Goal: Task Accomplishment & Management: Manage account settings

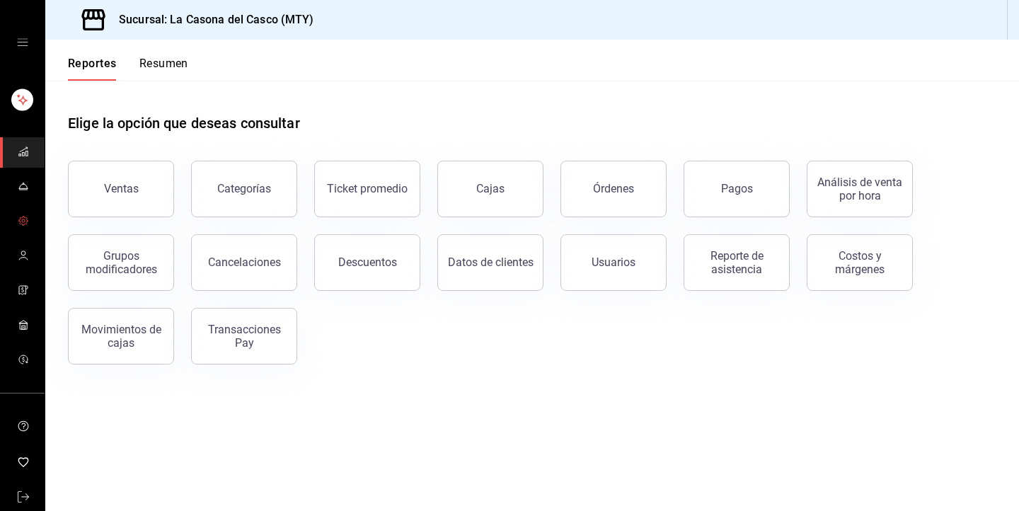
click at [25, 233] on link "mailbox folders" at bounding box center [22, 222] width 45 height 30
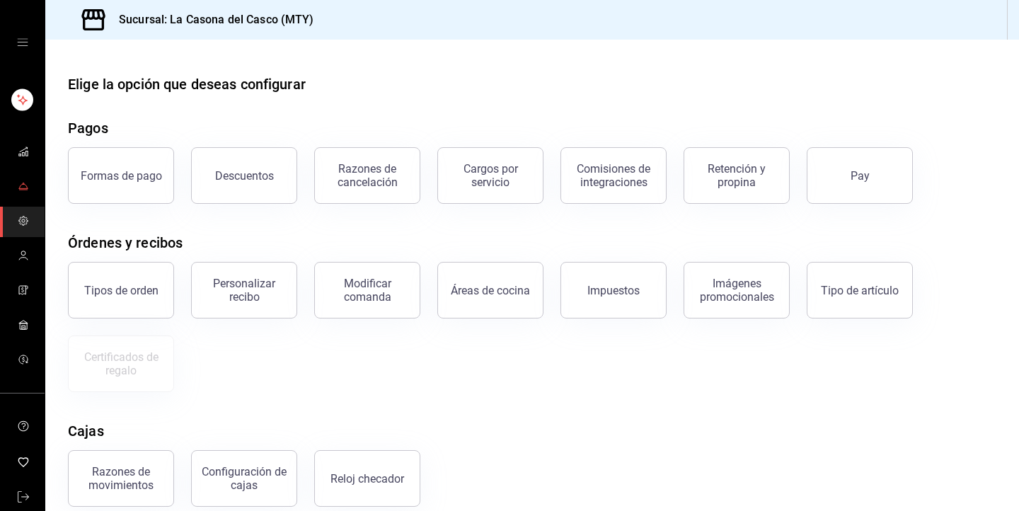
click at [16, 190] on link "mailbox folders" at bounding box center [22, 187] width 45 height 30
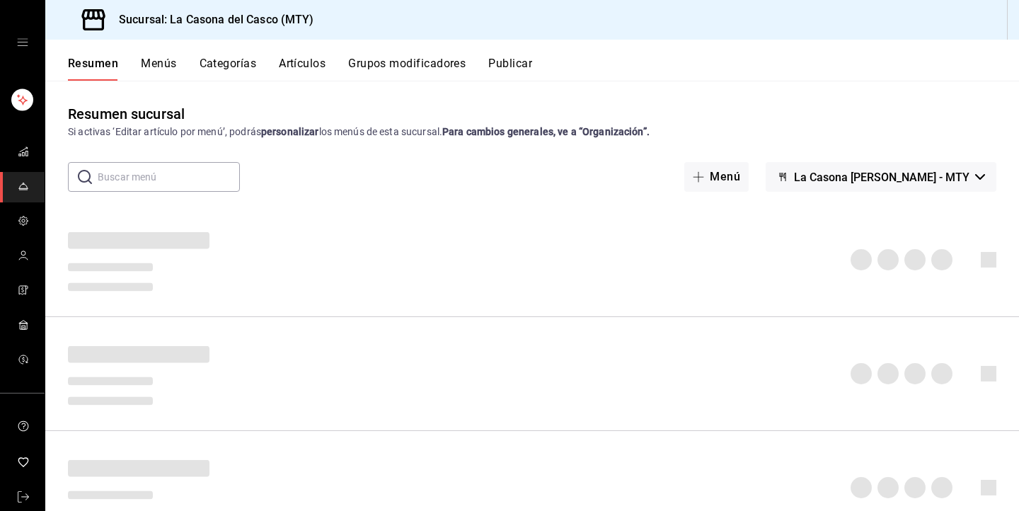
click at [171, 66] on button "Menús" at bounding box center [158, 69] width 35 height 24
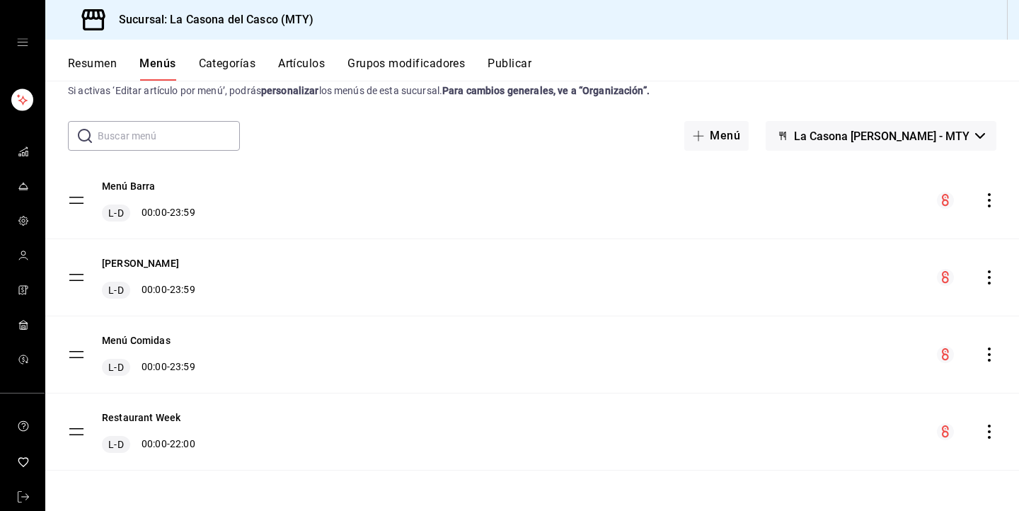
scroll to position [41, 0]
click at [991, 435] on icon "actions" at bounding box center [989, 432] width 14 height 14
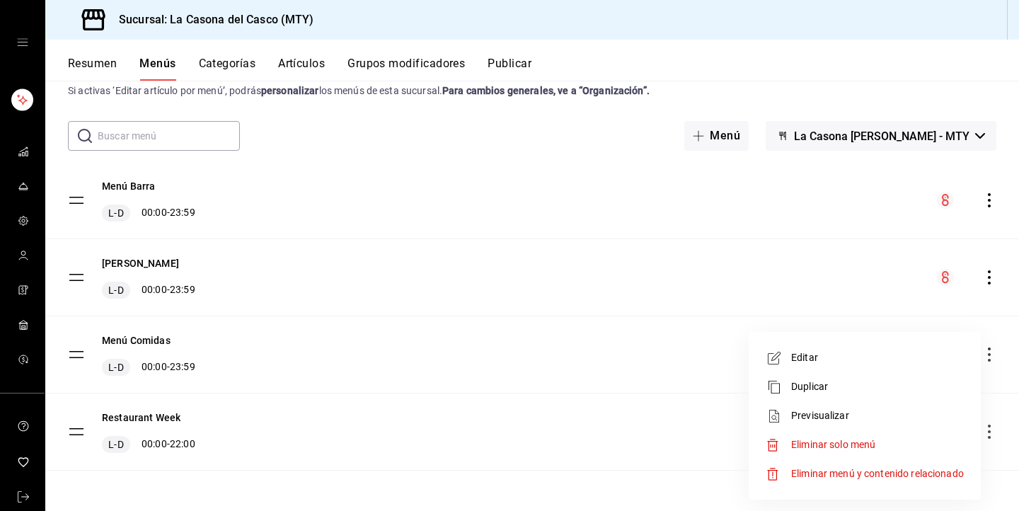
click at [819, 477] on span "Eliminar menú y contenido relacionado" at bounding box center [877, 473] width 173 height 11
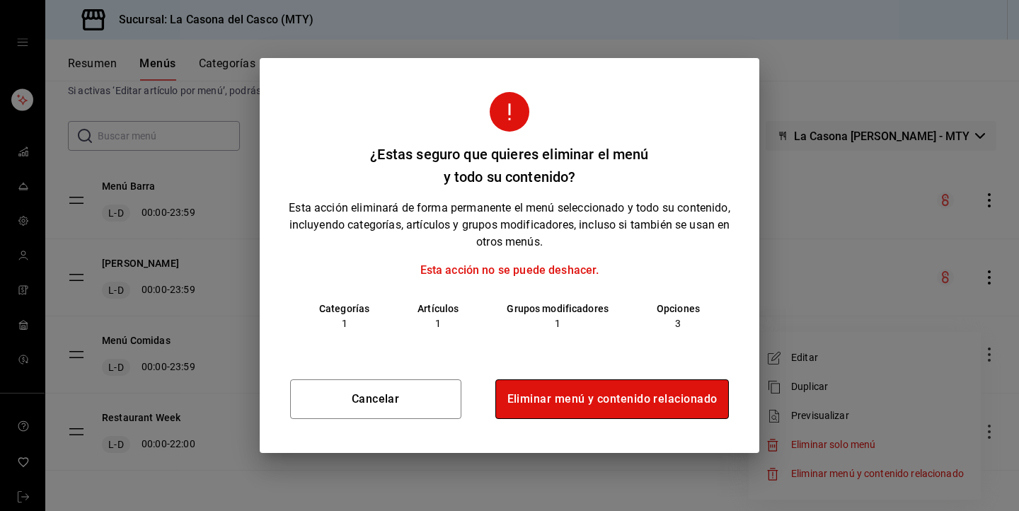
click at [631, 401] on button "Eliminar menú y contenido relacionado" at bounding box center [612, 399] width 234 height 40
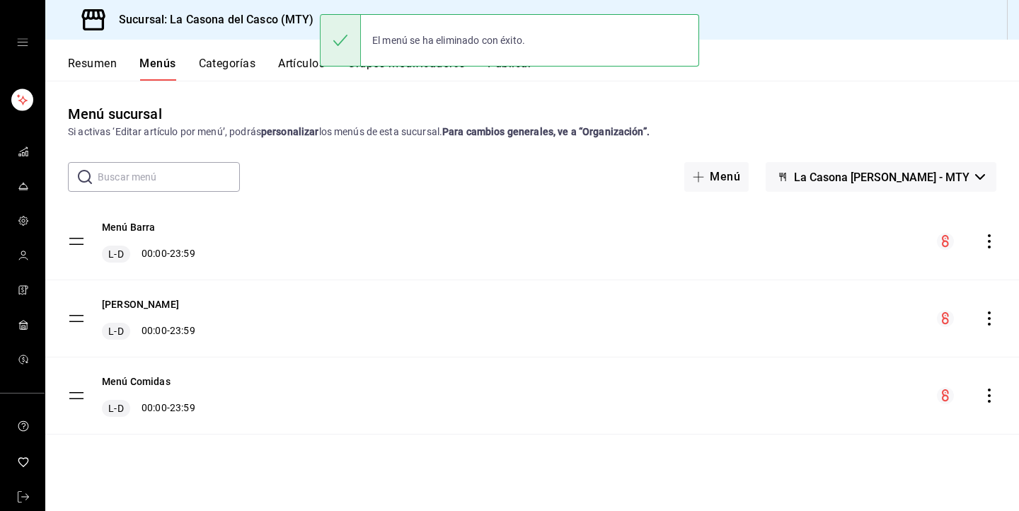
scroll to position [0, 0]
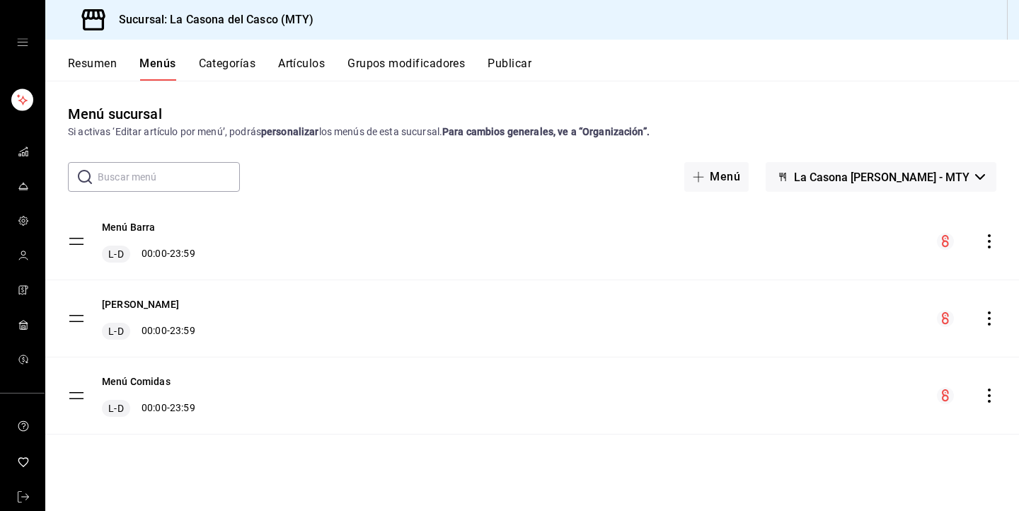
drag, startPoint x: 75, startPoint y: 329, endPoint x: 78, endPoint y: 300, distance: 29.2
click at [78, 300] on div "[PERSON_NAME] L-D 00:00 - 23:59" at bounding box center [131, 318] width 127 height 42
drag, startPoint x: 72, startPoint y: 318, endPoint x: 72, endPoint y: 232, distance: 86.3
click at [72, 232] on tbody "Menú Barra L-D 00:00 - 23:59 [PERSON_NAME] L-D 00:00 - 23:59 Menú Comidas L-D 0…" at bounding box center [532, 318] width 974 height 231
drag, startPoint x: 73, startPoint y: 317, endPoint x: 77, endPoint y: 246, distance: 71.6
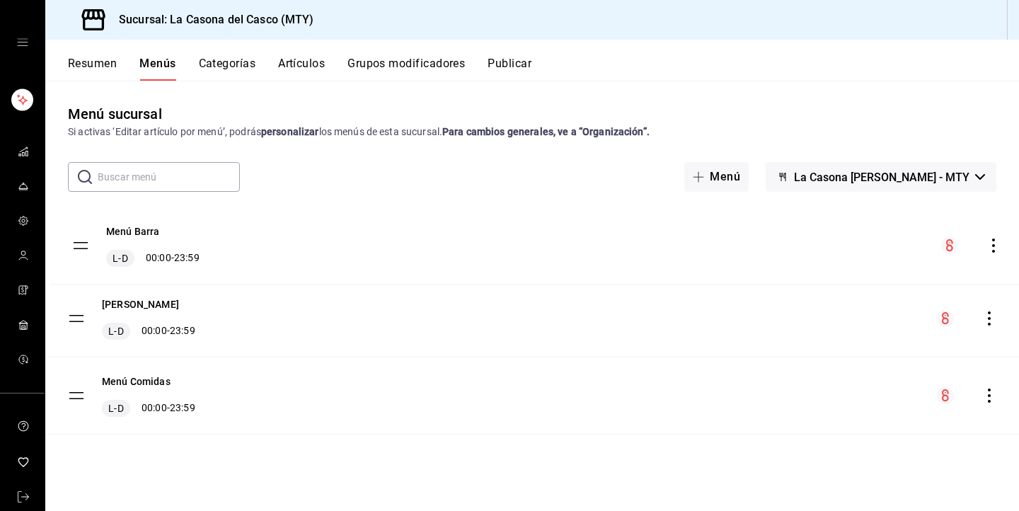
click at [77, 245] on tbody "[PERSON_NAME] L-D 00:00 - 23:59 Menú Barra L-D 00:00 - 23:59 Menú Comidas L-D 0…" at bounding box center [532, 318] width 974 height 231
click at [518, 75] on button "Publicar" at bounding box center [510, 69] width 44 height 24
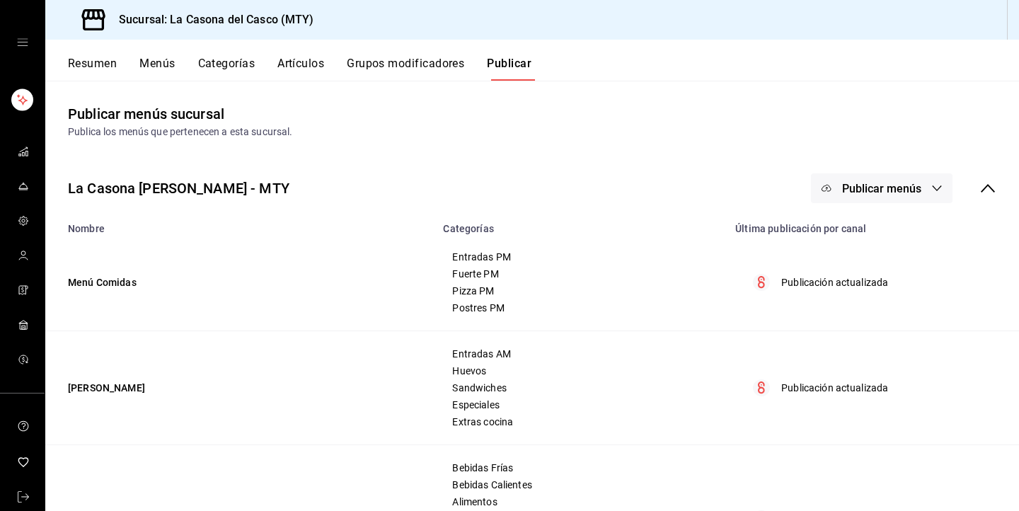
click at [149, 79] on button "Menús" at bounding box center [156, 69] width 35 height 24
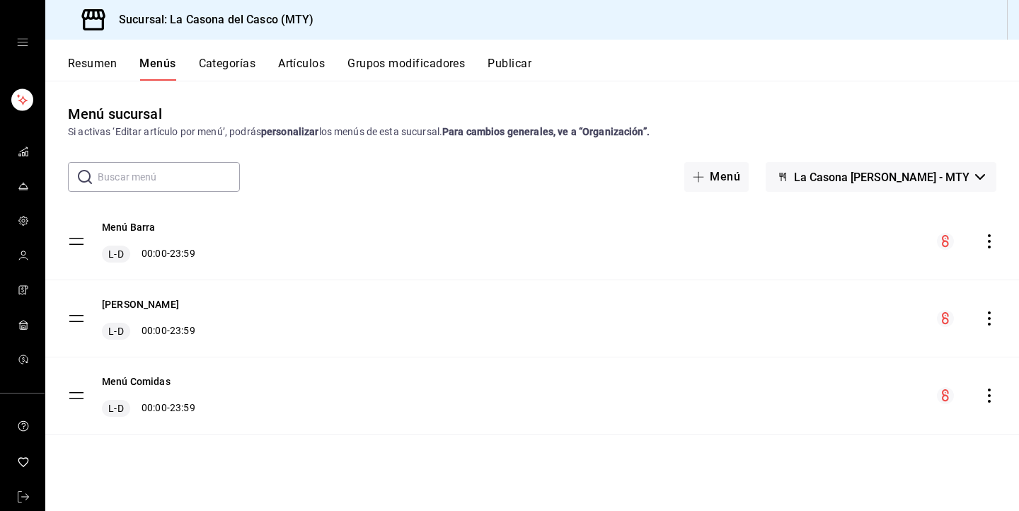
click at [161, 183] on input "text" at bounding box center [169, 177] width 142 height 28
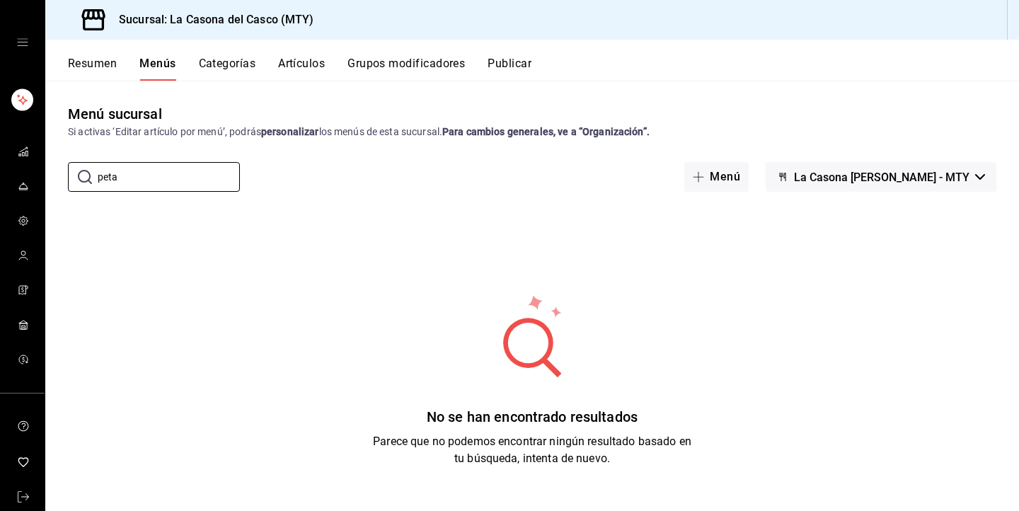
type input "peta"
click at [289, 71] on button "Artículos" at bounding box center [301, 69] width 47 height 24
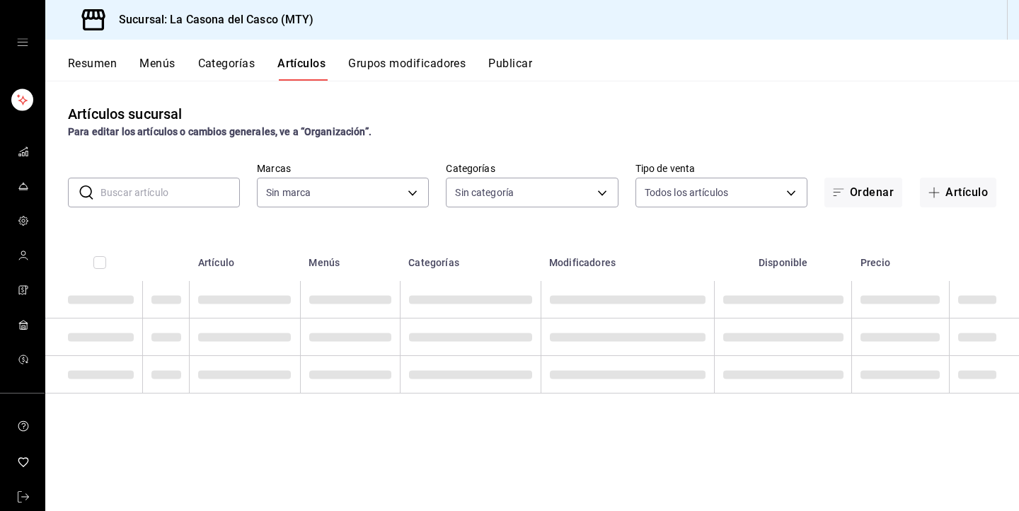
type input "7e4e7643-bc2c-442b-8a2a-9b04da6139a5"
click at [153, 194] on input "text" at bounding box center [169, 192] width 139 height 28
type input "ec0f3f54-92ec-4b8b-99b2-1b7395a3ab89,3c56a71d-ae52-4ab1-a3a2-fd6a2faa92ed,84343…"
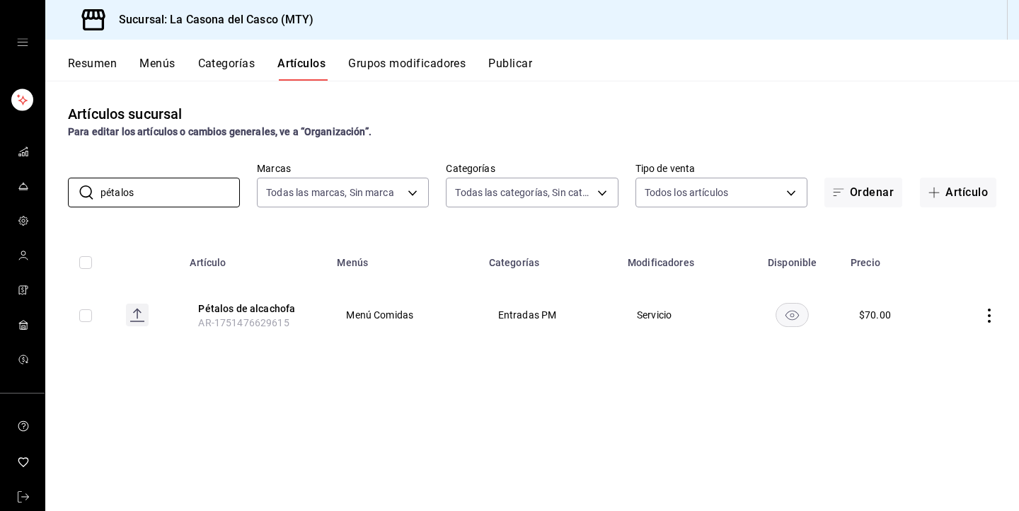
click at [989, 316] on icon "actions" at bounding box center [989, 316] width 3 height 14
click at [931, 407] on span "Eliminar" at bounding box center [946, 406] width 36 height 11
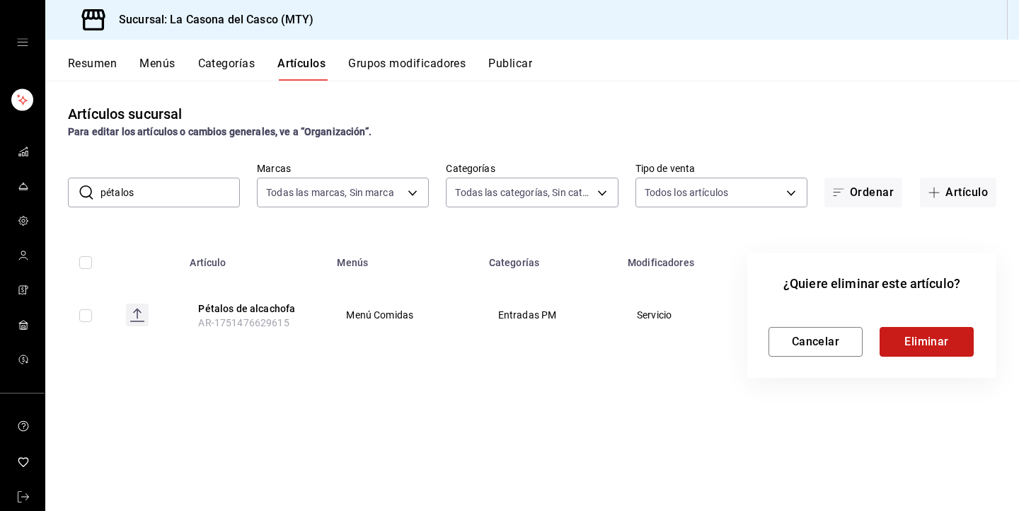
click at [914, 345] on button "Eliminar" at bounding box center [927, 342] width 94 height 30
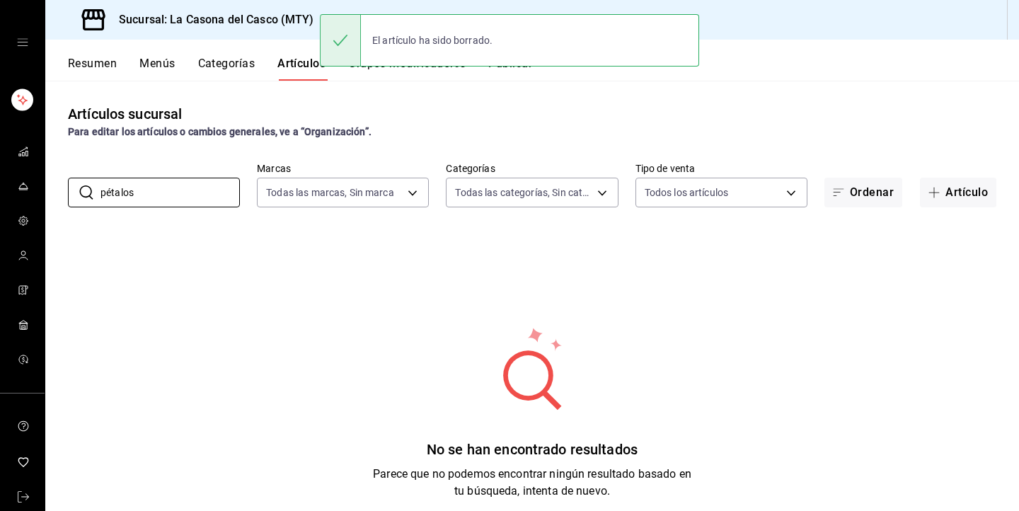
click at [180, 192] on input "pétalos" at bounding box center [169, 192] width 139 height 28
type input "p"
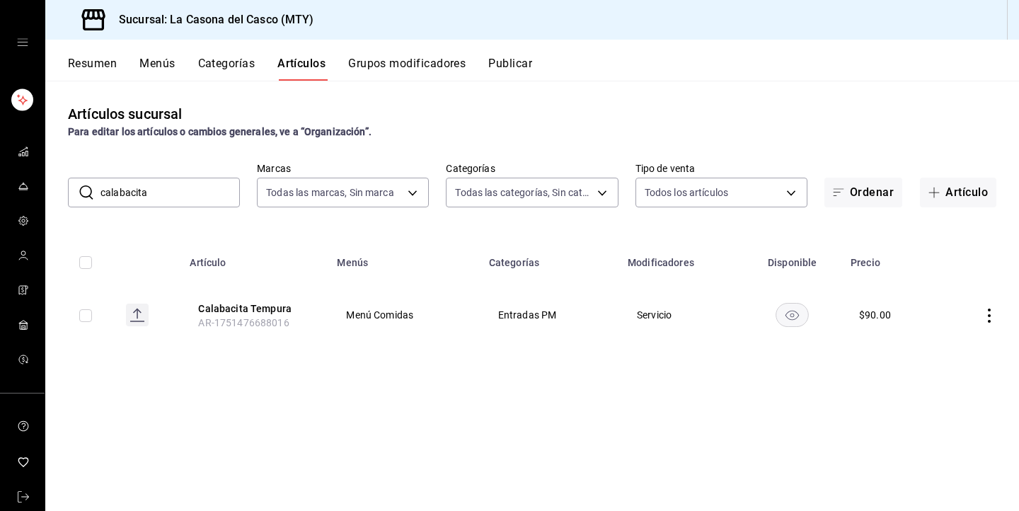
click at [986, 319] on icon "actions" at bounding box center [989, 316] width 14 height 14
click at [946, 405] on span "Eliminar" at bounding box center [946, 406] width 36 height 11
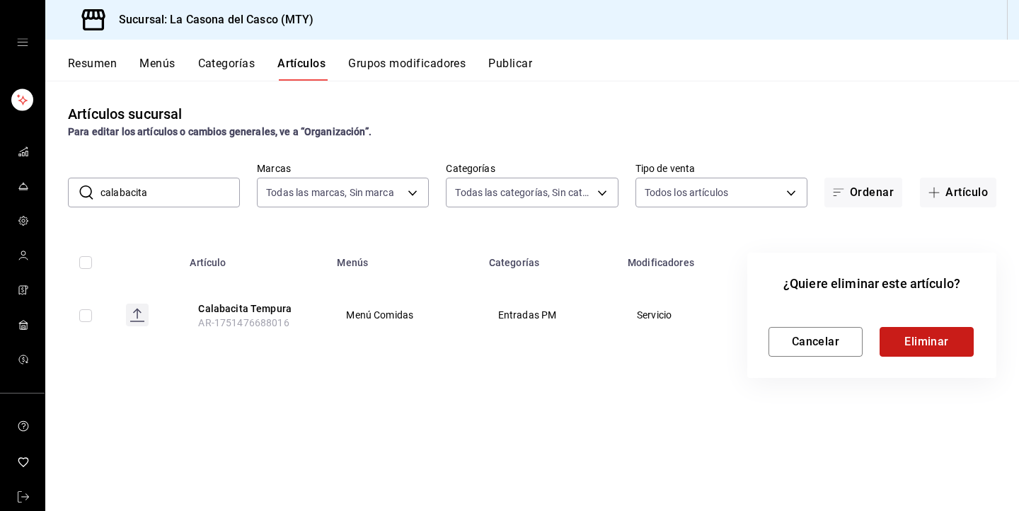
click at [907, 351] on button "Eliminar" at bounding box center [927, 342] width 94 height 30
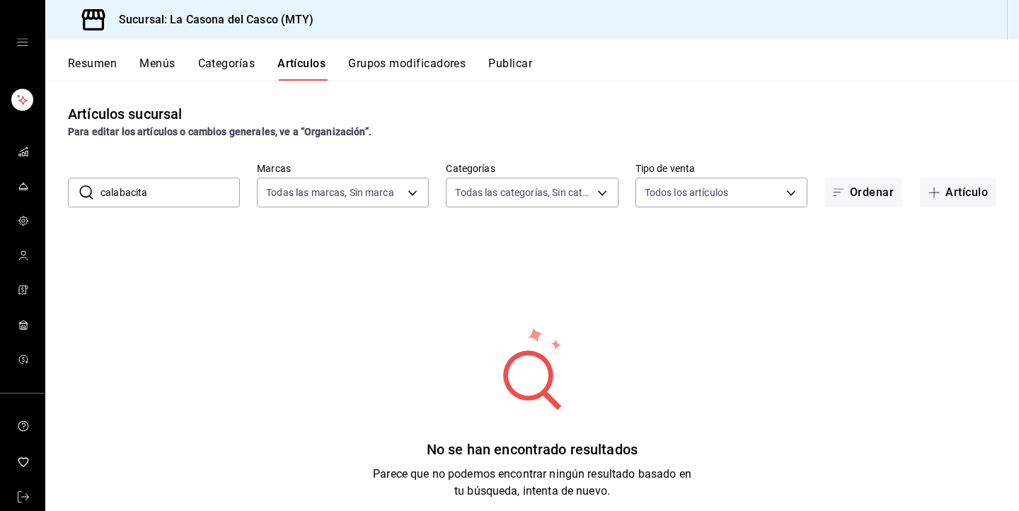
click at [194, 198] on input "calabacita" at bounding box center [169, 192] width 139 height 28
type input "c"
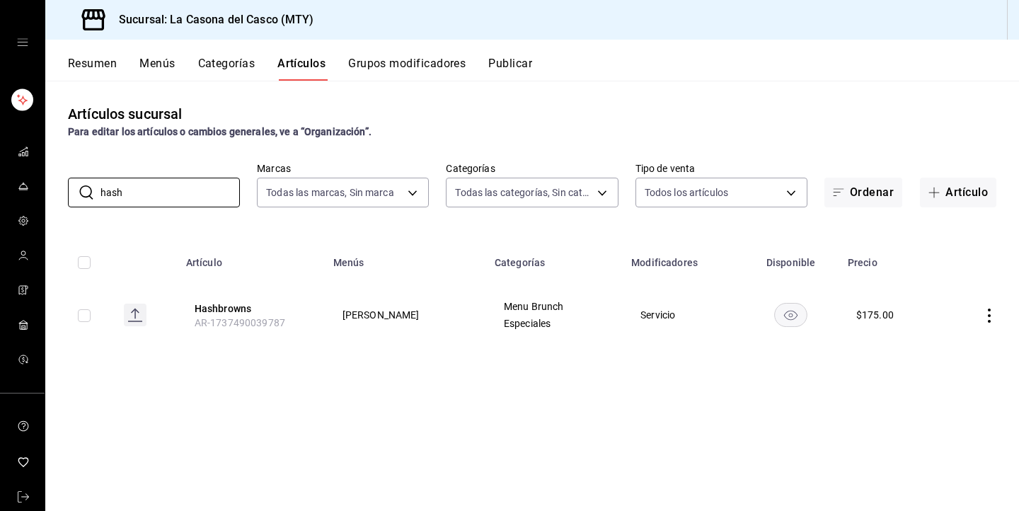
type input "hash"
click at [987, 314] on icon "actions" at bounding box center [989, 316] width 14 height 14
click at [941, 412] on span "Eliminar" at bounding box center [946, 406] width 37 height 15
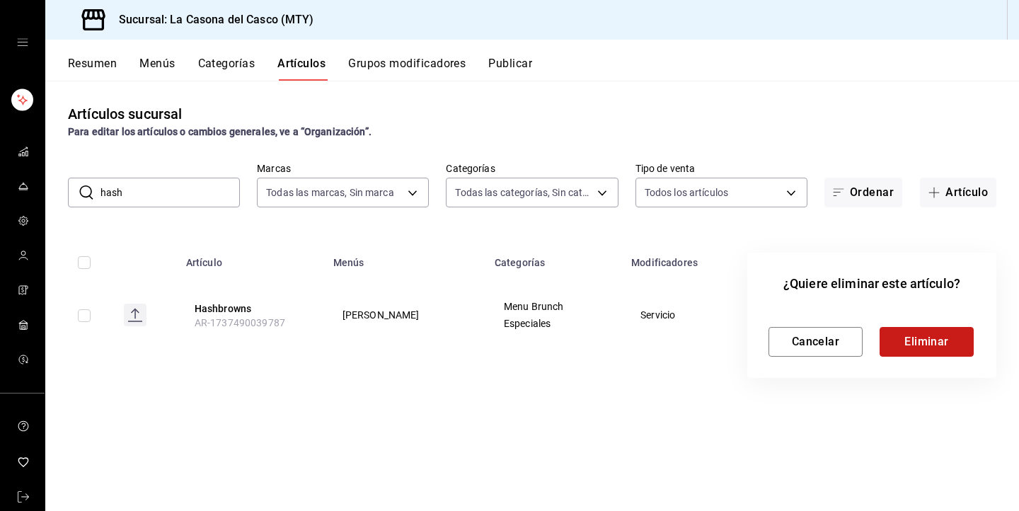
click at [936, 347] on button "Eliminar" at bounding box center [927, 342] width 94 height 30
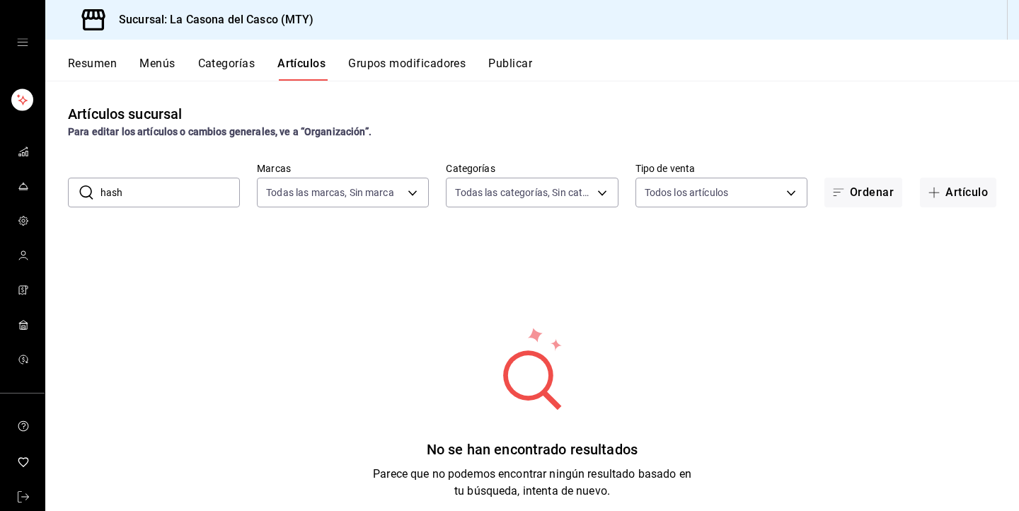
click at [161, 182] on input "hash" at bounding box center [169, 192] width 139 height 28
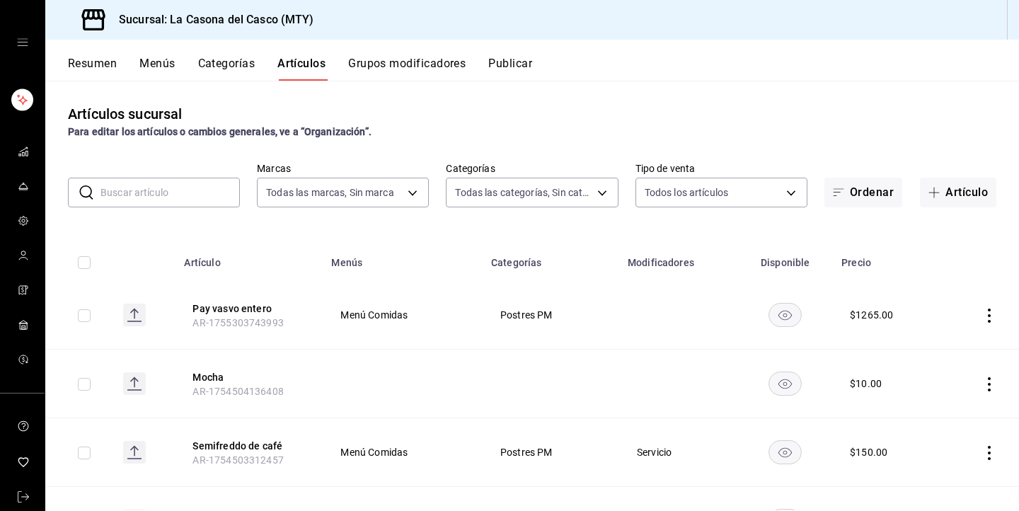
click at [395, 67] on button "Grupos modificadores" at bounding box center [406, 69] width 117 height 24
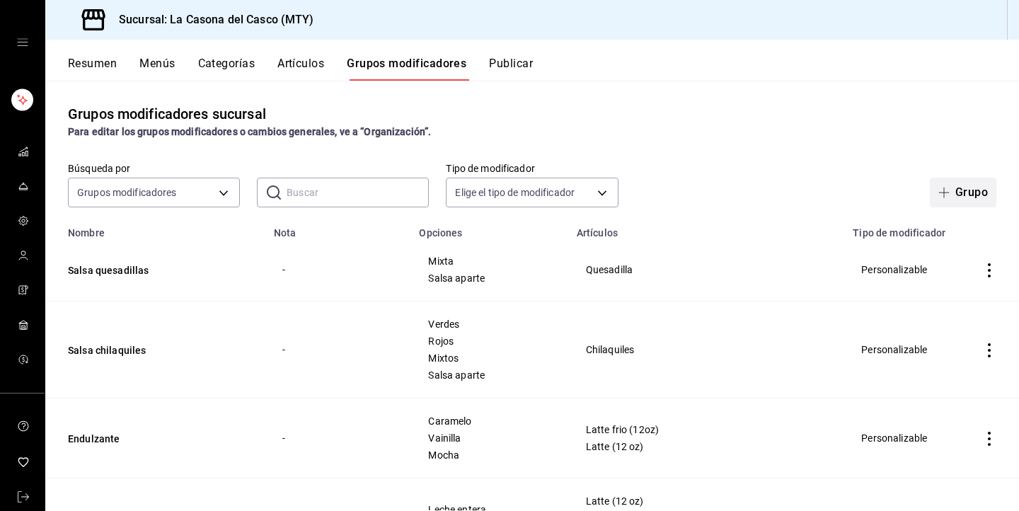
click at [968, 188] on button "Grupo" at bounding box center [963, 193] width 67 height 30
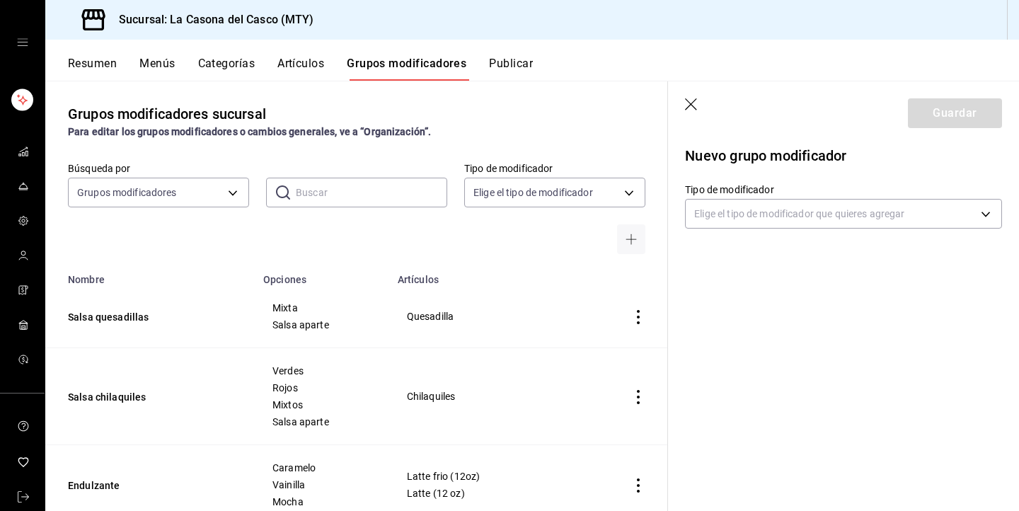
click at [735, 239] on div "Nuevo grupo modificador Tipo de modificador Elige el tipo de modificador que qu…" at bounding box center [843, 197] width 351 height 117
click at [738, 231] on div "Nuevo grupo modificador Tipo de modificador Elige el tipo de modificador que qu…" at bounding box center [843, 197] width 351 height 117
click at [746, 219] on body "Sucursal: La Casona [PERSON_NAME] (MTY) Resumen Menús Categorías Artículos Grup…" at bounding box center [509, 255] width 1019 height 511
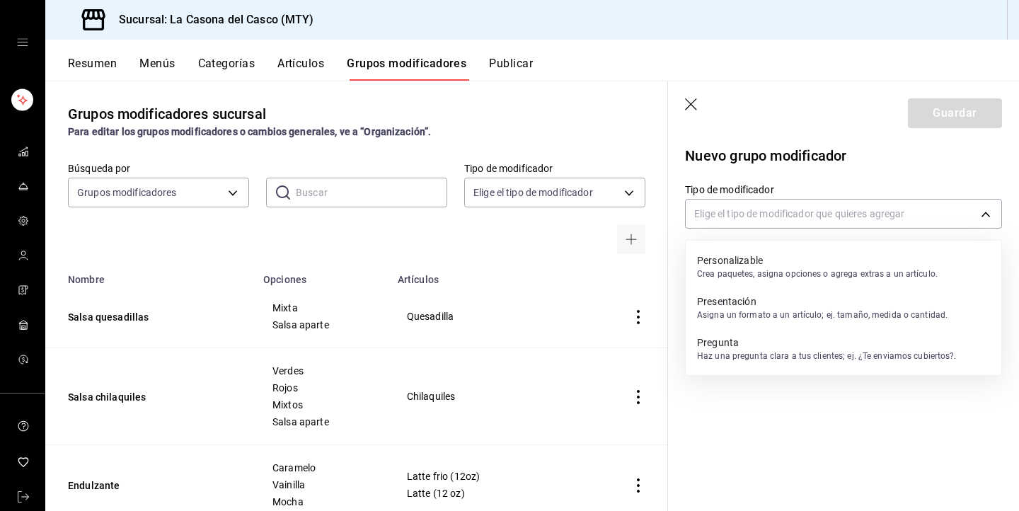
click at [736, 275] on p "Crea paquetes, asigna opciones o agrega extras a un artículo." at bounding box center [817, 274] width 241 height 13
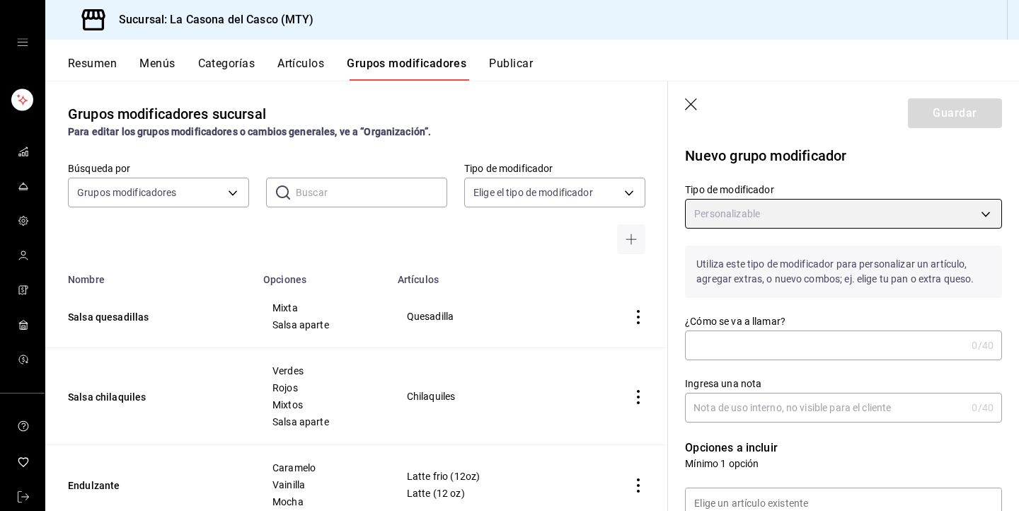
type input "CUSTOMIZABLE"
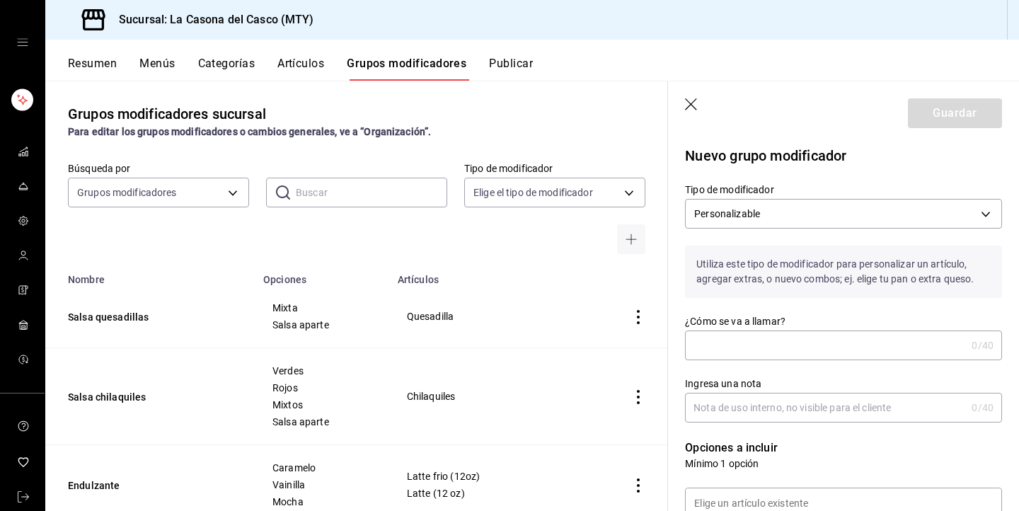
click at [727, 328] on div "¿Cómo se va a llamar? 0 /40 ¿Cómo se va a llamar?" at bounding box center [843, 337] width 317 height 45
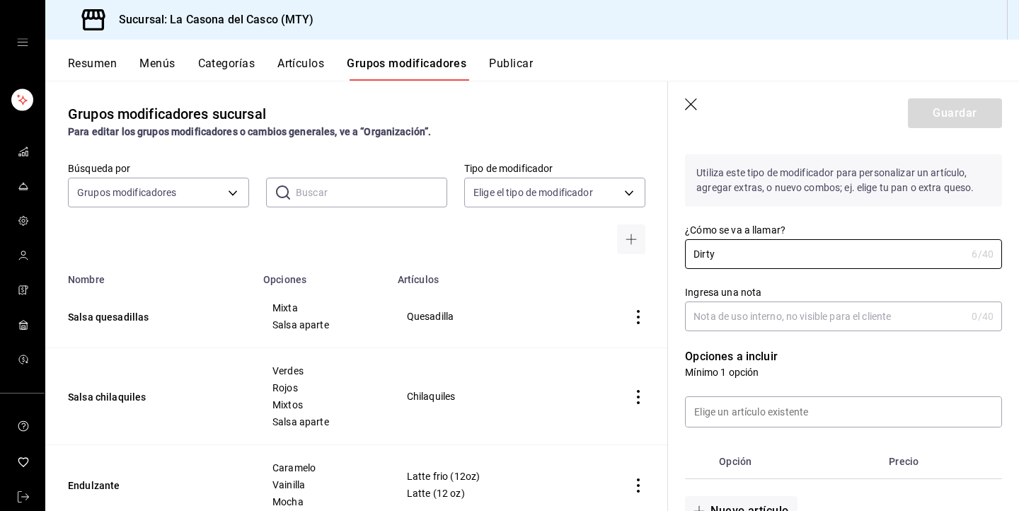
scroll to position [92, 0]
type input "Dirty"
click at [747, 314] on input "Ingresa una nota" at bounding box center [825, 315] width 281 height 28
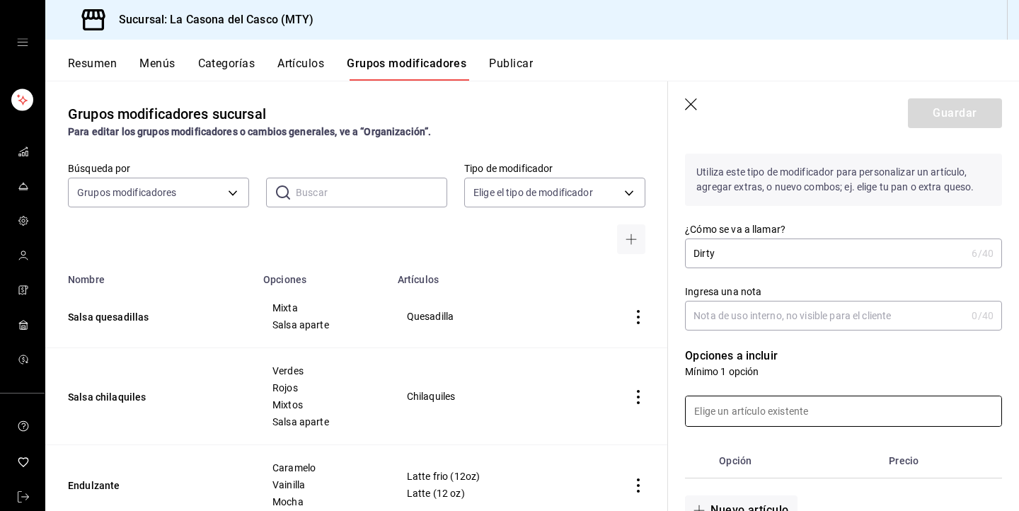
click at [728, 410] on input at bounding box center [844, 411] width 316 height 30
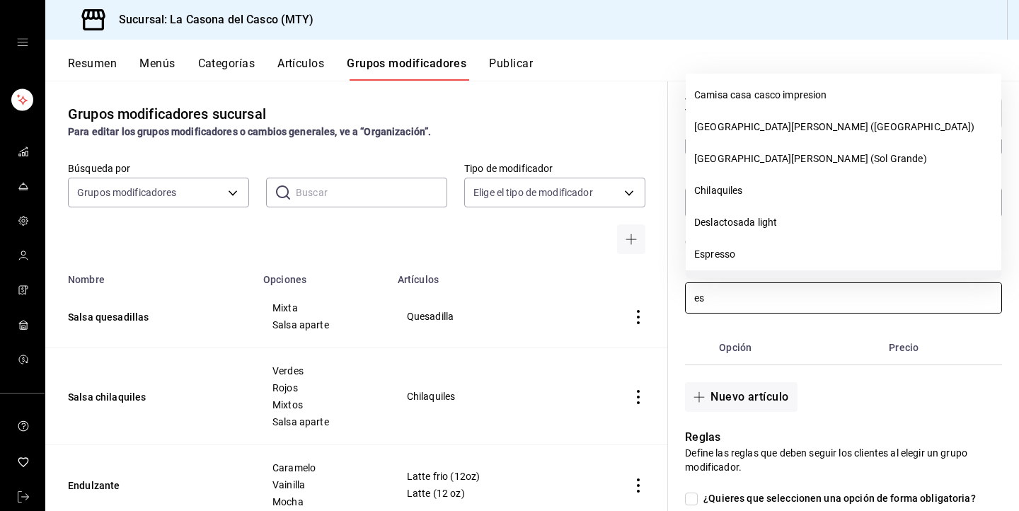
scroll to position [0, 0]
click at [728, 256] on li "Espresso" at bounding box center [844, 255] width 316 height 32
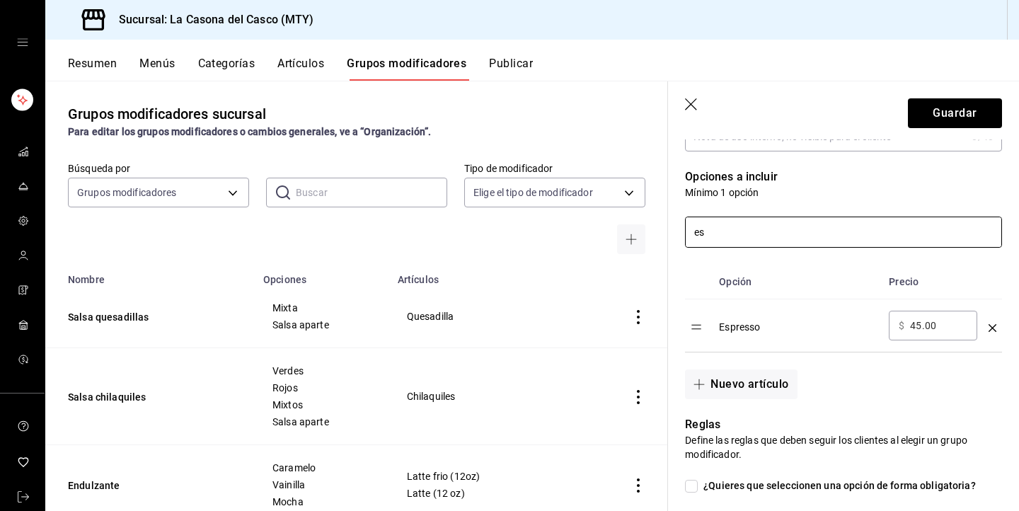
scroll to position [272, 0]
type input "es"
click at [920, 321] on input "45.00" at bounding box center [938, 324] width 57 height 14
type input "4.00"
type input "15.00"
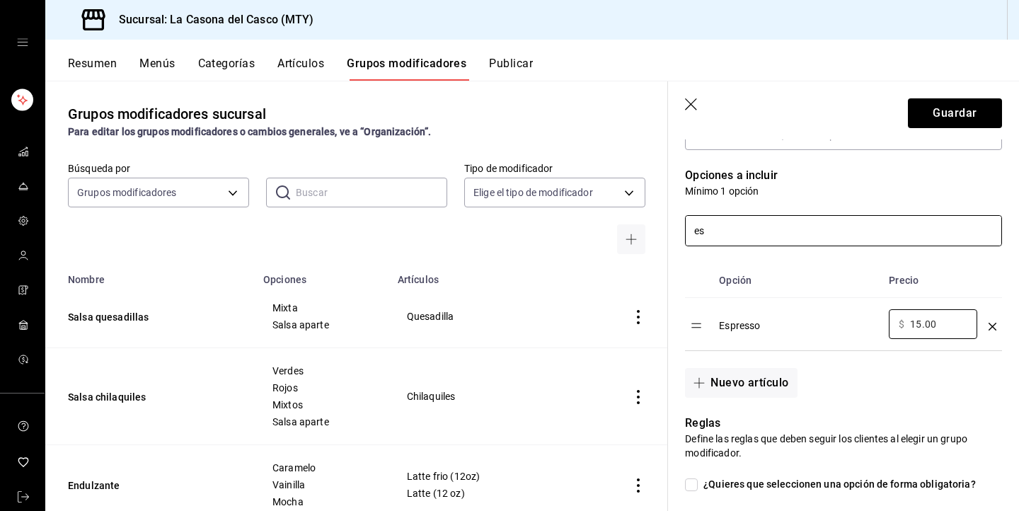
click at [768, 231] on input "es" at bounding box center [844, 231] width 316 height 30
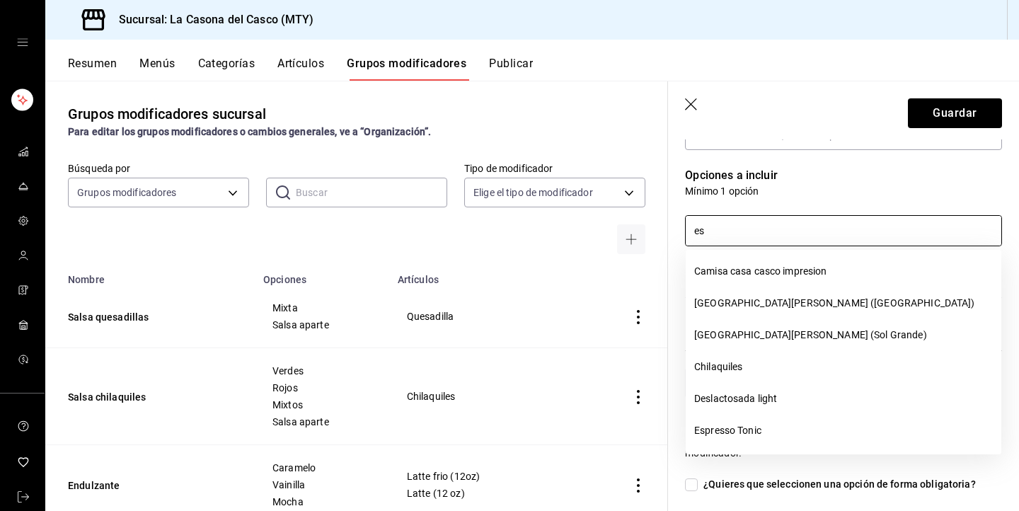
click at [846, 190] on p "Mínimo 1 opción" at bounding box center [843, 191] width 317 height 14
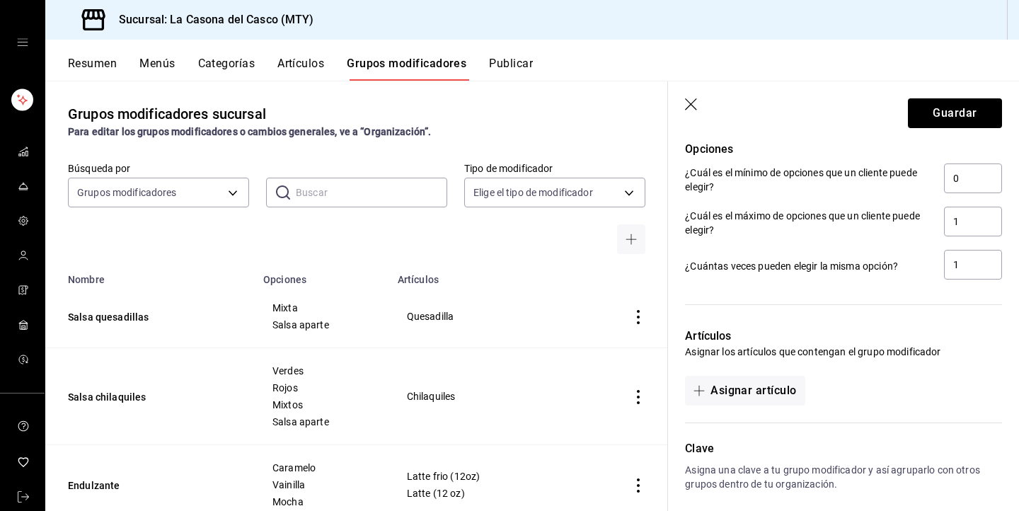
scroll to position [639, 0]
click at [749, 393] on button "Asignar artículo" at bounding box center [745, 392] width 120 height 30
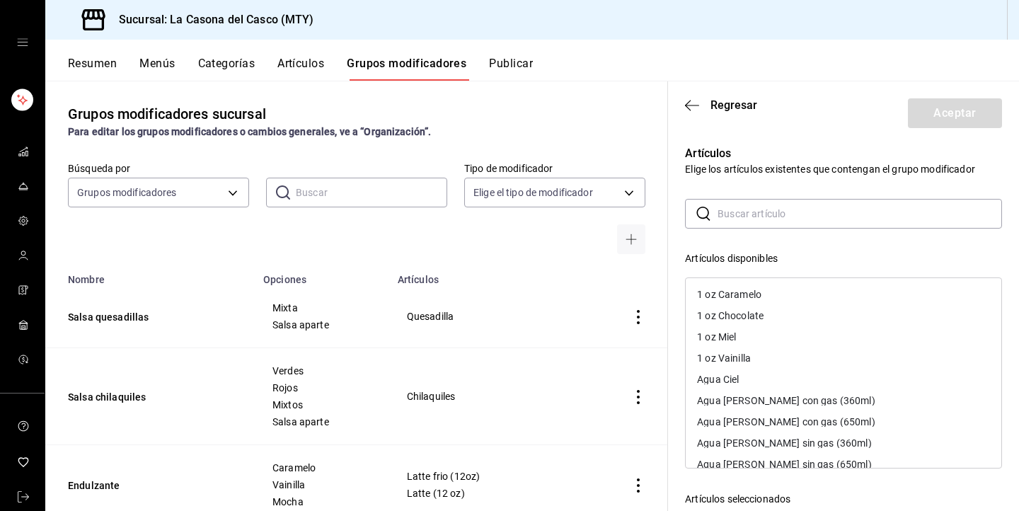
click at [770, 219] on input "text" at bounding box center [860, 214] width 284 height 28
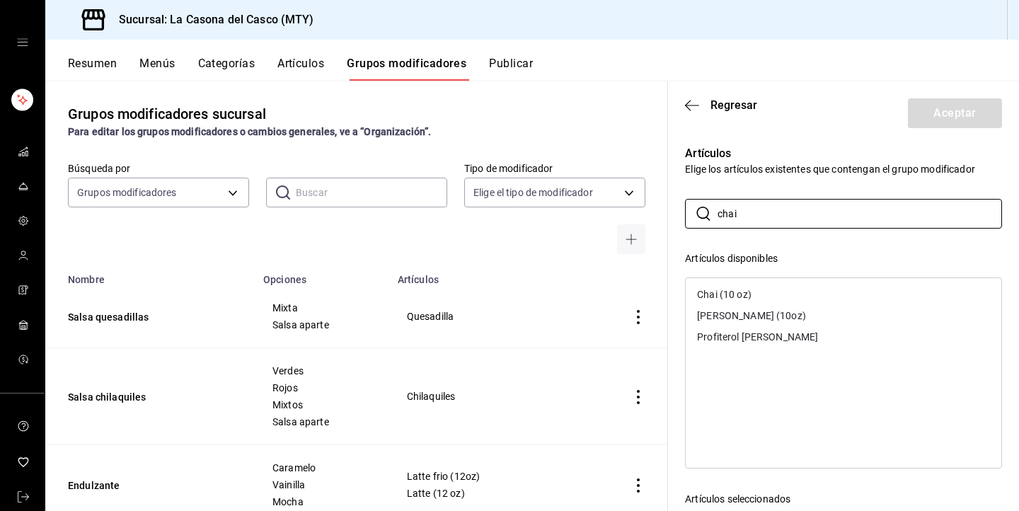
click at [753, 291] on div "Chai (10 oz)" at bounding box center [844, 294] width 316 height 21
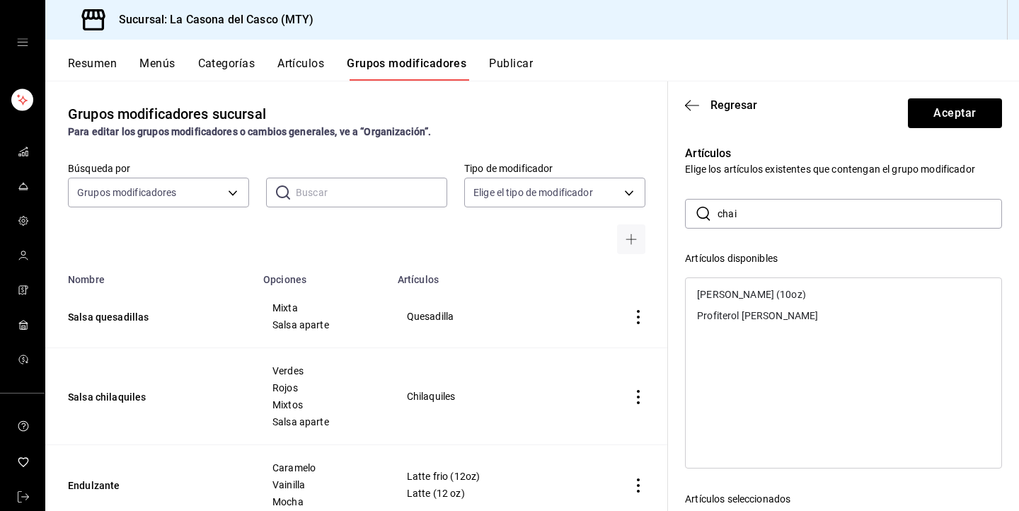
click at [750, 295] on div "[PERSON_NAME] (10oz)" at bounding box center [751, 294] width 109 height 10
click at [797, 203] on input "chai" at bounding box center [860, 214] width 284 height 28
click at [793, 213] on input "chai" at bounding box center [860, 214] width 284 height 28
type input "c"
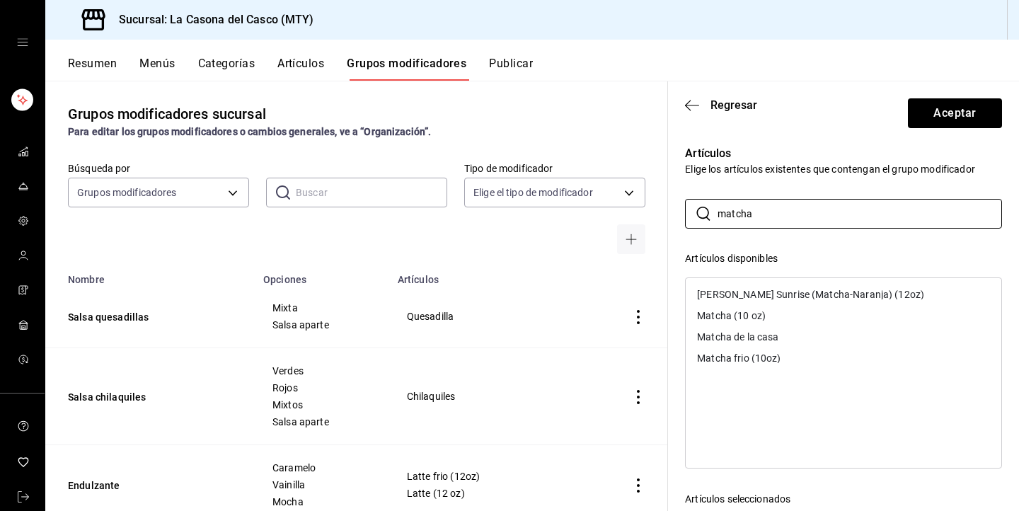
type input "matcha"
click at [756, 315] on div "Matcha (10 oz)" at bounding box center [731, 316] width 69 height 10
click at [752, 341] on div "Matcha frio (10oz)" at bounding box center [739, 337] width 84 height 10
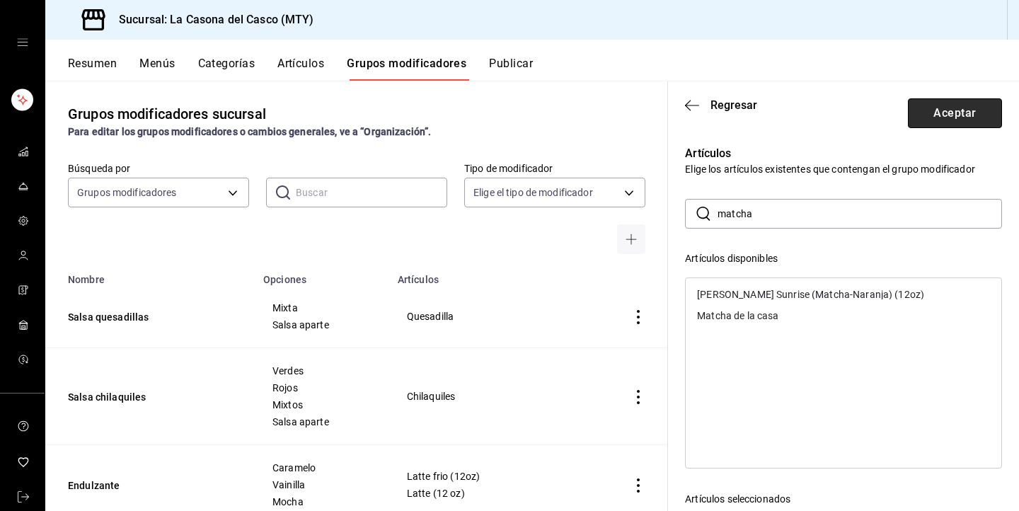
click at [986, 116] on button "Aceptar" at bounding box center [955, 113] width 94 height 30
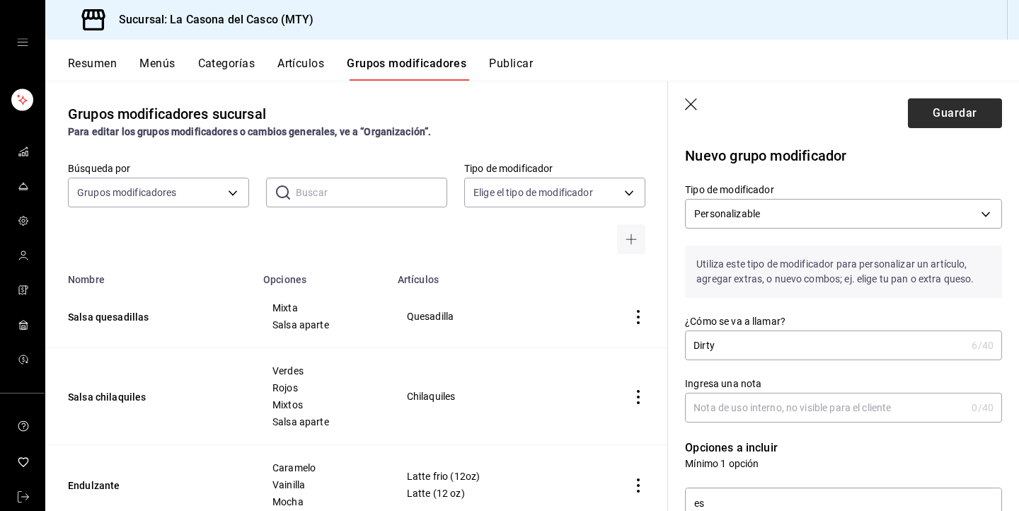
scroll to position [0, 0]
click at [943, 117] on button "Guardar" at bounding box center [955, 113] width 94 height 30
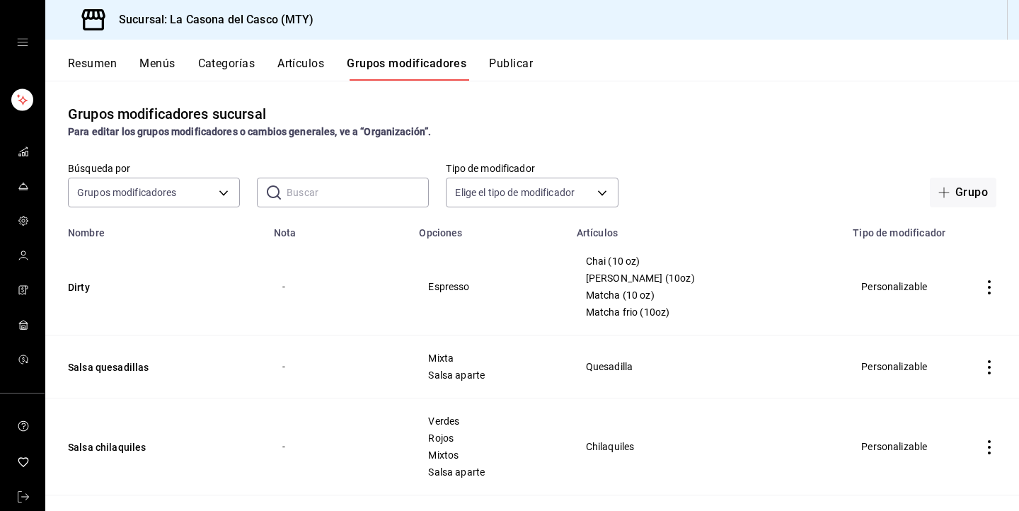
click at [304, 185] on input "text" at bounding box center [358, 192] width 142 height 28
click at [971, 188] on button "Grupo" at bounding box center [963, 193] width 67 height 30
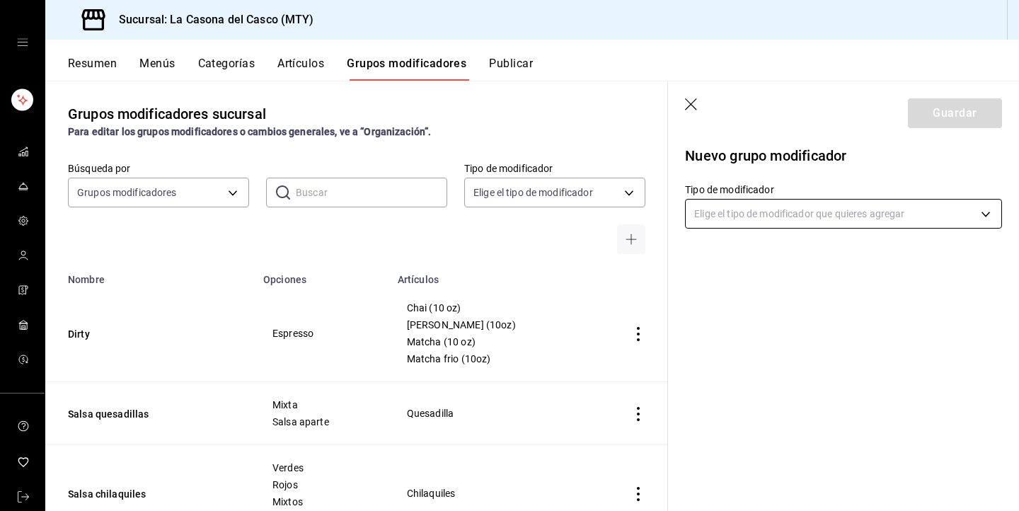
click at [757, 203] on body "Sucursal: La Casona [PERSON_NAME] (MTY) Resumen Menús Categorías Artículos Grup…" at bounding box center [509, 255] width 1019 height 511
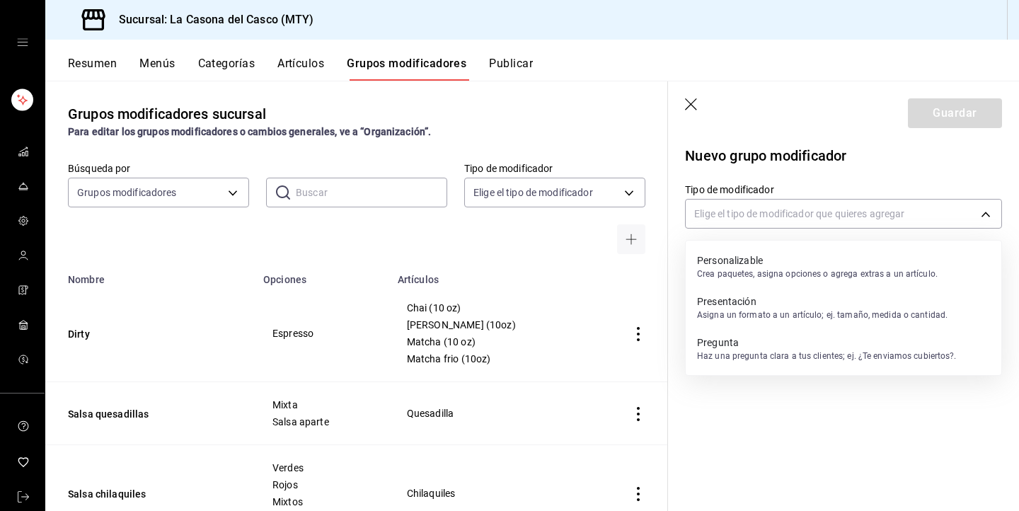
click at [732, 259] on p "Personalizable" at bounding box center [817, 260] width 241 height 14
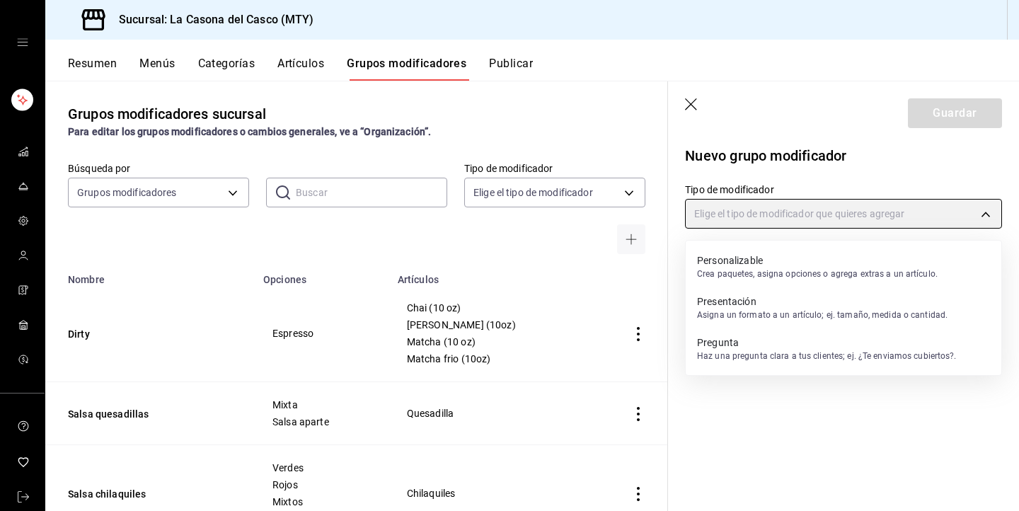
type input "CUSTOMIZABLE"
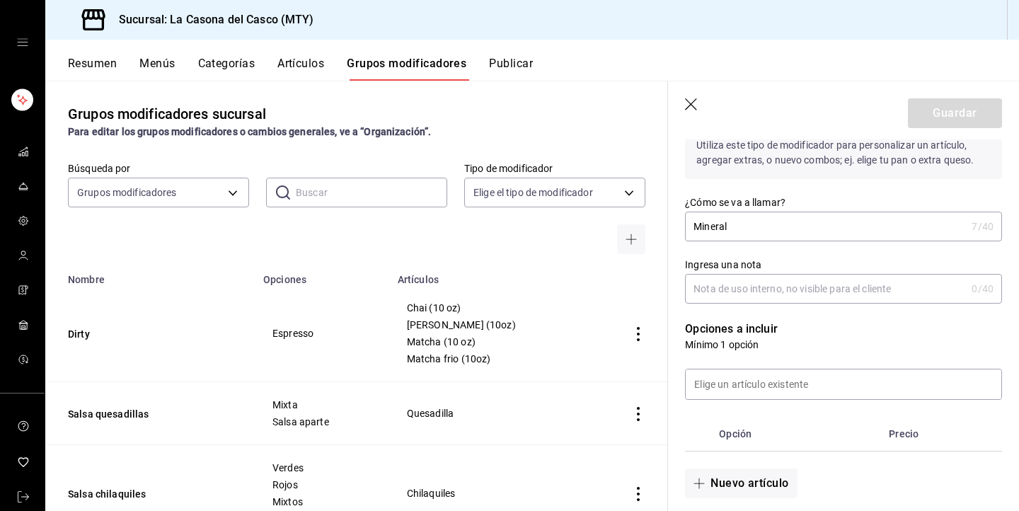
scroll to position [154, 0]
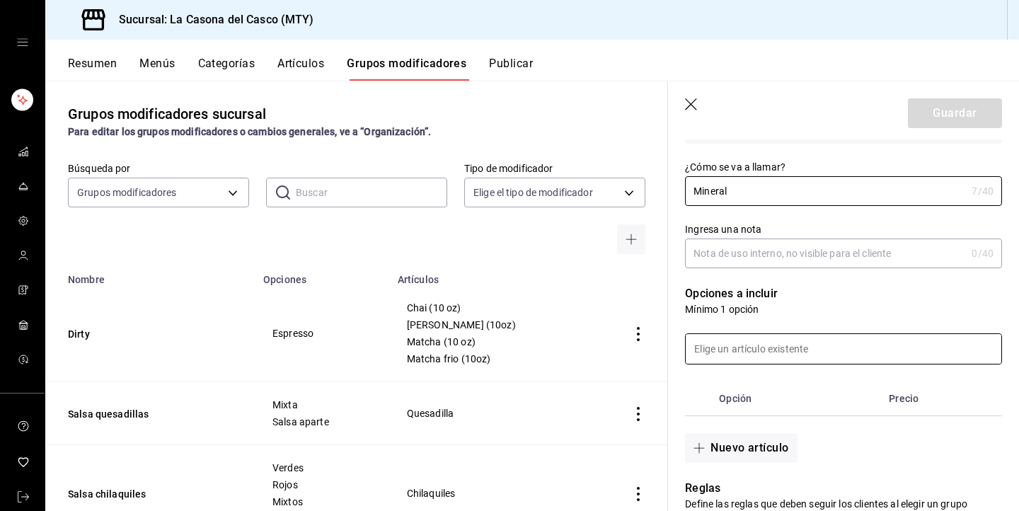
type input "Mineral"
click at [749, 350] on input at bounding box center [844, 349] width 316 height 30
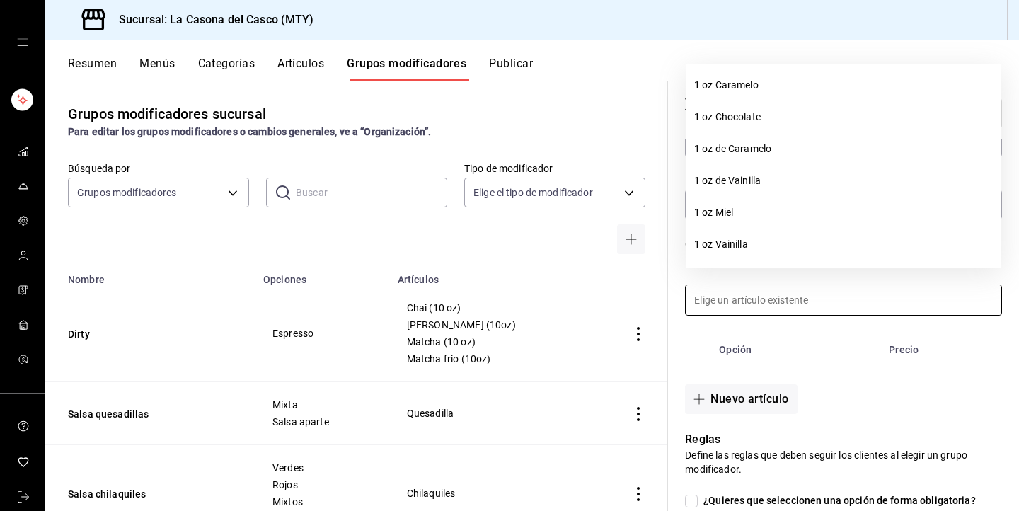
scroll to position [217, 0]
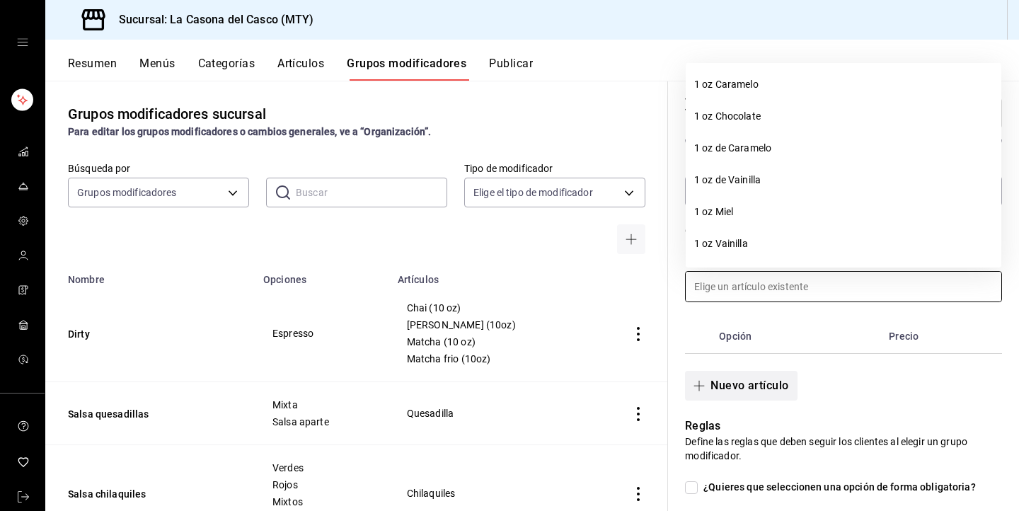
click at [746, 382] on button "Nuevo artículo" at bounding box center [741, 386] width 112 height 30
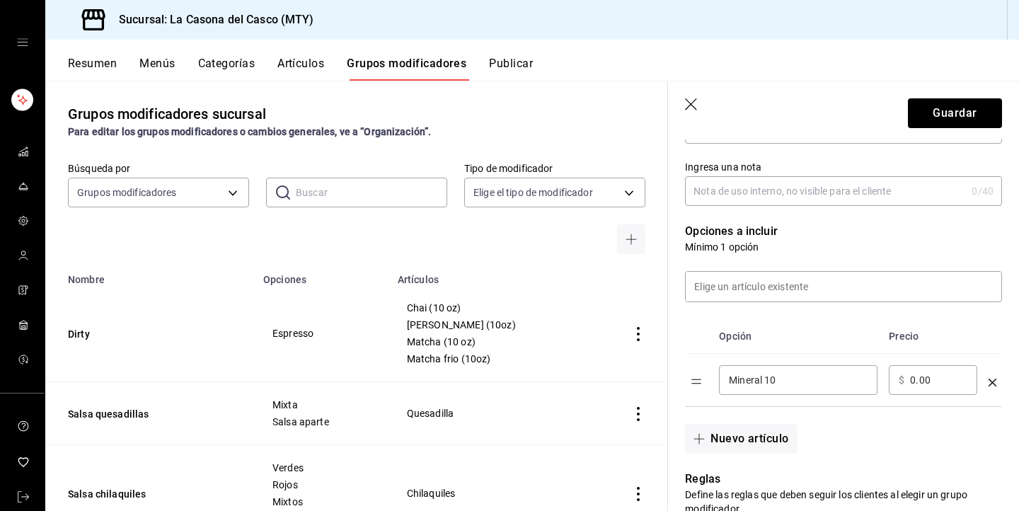
click at [735, 380] on input "Mineral 10" at bounding box center [798, 380] width 139 height 14
click at [831, 381] on input "Limonada mineral 10" at bounding box center [798, 380] width 139 height 14
type input "Limonada mineral"
click at [914, 381] on input "0.00" at bounding box center [938, 380] width 57 height 14
type input "0.00"
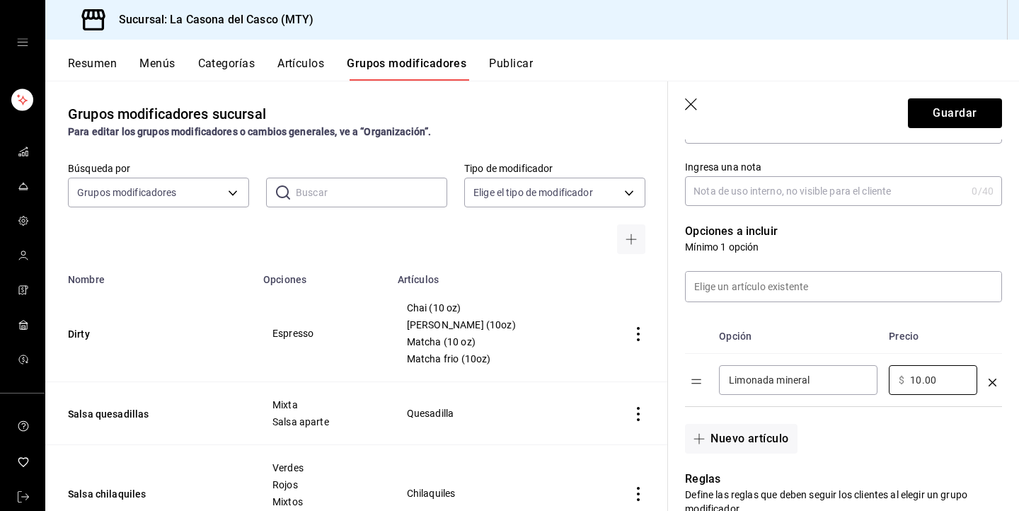
type input "10.00"
click at [782, 381] on input "Limonada mineral" at bounding box center [798, 380] width 139 height 14
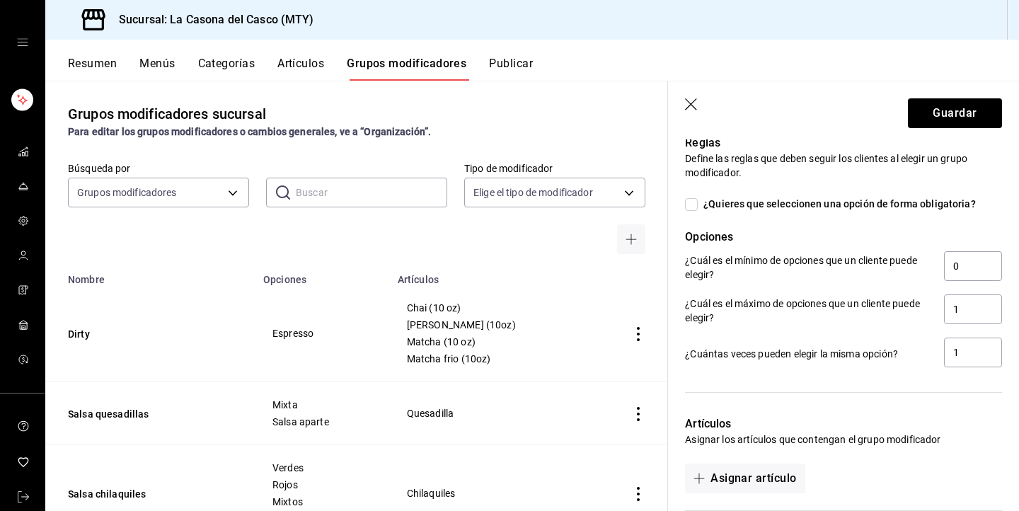
scroll to position [643, 0]
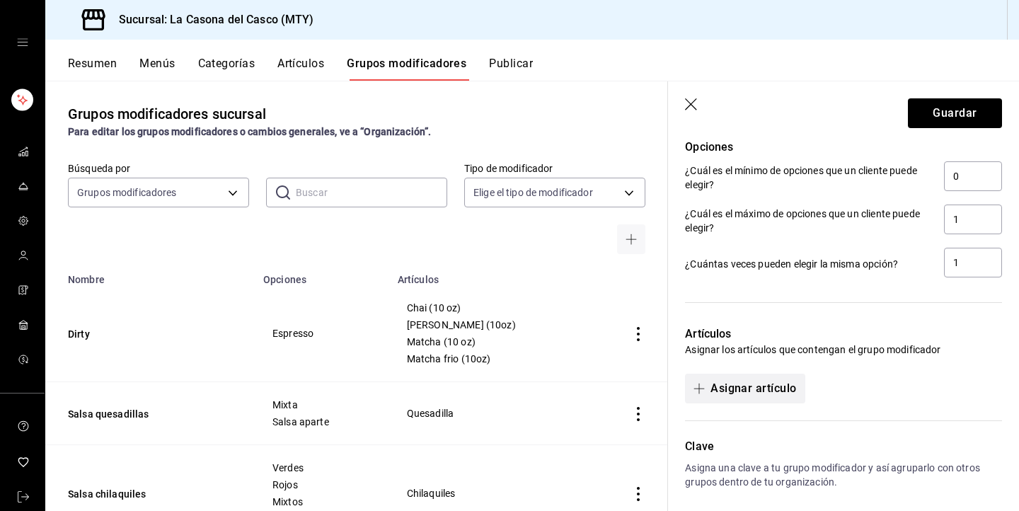
type input "Mineral"
click at [745, 380] on button "Asignar artículo" at bounding box center [745, 389] width 120 height 30
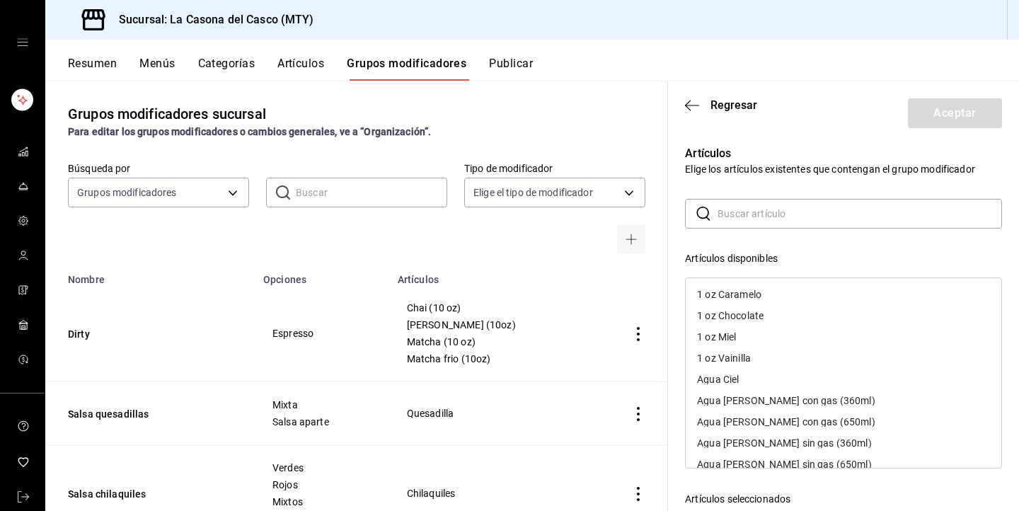
click at [769, 209] on input "text" at bounding box center [860, 214] width 284 height 28
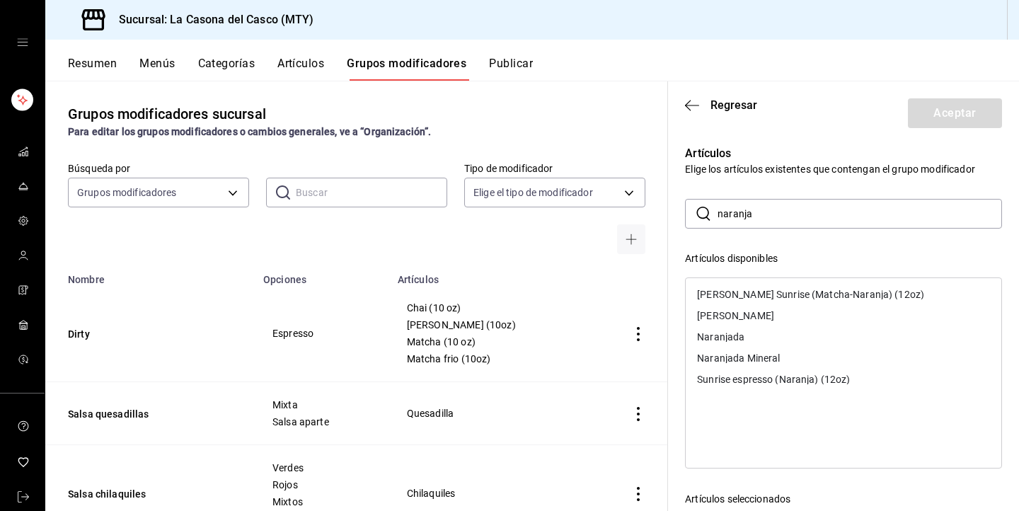
drag, startPoint x: 764, startPoint y: 238, endPoint x: 753, endPoint y: 334, distance: 96.8
click at [753, 334] on div "Naranjada" at bounding box center [844, 336] width 316 height 21
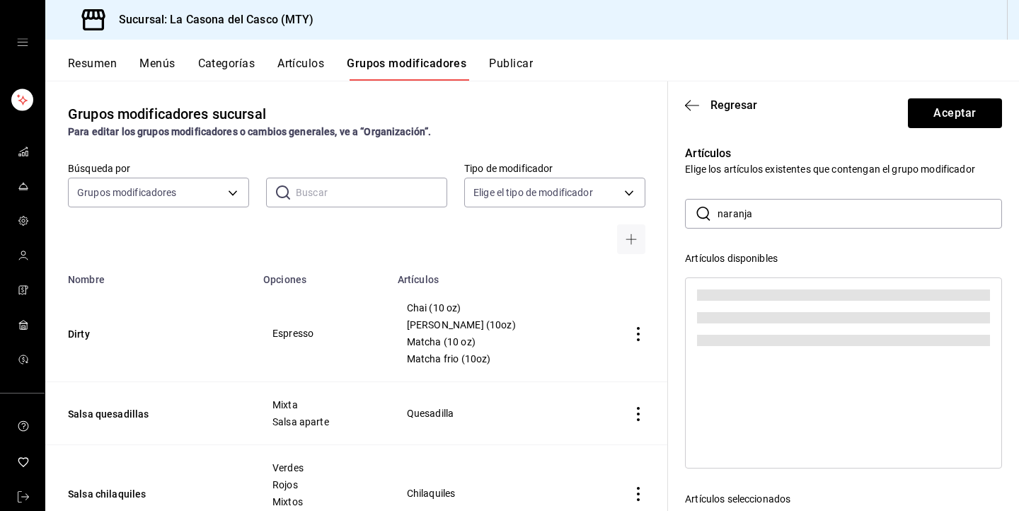
click at [767, 219] on input "naranja" at bounding box center [860, 214] width 284 height 28
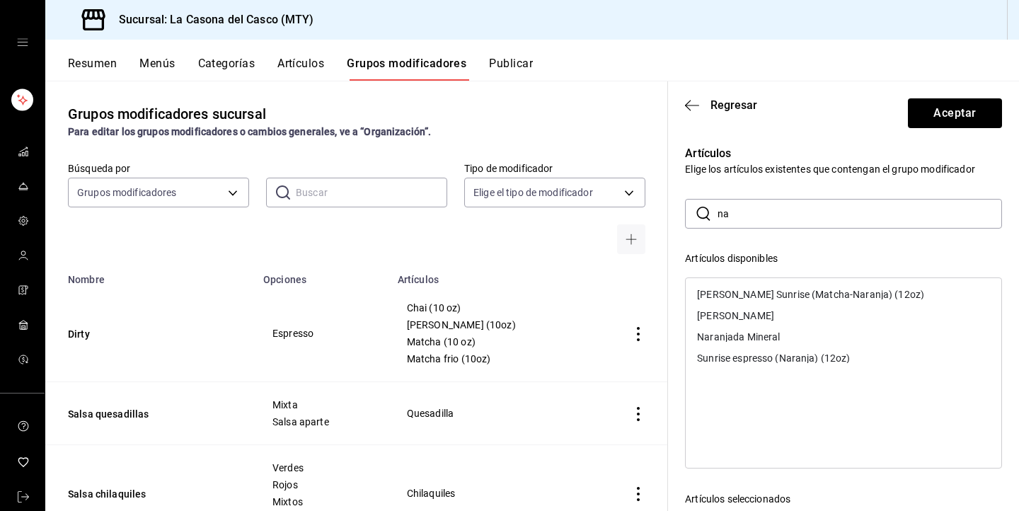
type input "n"
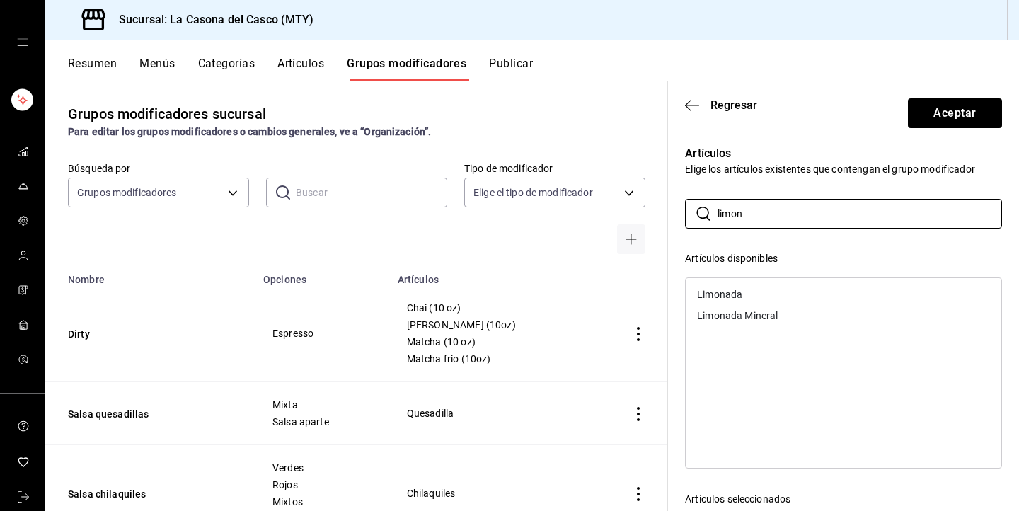
type input "limon"
click at [747, 294] on div "Limonada" at bounding box center [844, 294] width 316 height 21
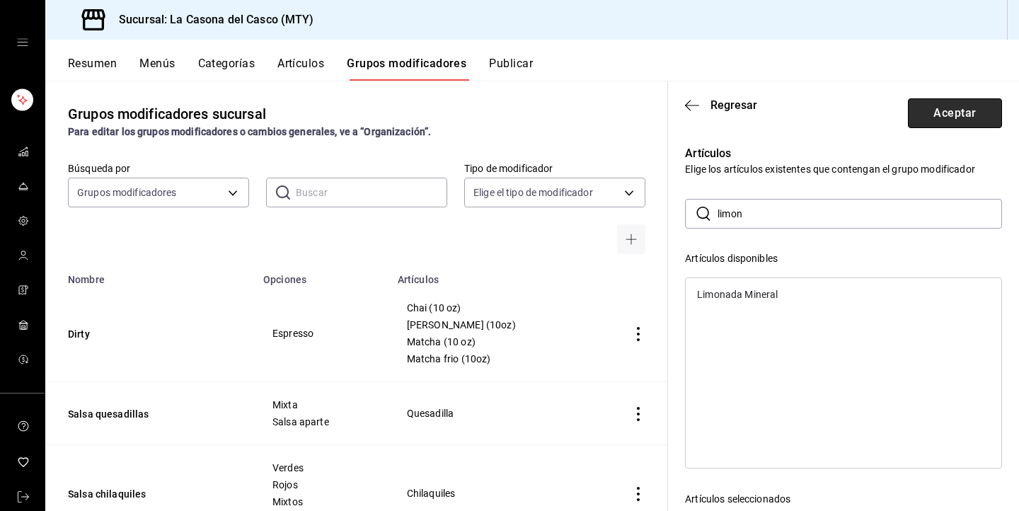
click at [938, 120] on button "Aceptar" at bounding box center [955, 113] width 94 height 30
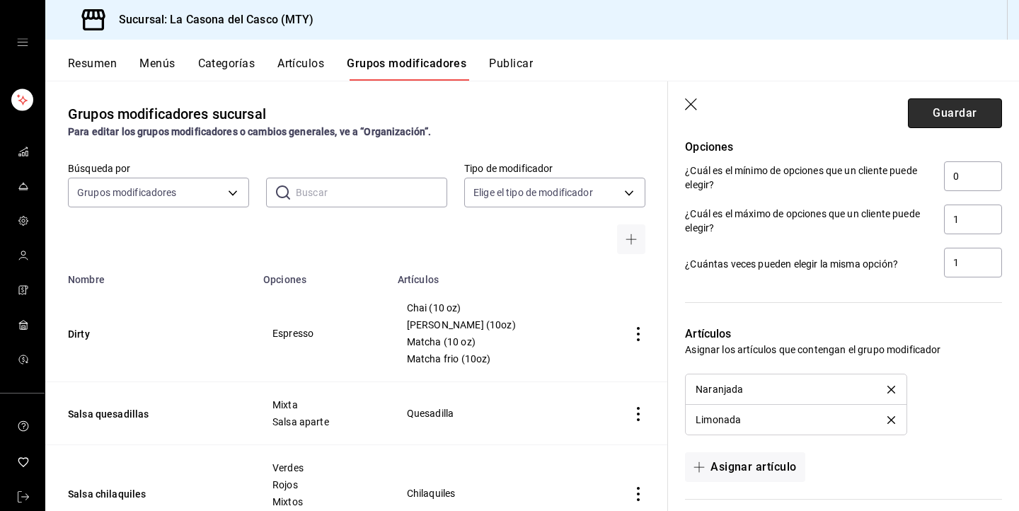
click at [945, 117] on button "Guardar" at bounding box center [955, 113] width 94 height 30
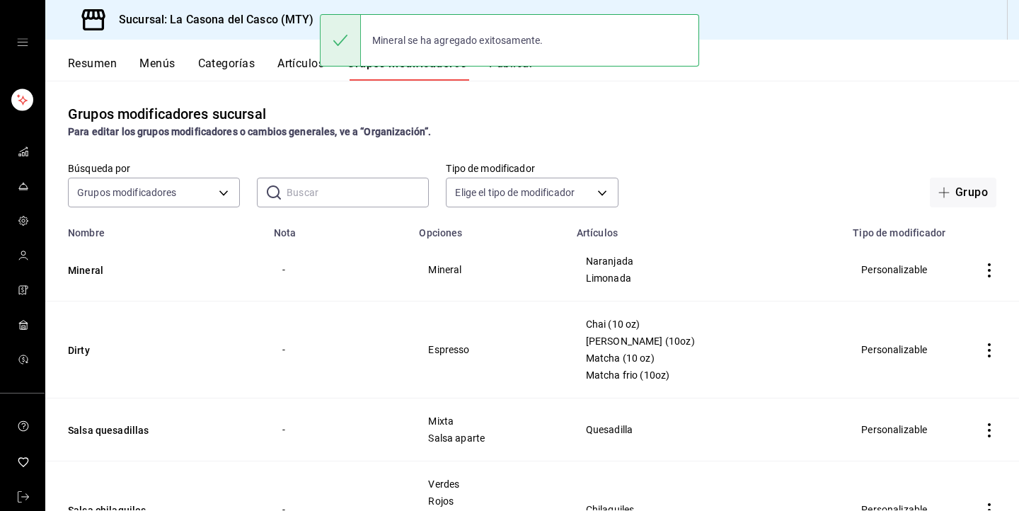
click at [287, 71] on button "Artículos" at bounding box center [300, 69] width 47 height 24
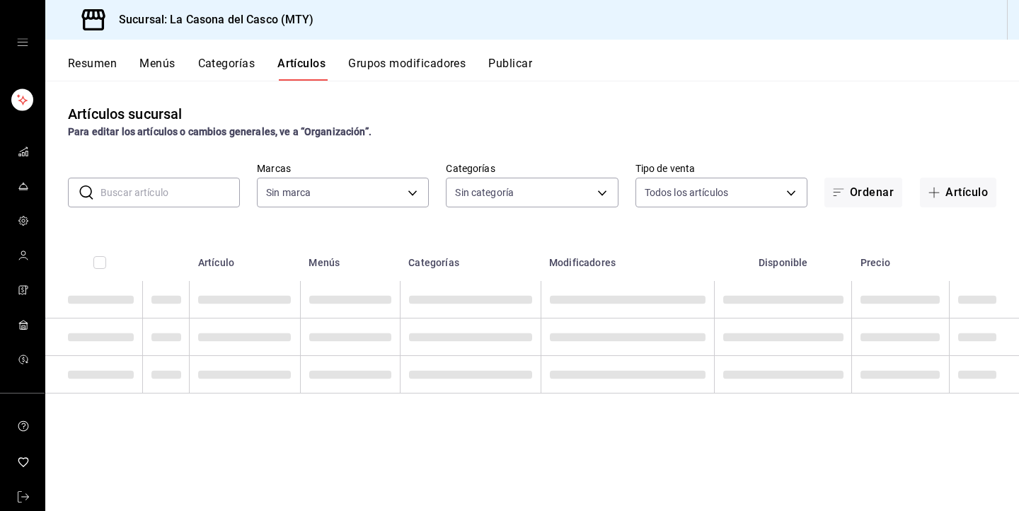
click at [185, 199] on input "text" at bounding box center [169, 192] width 139 height 28
type input "7e4e7643-bc2c-442b-8a2a-9b04da6139a5"
type input "ec0f3f54-92ec-4b8b-99b2-1b7395a3ab89,3c56a71d-ae52-4ab1-a3a2-fd6a2faa92ed,84343…"
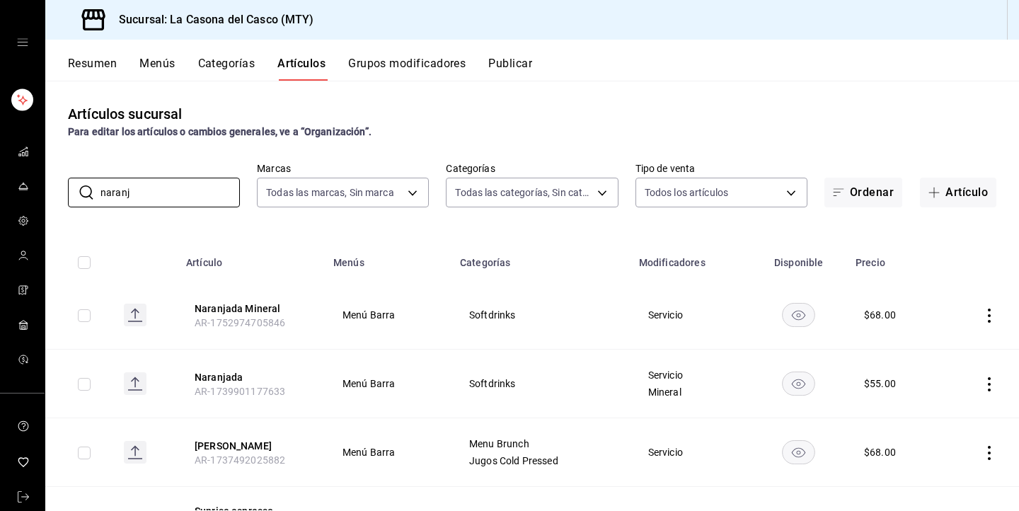
type input "naranj"
click at [991, 314] on icon "actions" at bounding box center [989, 316] width 14 height 14
click at [940, 415] on li "Eliminar" at bounding box center [934, 406] width 85 height 29
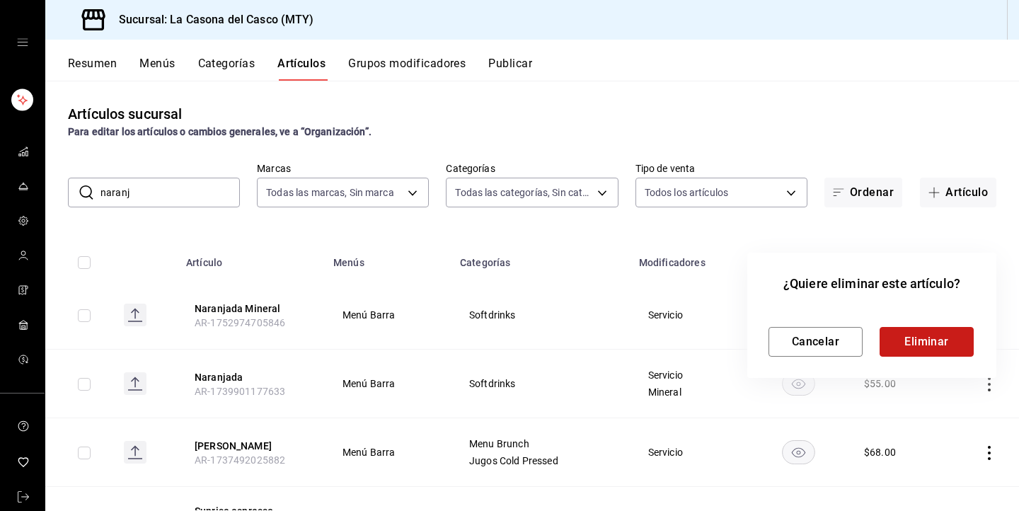
click at [911, 340] on button "Eliminar" at bounding box center [927, 342] width 94 height 30
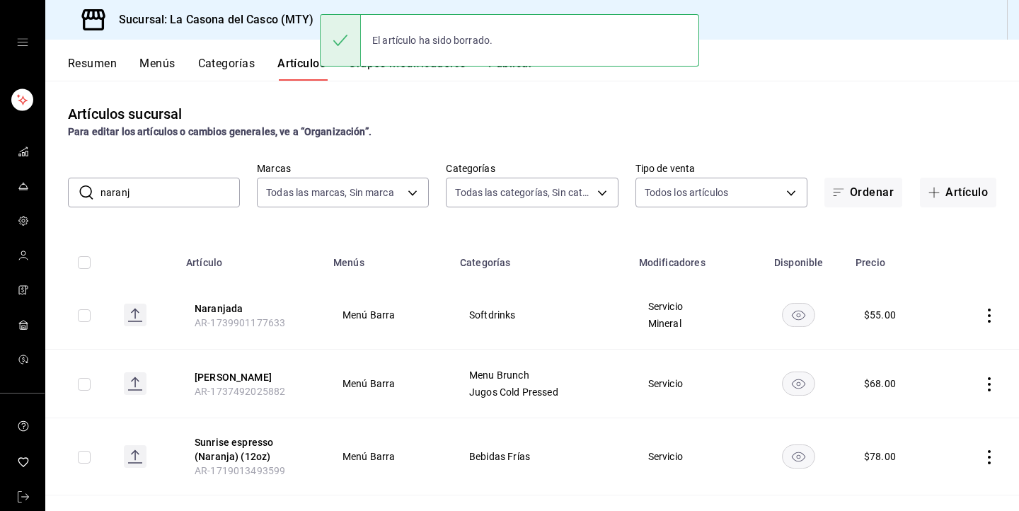
click at [984, 309] on icon "actions" at bounding box center [989, 316] width 14 height 14
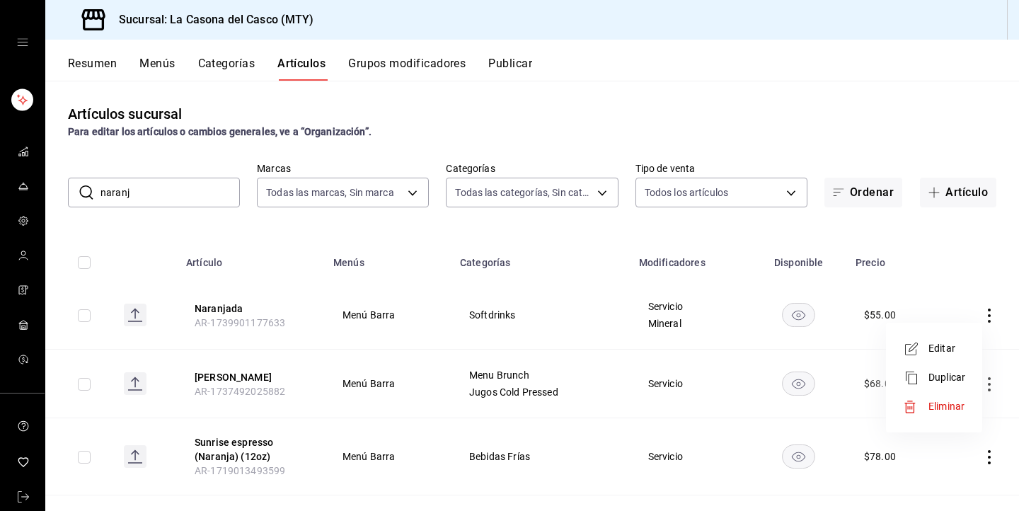
click at [952, 339] on li "Editar" at bounding box center [934, 348] width 85 height 29
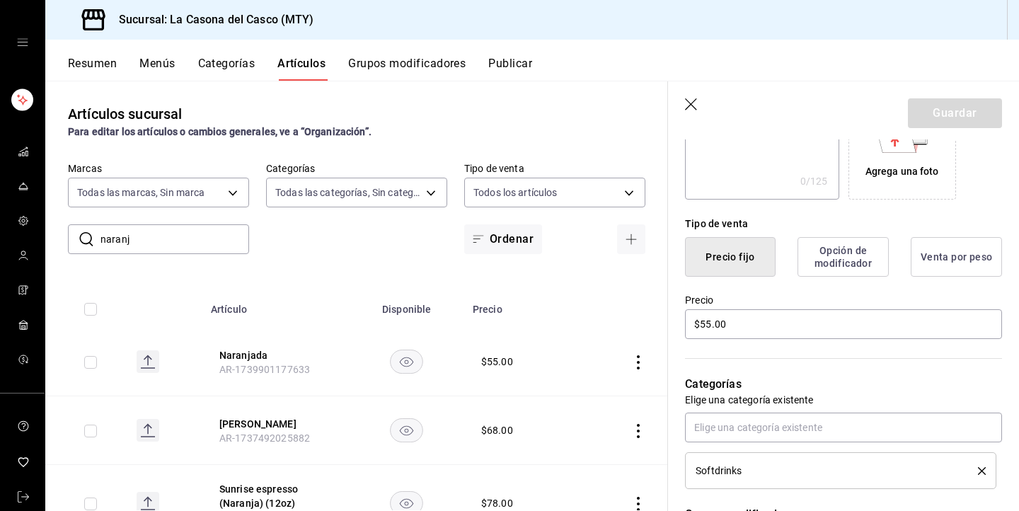
scroll to position [303, 0]
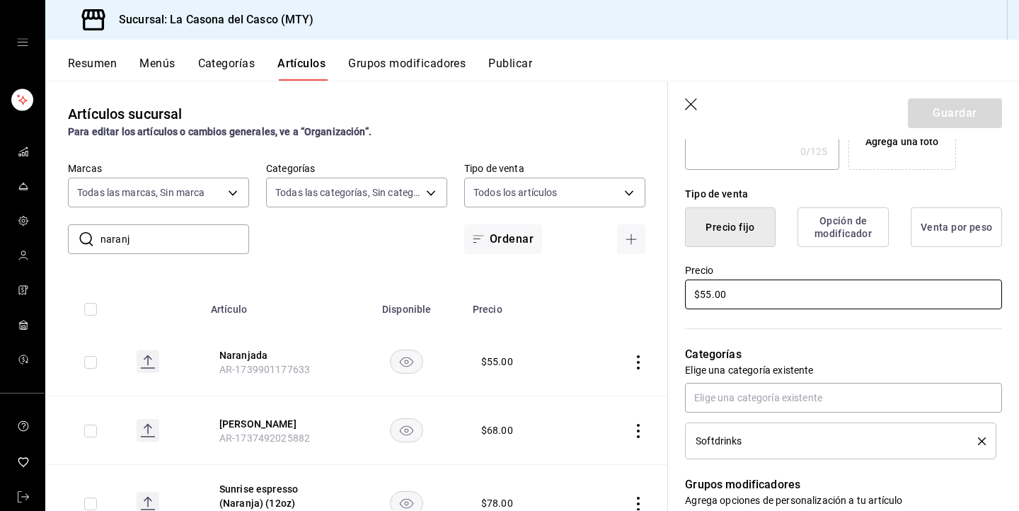
click at [704, 292] on input "$55.00" at bounding box center [843, 295] width 317 height 30
type input "$65.00"
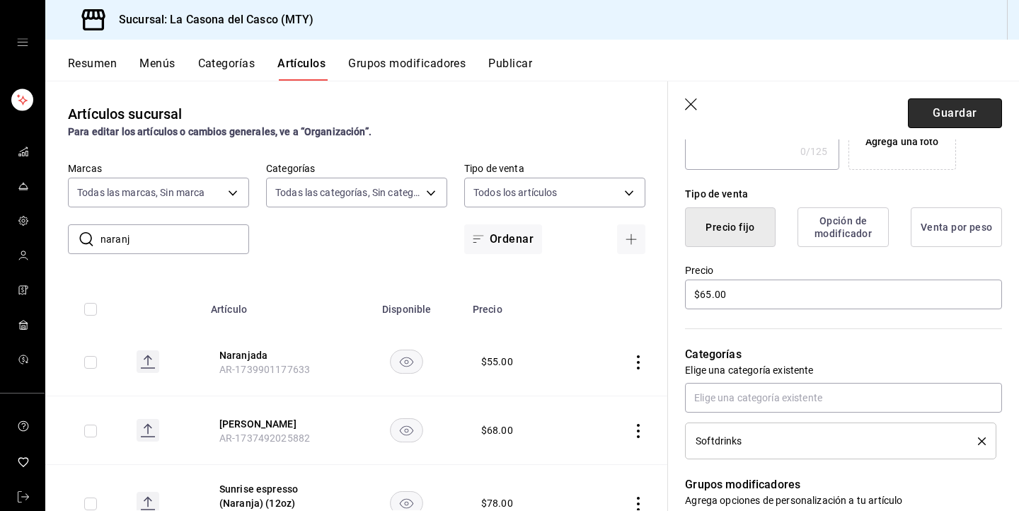
click at [984, 122] on button "Guardar" at bounding box center [955, 113] width 94 height 30
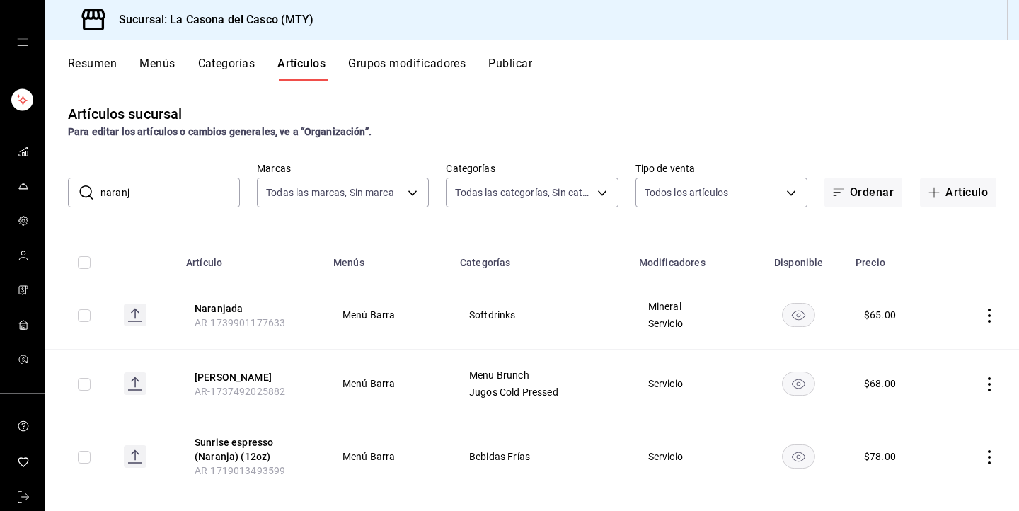
click at [178, 200] on input "naranj" at bounding box center [169, 192] width 139 height 28
type input "="
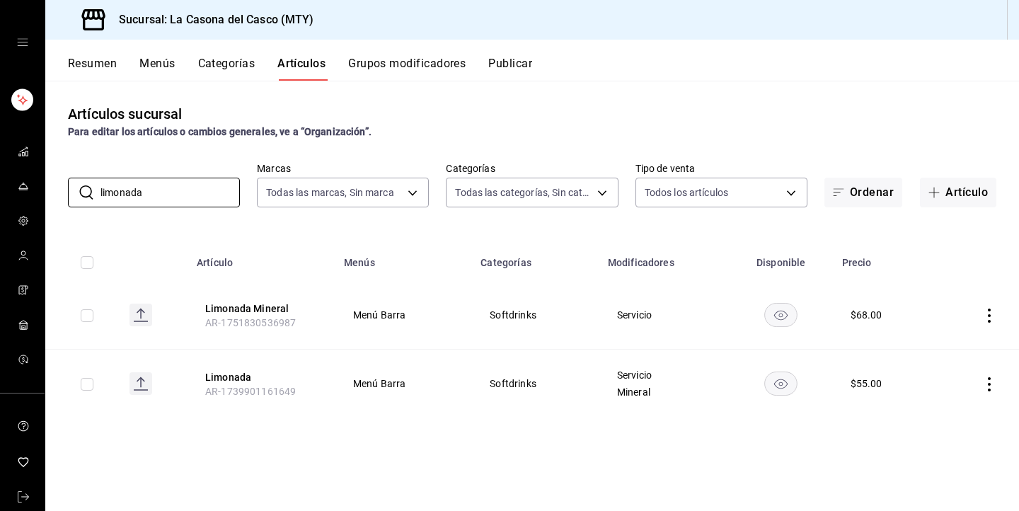
type input "limonada"
click at [991, 316] on icon "actions" at bounding box center [989, 316] width 14 height 14
click at [933, 407] on span "Eliminar" at bounding box center [946, 406] width 36 height 11
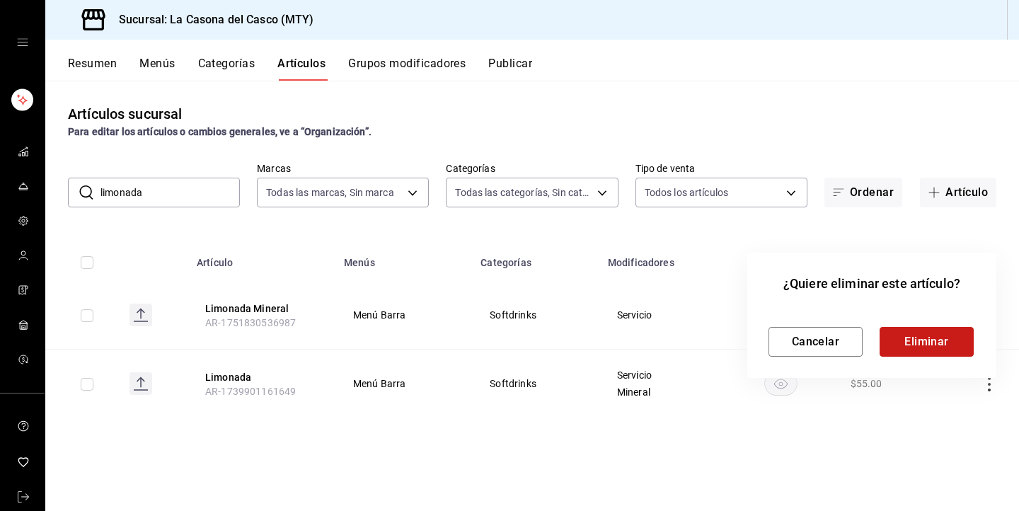
click at [919, 338] on button "Eliminar" at bounding box center [927, 342] width 94 height 30
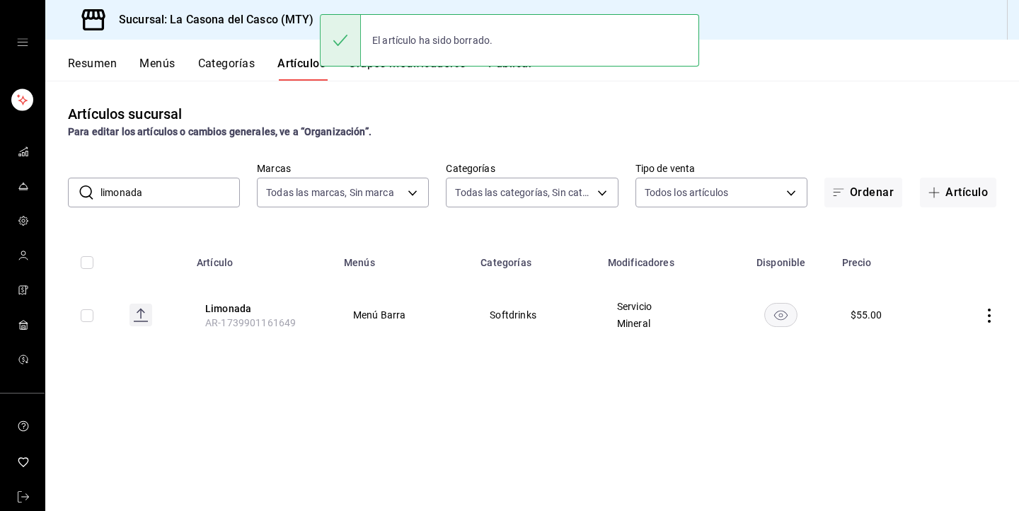
click at [988, 315] on icon "actions" at bounding box center [989, 316] width 14 height 14
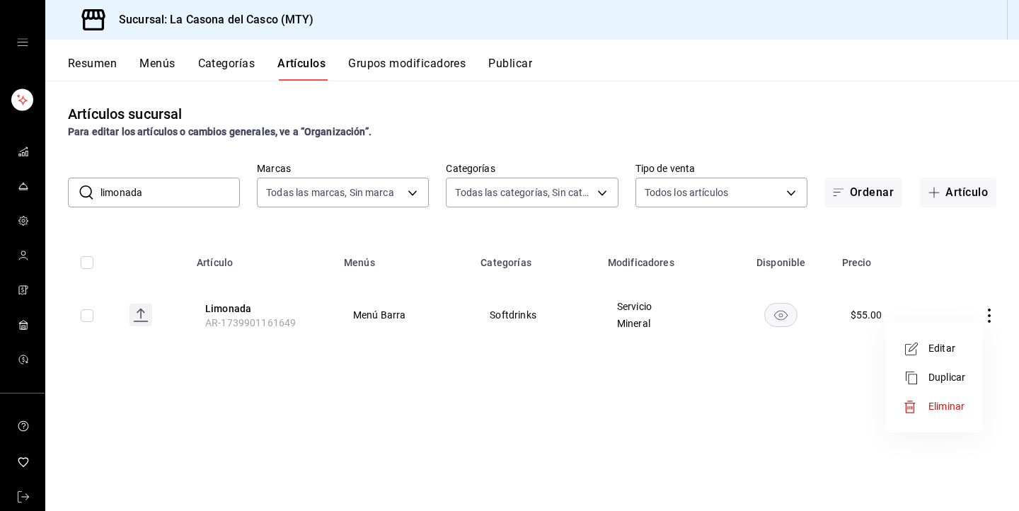
click at [947, 352] on span "Editar" at bounding box center [946, 348] width 37 height 15
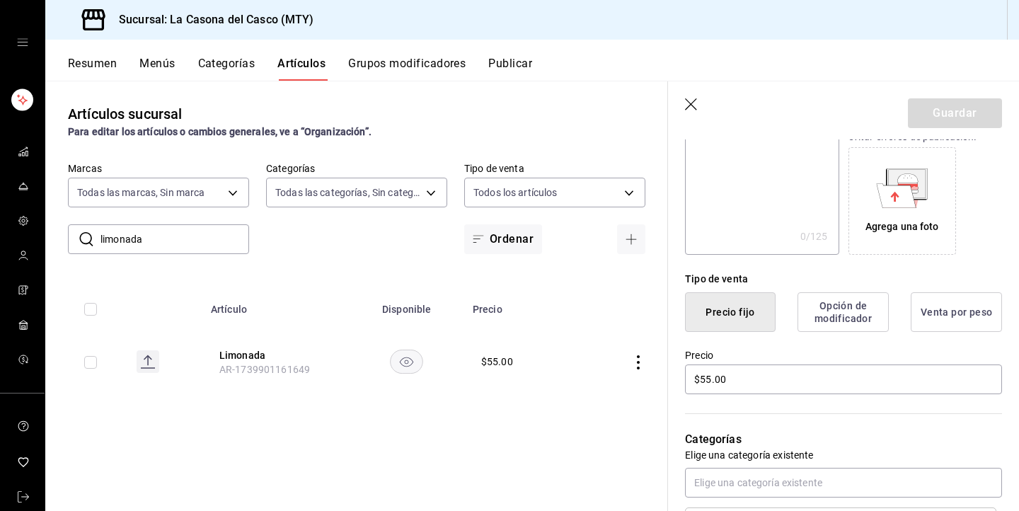
scroll to position [245, 0]
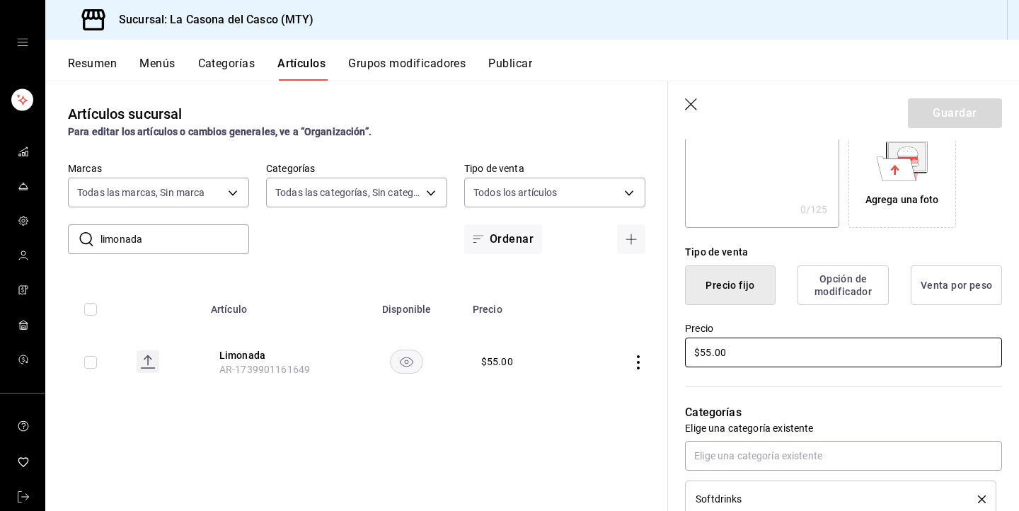
click at [704, 353] on input "$55.00" at bounding box center [843, 353] width 317 height 30
type input "$65.00"
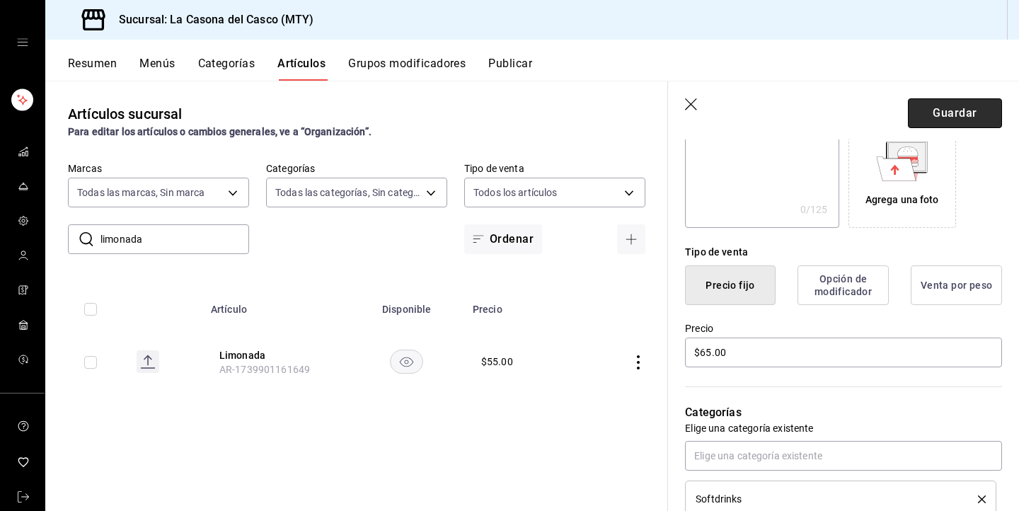
click at [983, 119] on button "Guardar" at bounding box center [955, 113] width 94 height 30
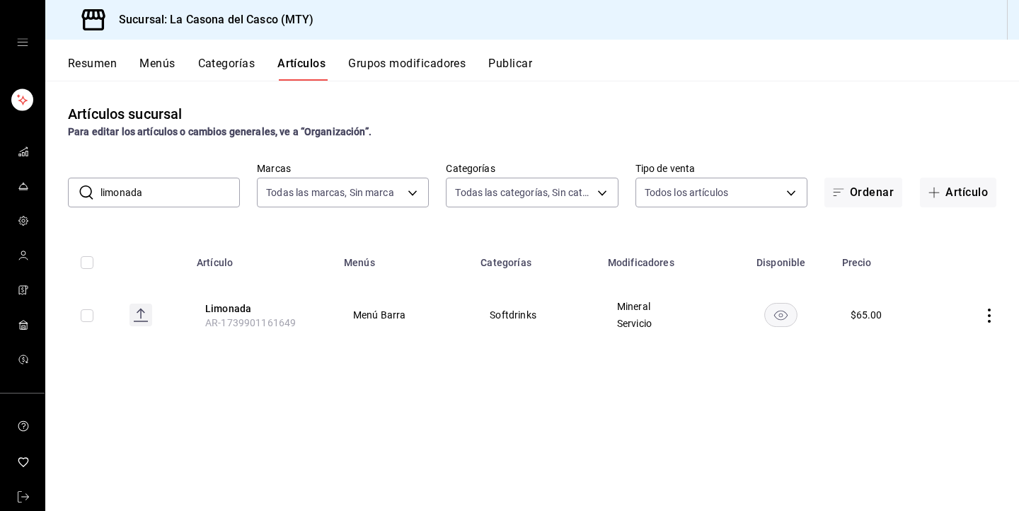
click at [179, 189] on input "limonada" at bounding box center [169, 192] width 139 height 28
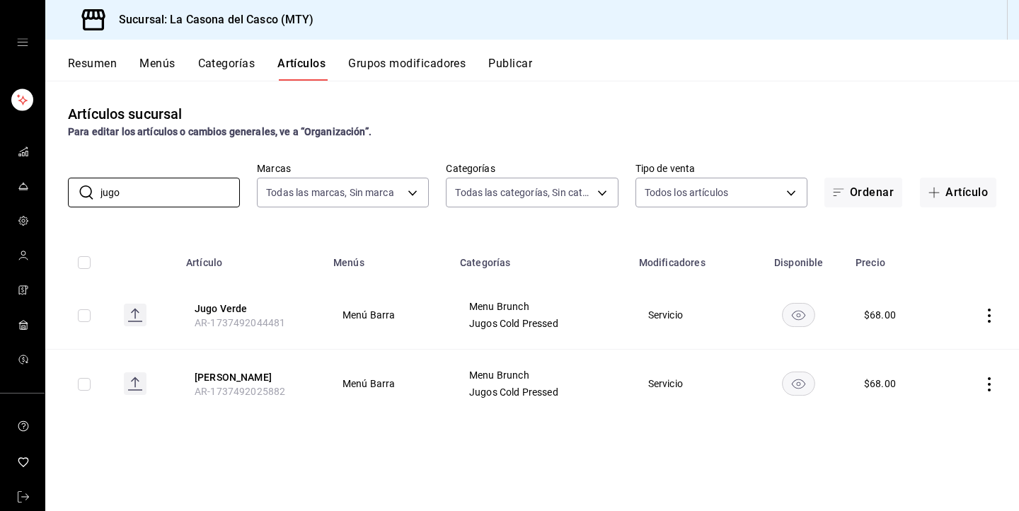
type input "jugo"
click at [989, 318] on icon "actions" at bounding box center [989, 316] width 14 height 14
click at [936, 347] on span "Editar" at bounding box center [946, 348] width 37 height 15
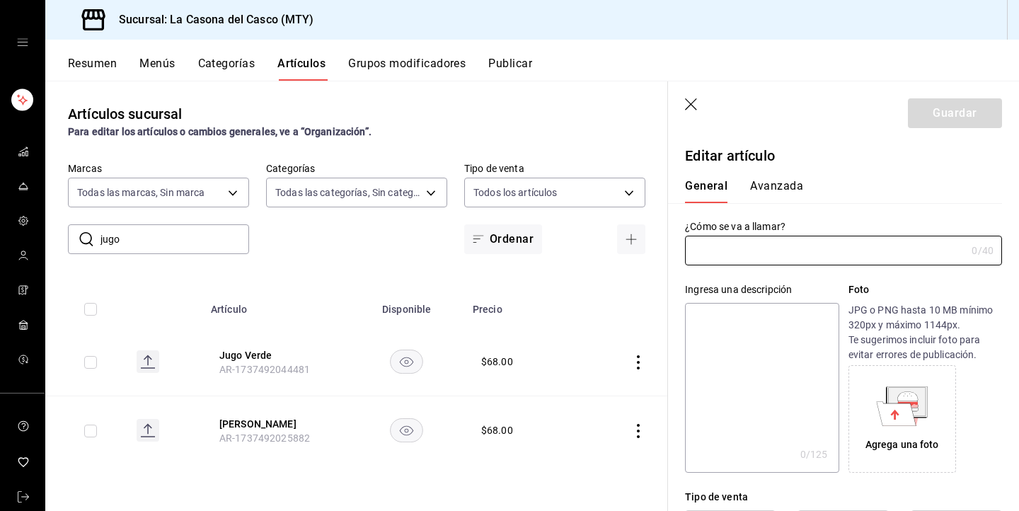
type input "Jugo Verde"
type input "$68.00"
type input "AR-1737492044481"
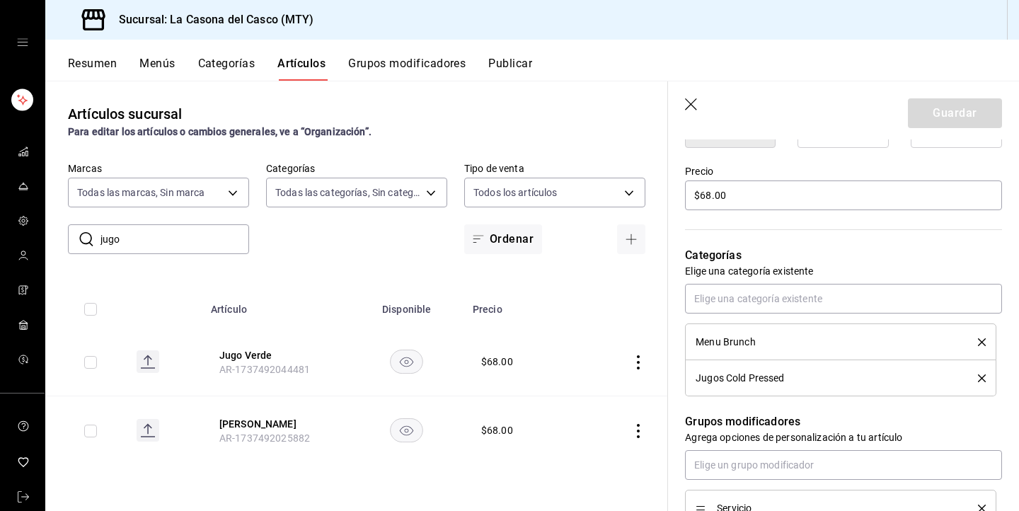
scroll to position [399, 0]
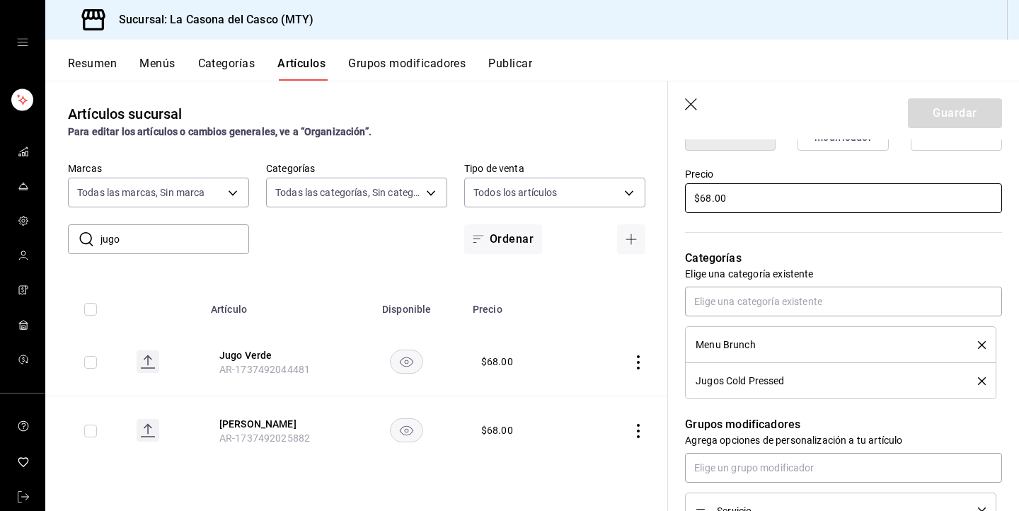
click at [709, 195] on input "$68.00" at bounding box center [843, 198] width 317 height 30
type input "$6.00"
type input "$72.00"
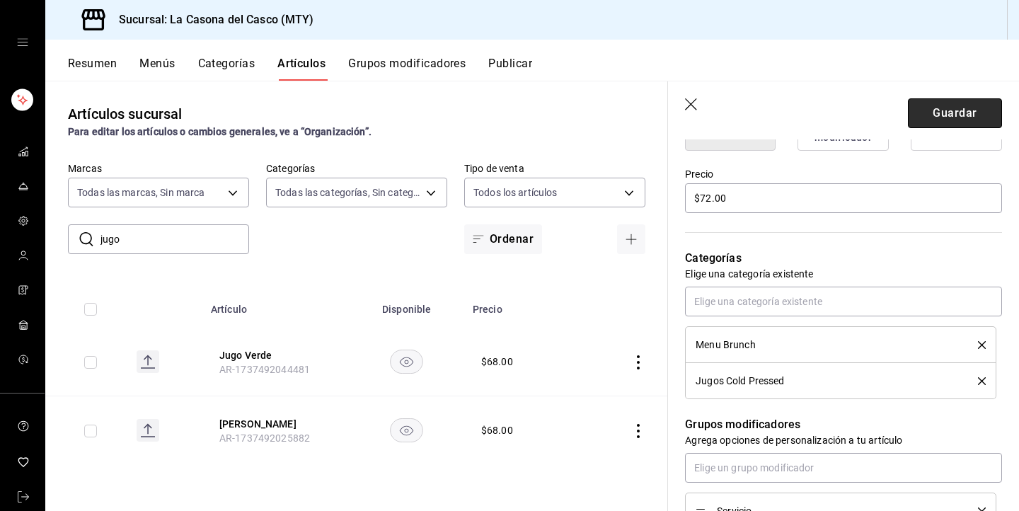
click at [962, 103] on button "Guardar" at bounding box center [955, 113] width 94 height 30
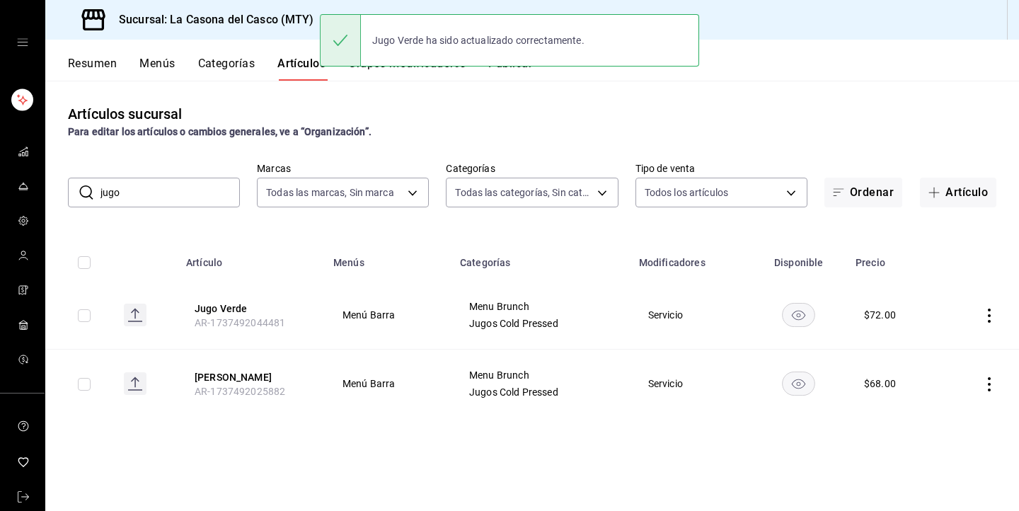
click at [993, 377] on icon "actions" at bounding box center [989, 384] width 14 height 14
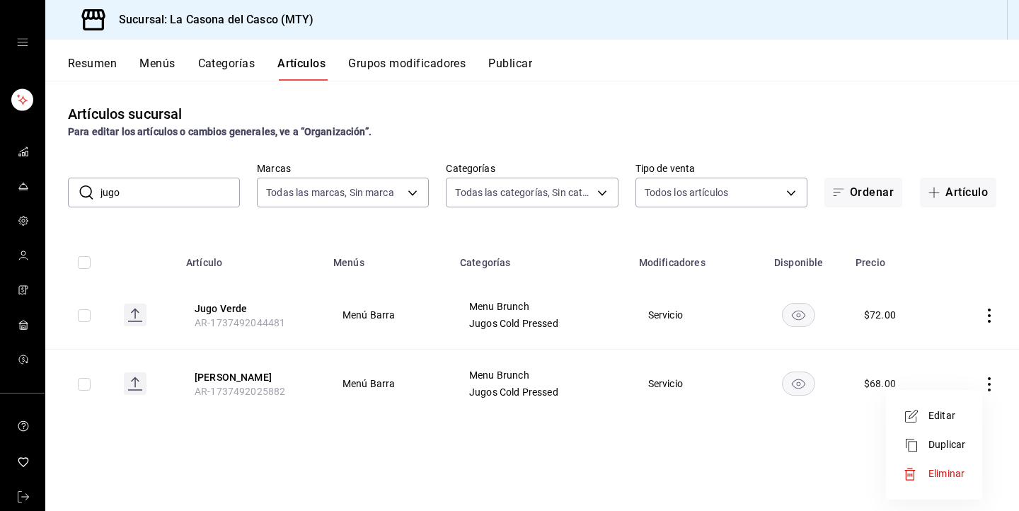
click at [931, 410] on span "Editar" at bounding box center [946, 415] width 37 height 15
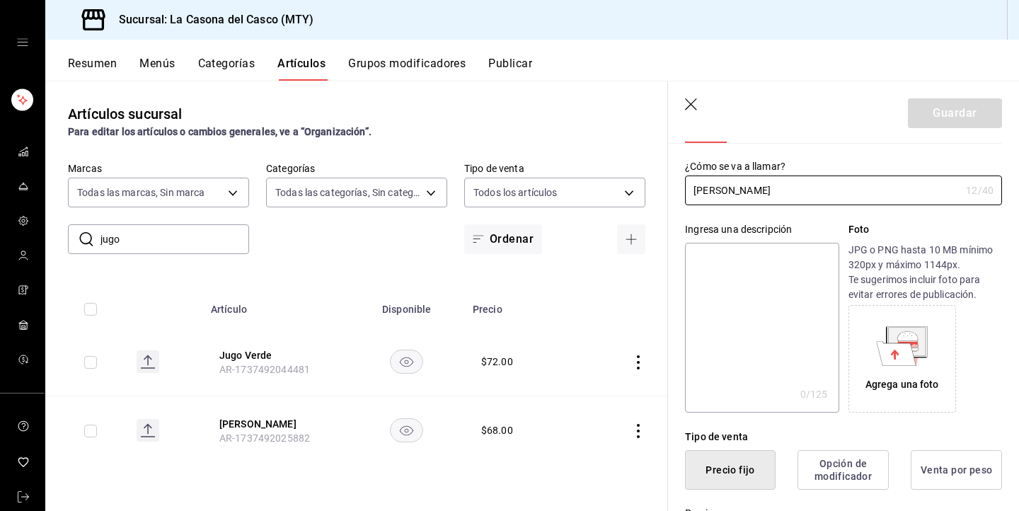
scroll to position [348, 0]
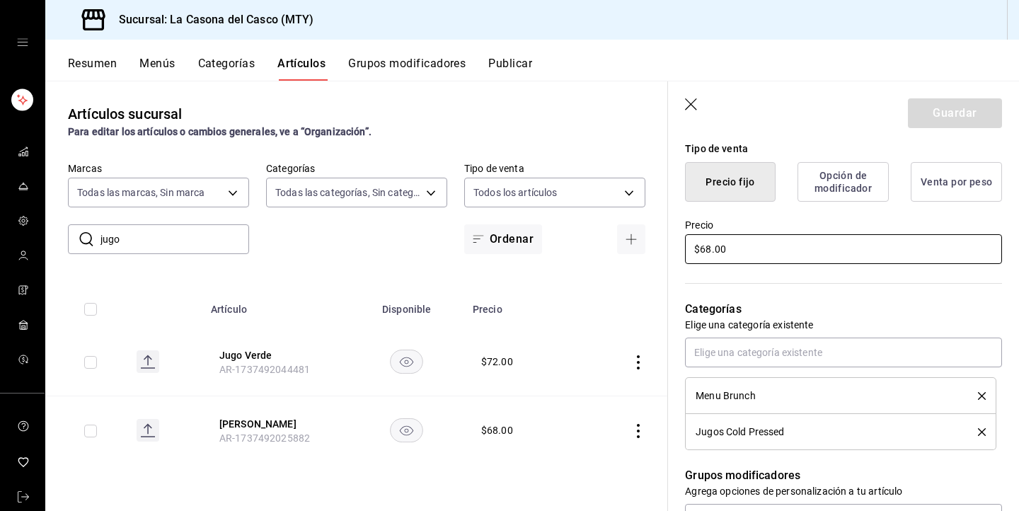
click at [710, 248] on input "$68.00" at bounding box center [843, 249] width 317 height 30
type input "$6.00"
type input "$72.00"
click at [960, 115] on button "Guardar" at bounding box center [955, 113] width 94 height 30
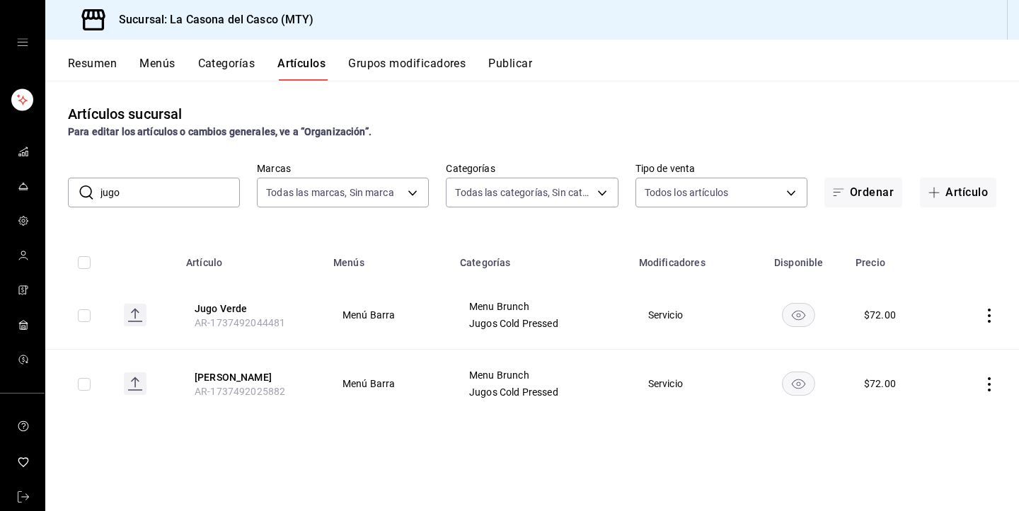
click at [191, 202] on input "jugo" at bounding box center [169, 192] width 139 height 28
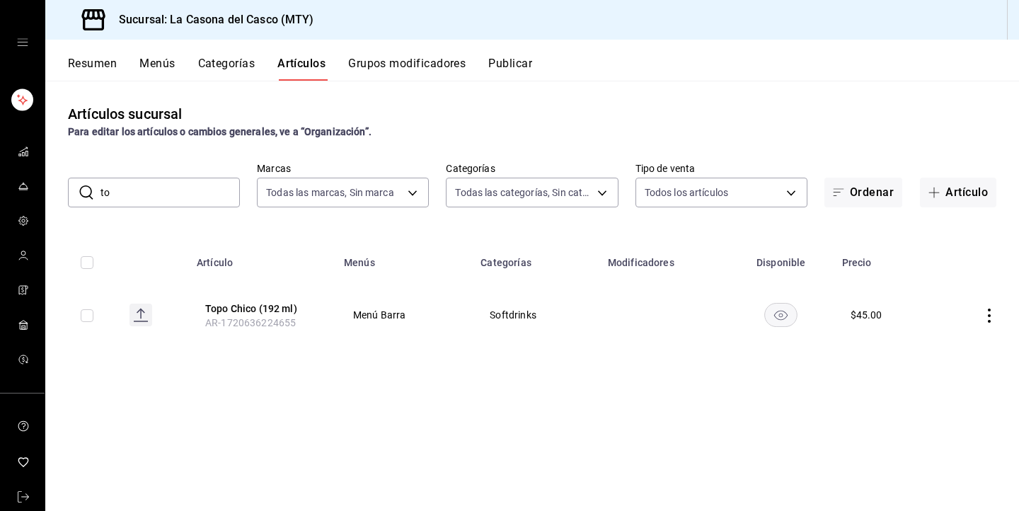
type input "t"
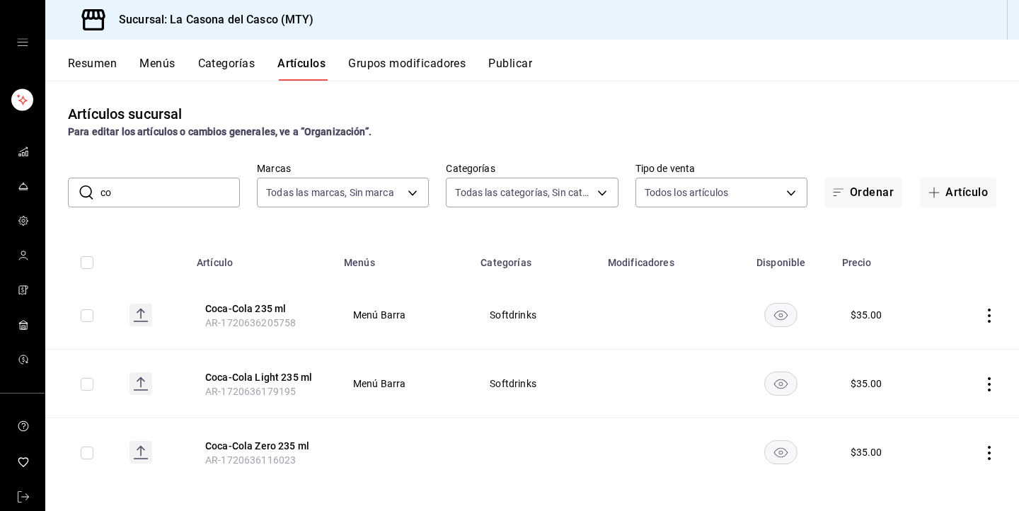
type input "c"
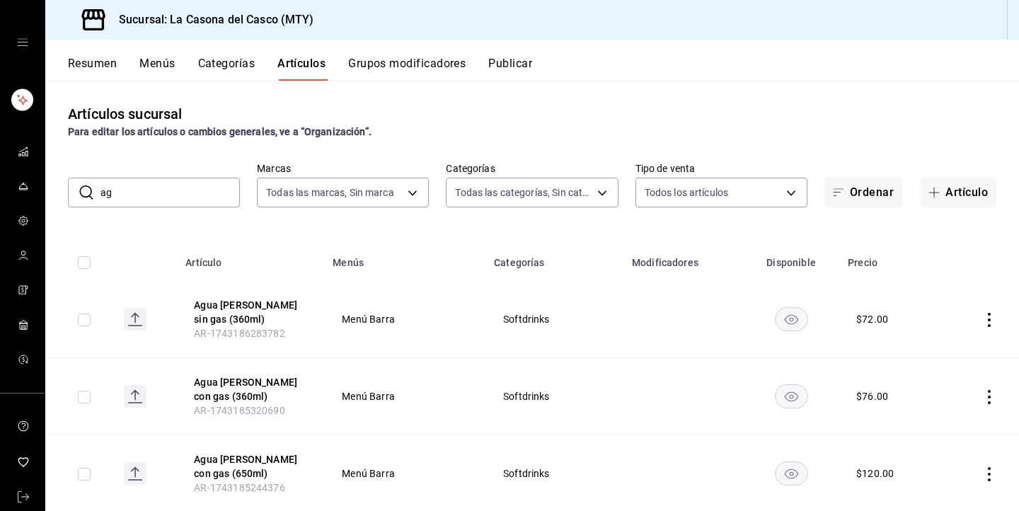
type input "a"
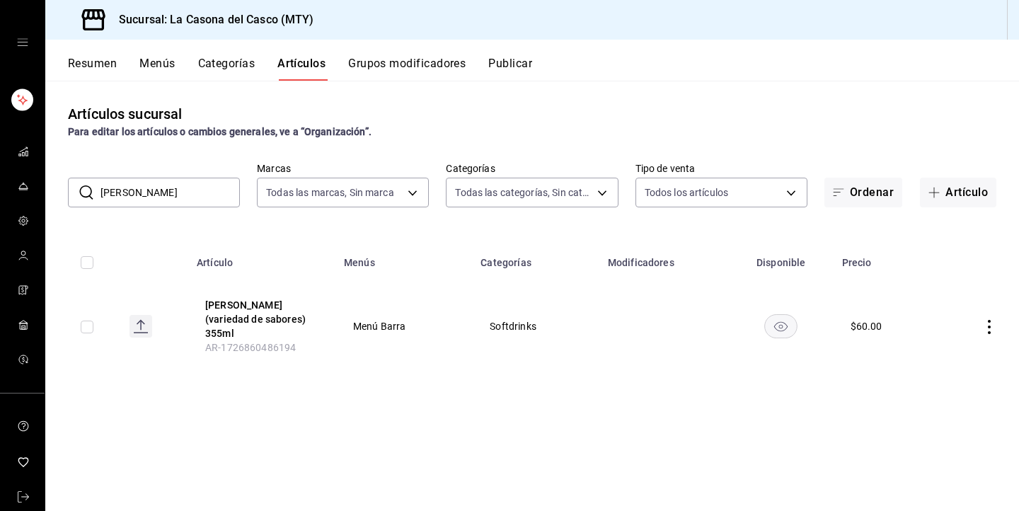
click at [148, 192] on input "[PERSON_NAME]" at bounding box center [169, 192] width 139 height 28
type input "f"
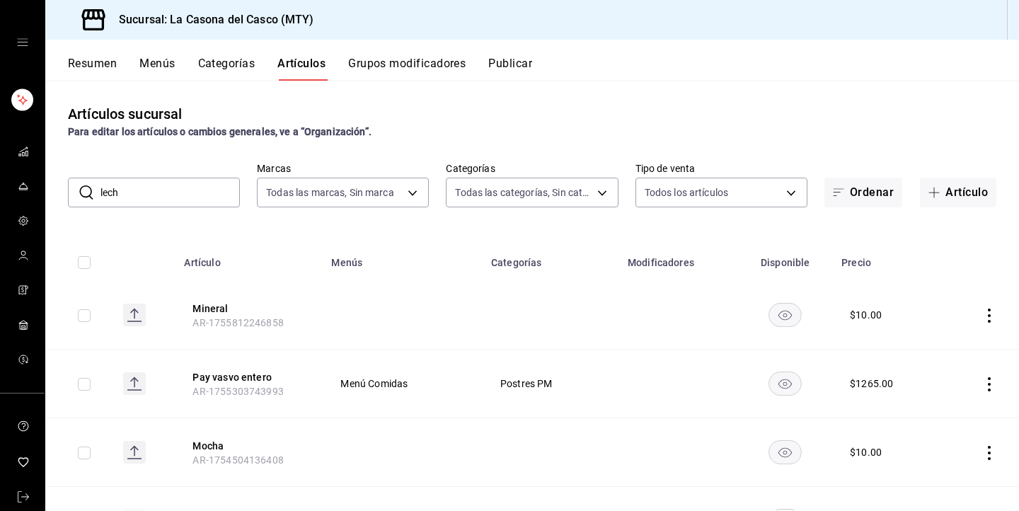
type input "leche"
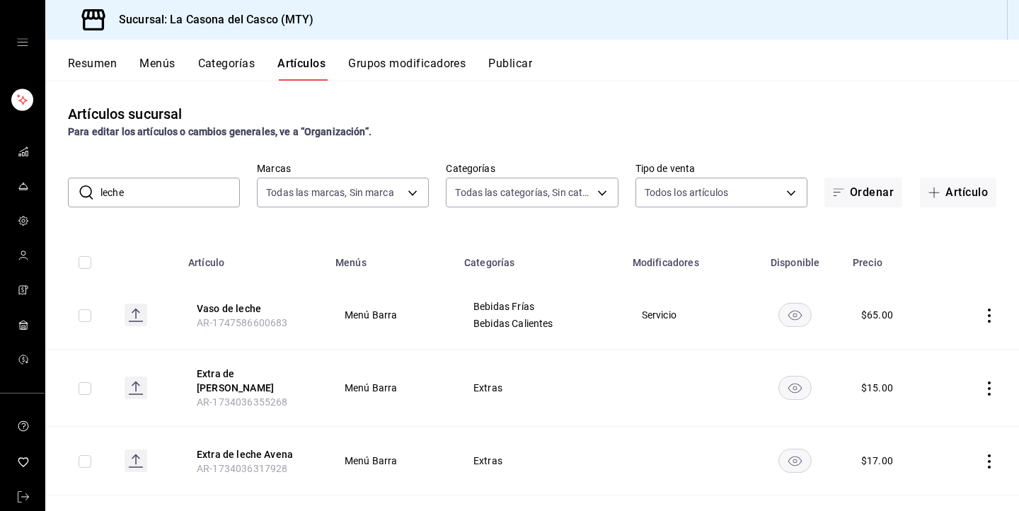
click at [133, 186] on input "leche" at bounding box center [169, 192] width 139 height 28
click at [133, 188] on input "leche" at bounding box center [169, 192] width 139 height 28
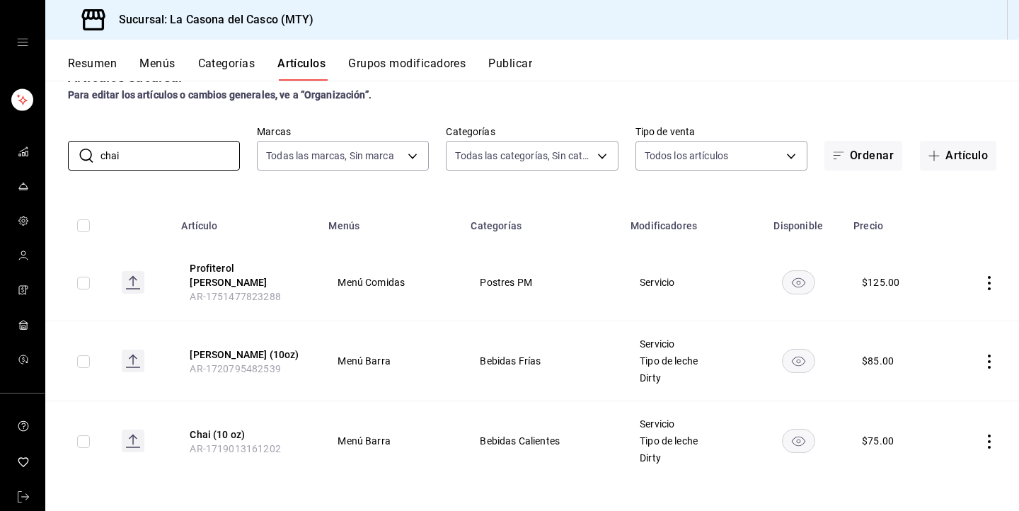
scroll to position [33, 0]
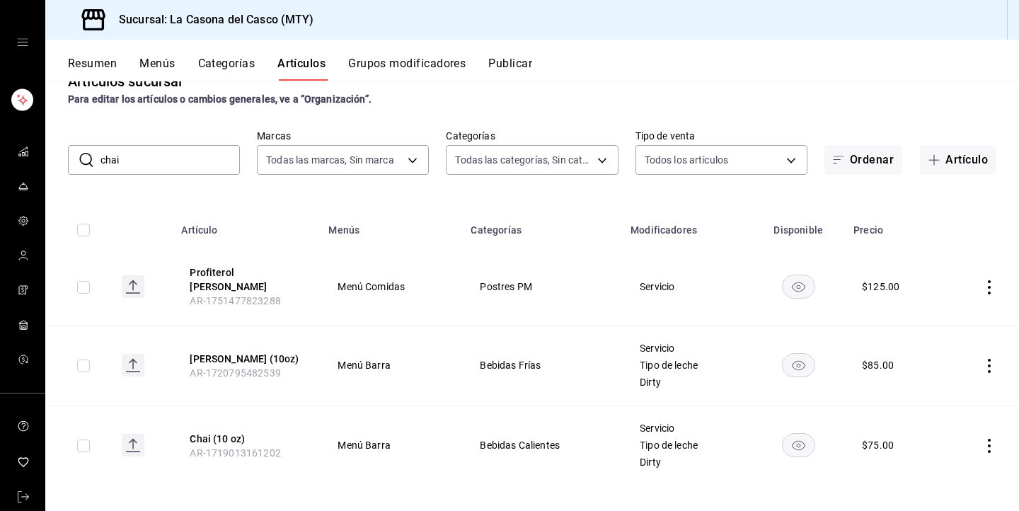
click at [195, 161] on input "chai" at bounding box center [169, 160] width 139 height 28
type input "c"
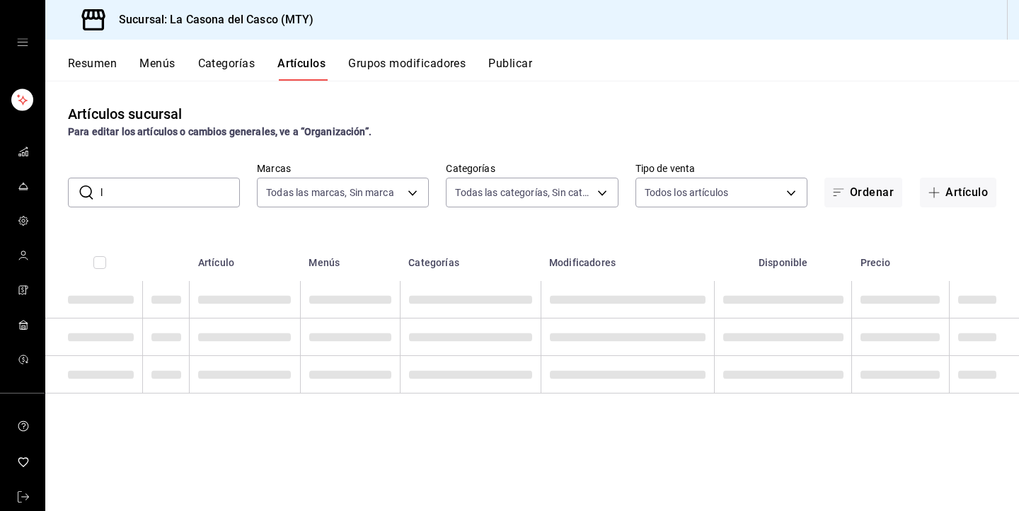
scroll to position [0, 0]
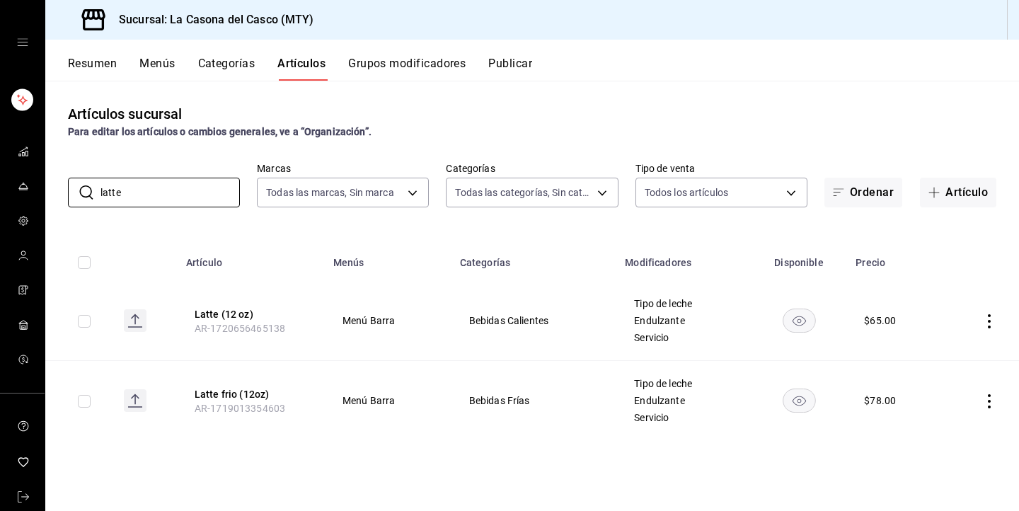
type input "latte"
click at [986, 318] on icon "actions" at bounding box center [989, 321] width 14 height 14
click at [936, 355] on span "Editar" at bounding box center [946, 354] width 37 height 15
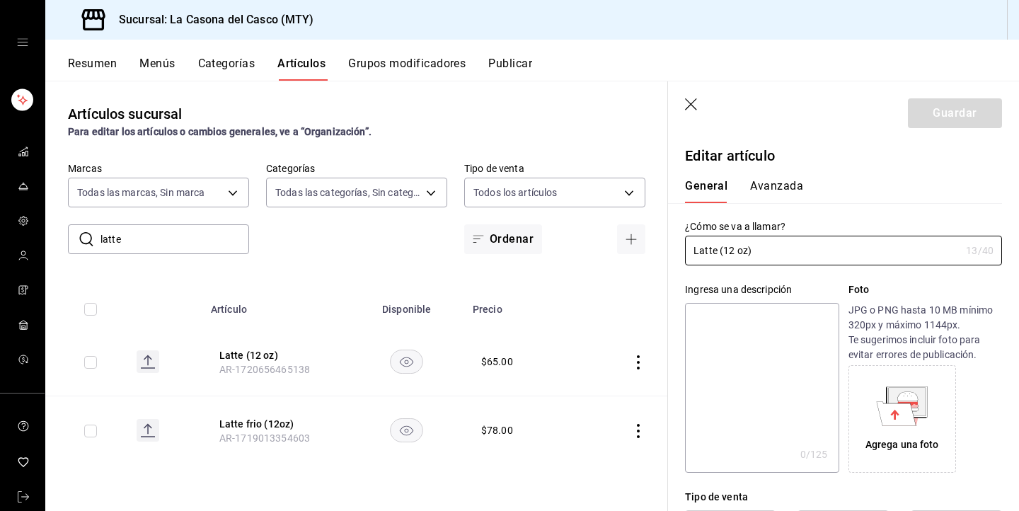
scroll to position [193, 0]
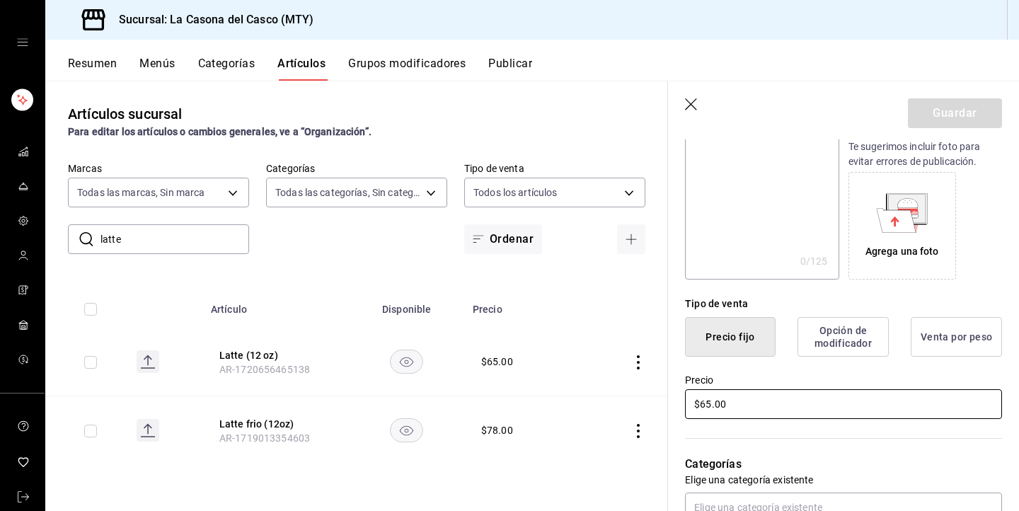
click at [711, 405] on input "$65.00" at bounding box center [843, 404] width 317 height 30
type input "$68.00"
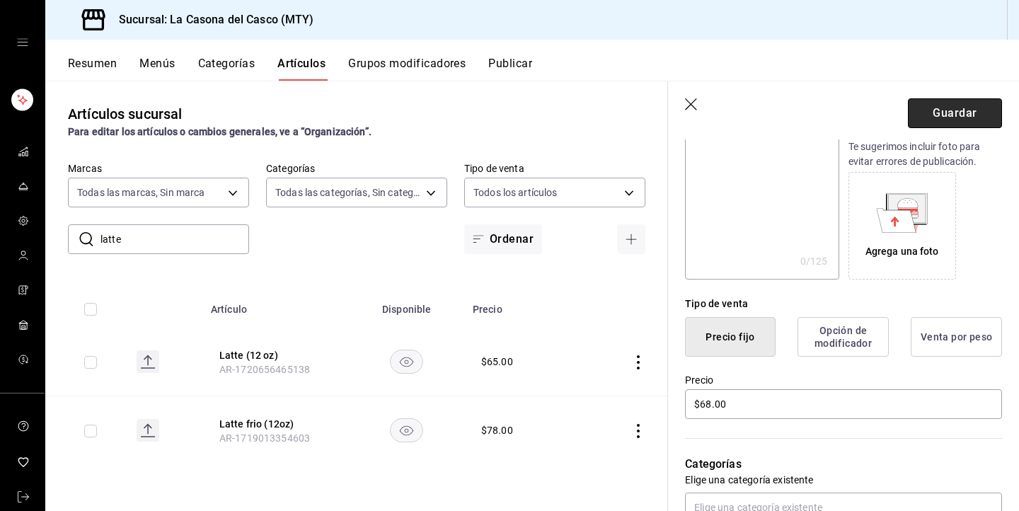
click at [973, 114] on button "Guardar" at bounding box center [955, 113] width 94 height 30
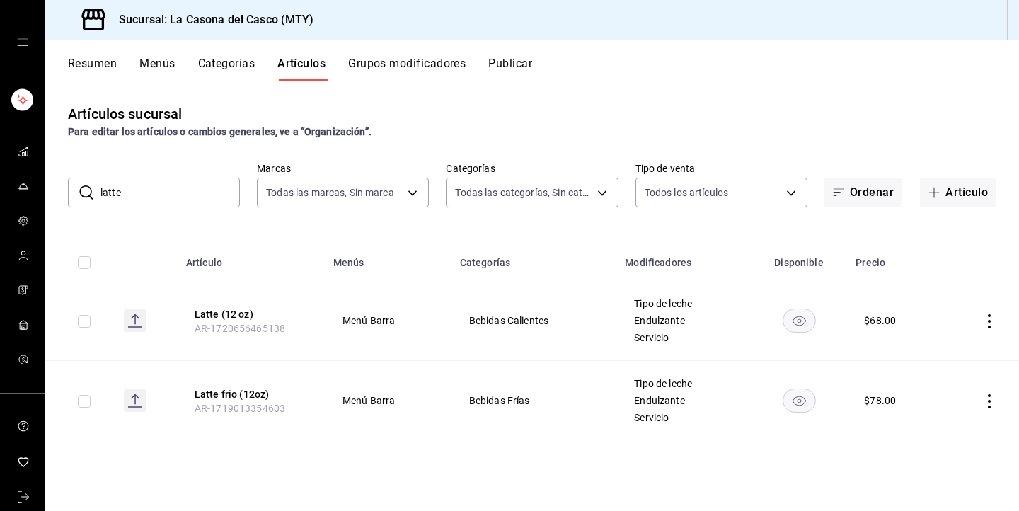
click at [192, 202] on input "latte" at bounding box center [169, 192] width 139 height 28
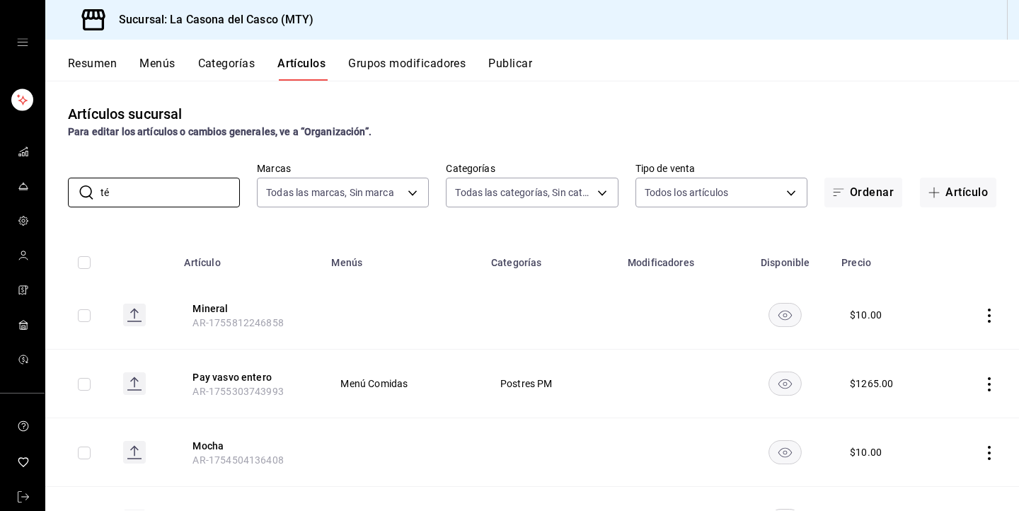
type input "t"
click at [152, 195] on input "t" at bounding box center [169, 192] width 139 height 28
click at [173, 194] on input "t" at bounding box center [169, 192] width 139 height 28
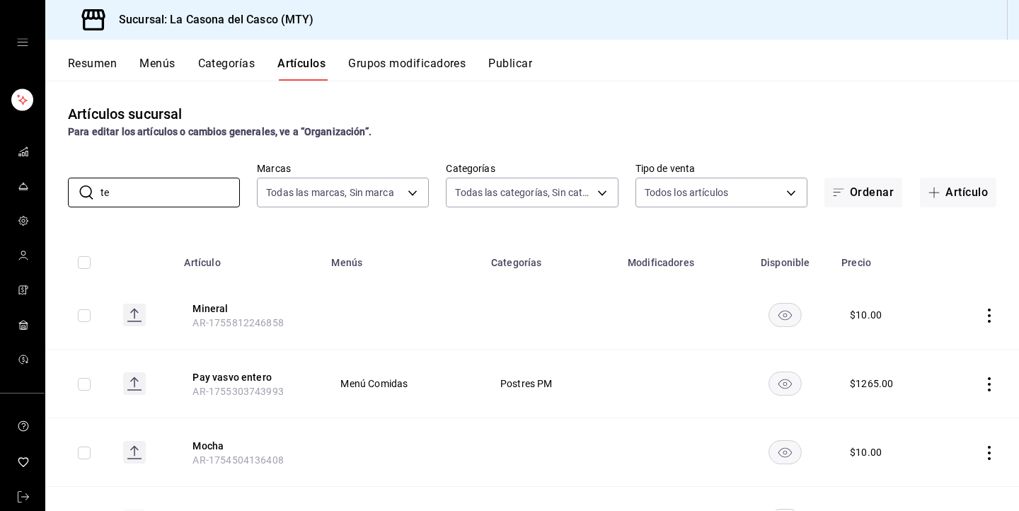
type input "t"
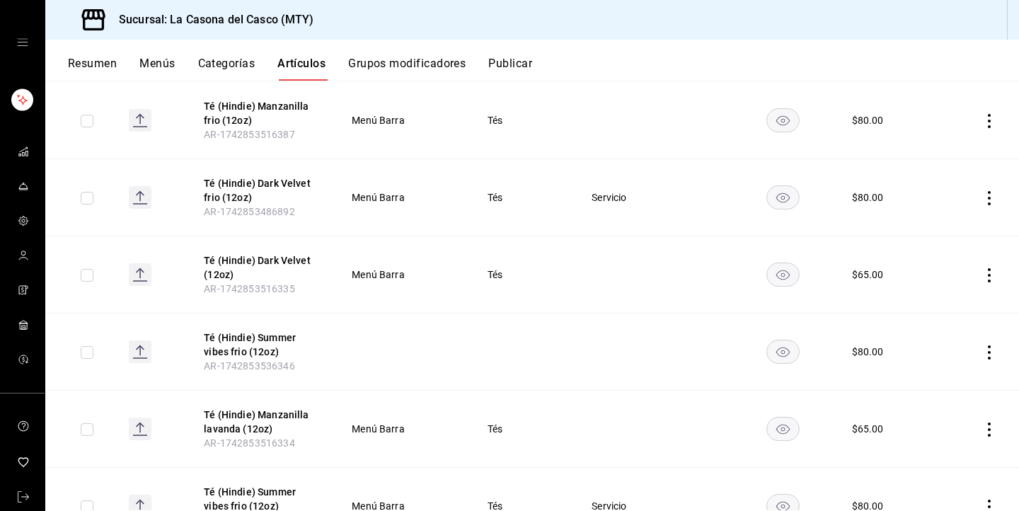
scroll to position [201, 0]
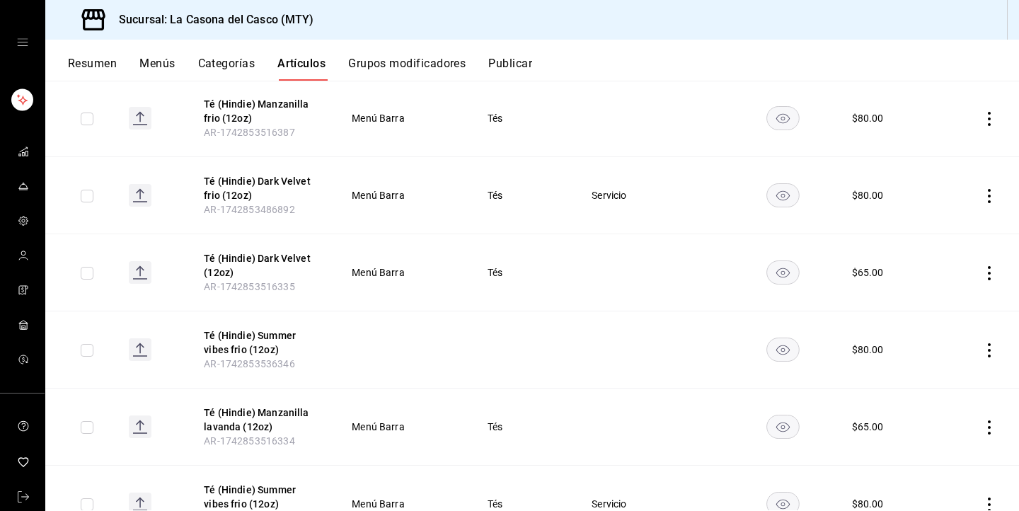
type input "hindi"
click at [990, 268] on icon "actions" at bounding box center [989, 273] width 3 height 14
click at [939, 299] on span "Editar" at bounding box center [946, 306] width 37 height 15
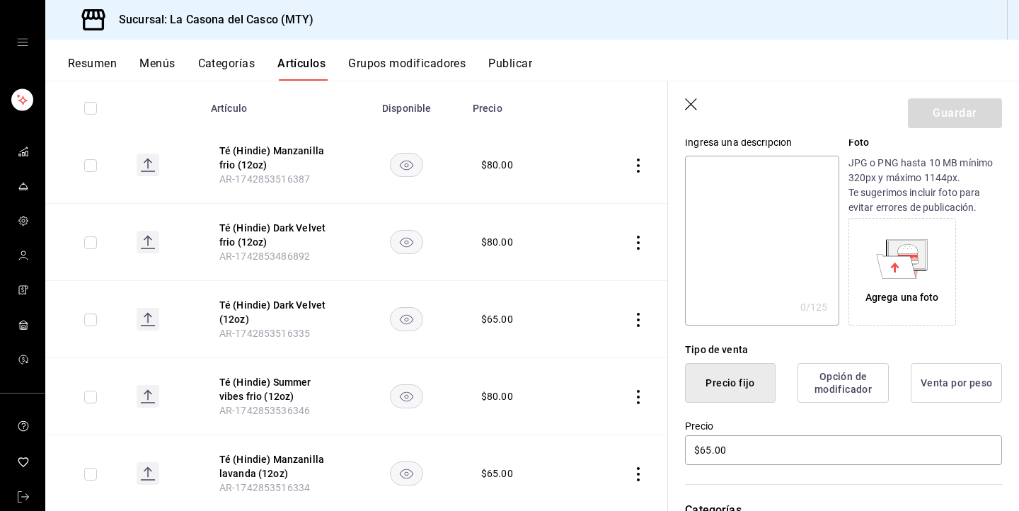
scroll to position [188, 0]
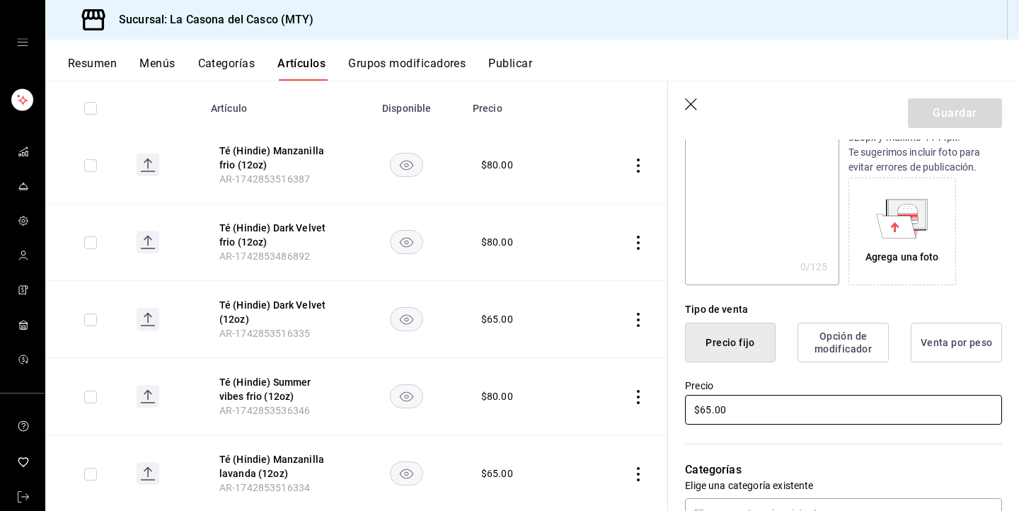
click at [708, 407] on input "$65.00" at bounding box center [843, 410] width 317 height 30
type input "$67.00"
click at [974, 93] on header "Guardar" at bounding box center [843, 110] width 351 height 58
click at [972, 101] on button "Guardar" at bounding box center [955, 113] width 94 height 30
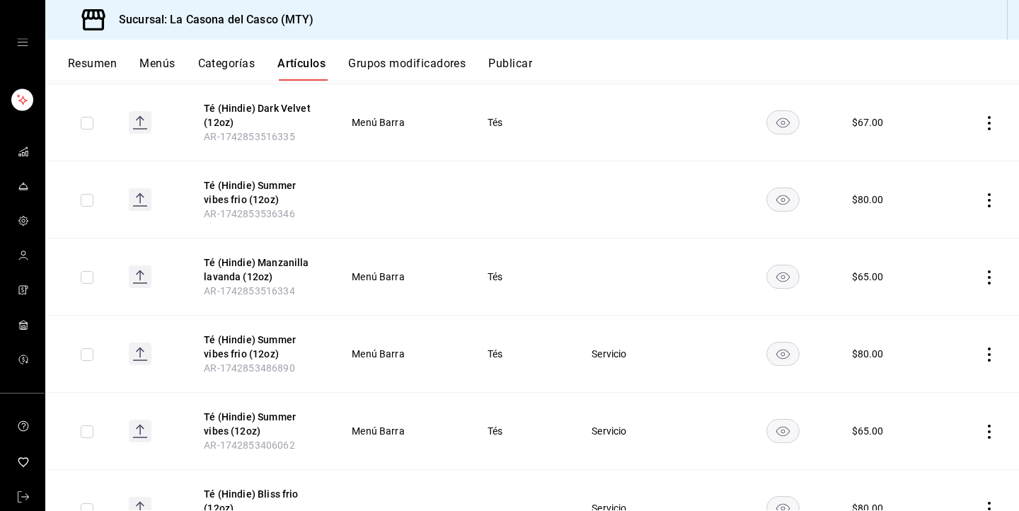
scroll to position [352, 0]
click at [991, 280] on icon "actions" at bounding box center [989, 276] width 14 height 14
click at [932, 304] on span "Editar" at bounding box center [946, 308] width 37 height 15
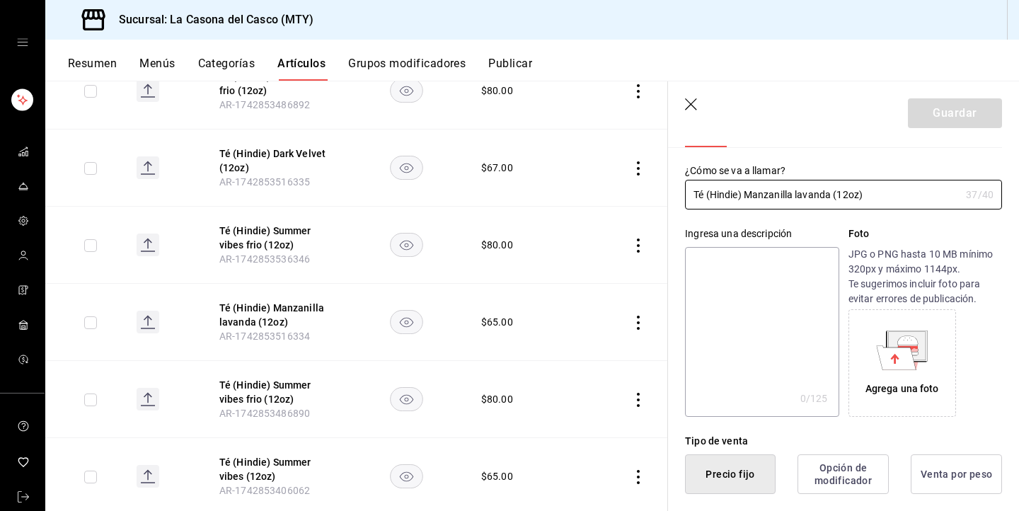
scroll to position [201, 0]
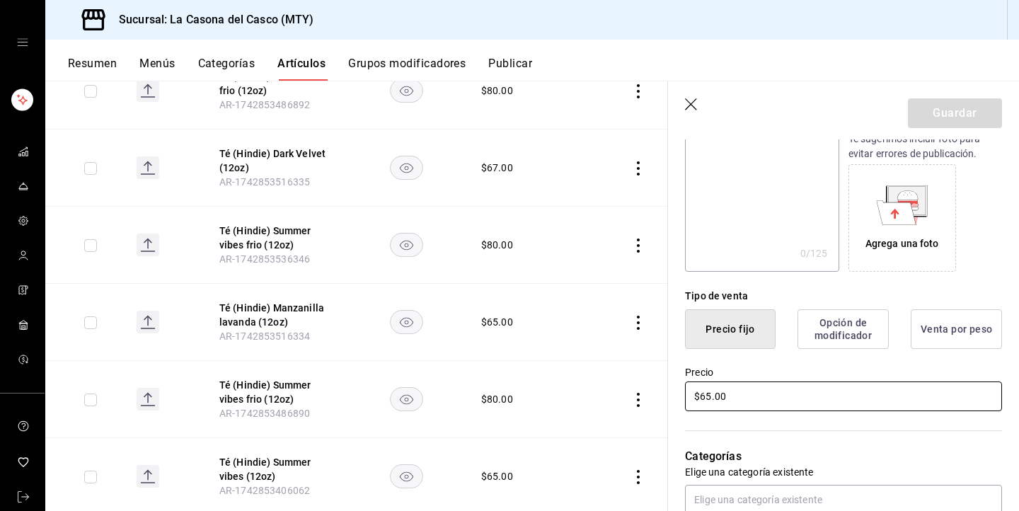
click at [712, 401] on input "$65.00" at bounding box center [843, 396] width 317 height 30
type input "$67.00"
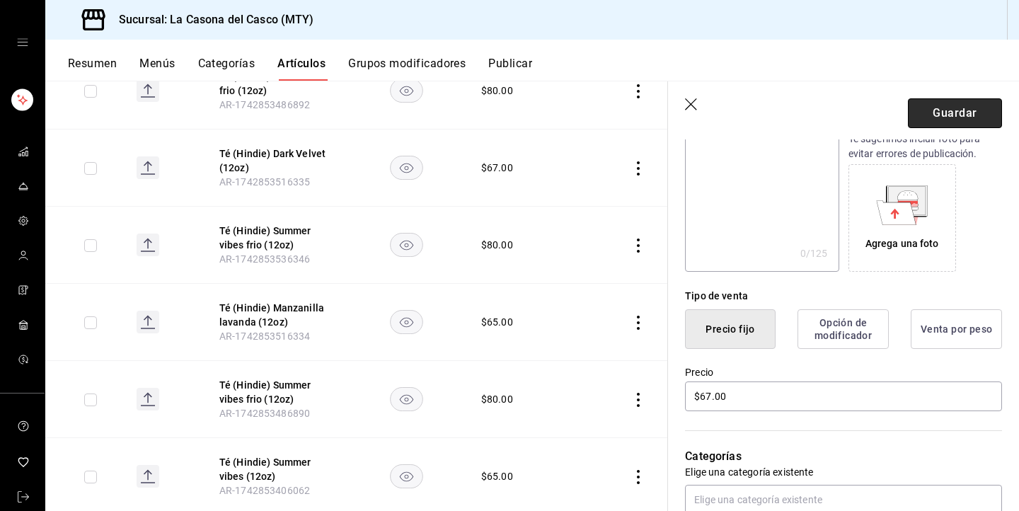
click at [940, 103] on button "Guardar" at bounding box center [955, 113] width 94 height 30
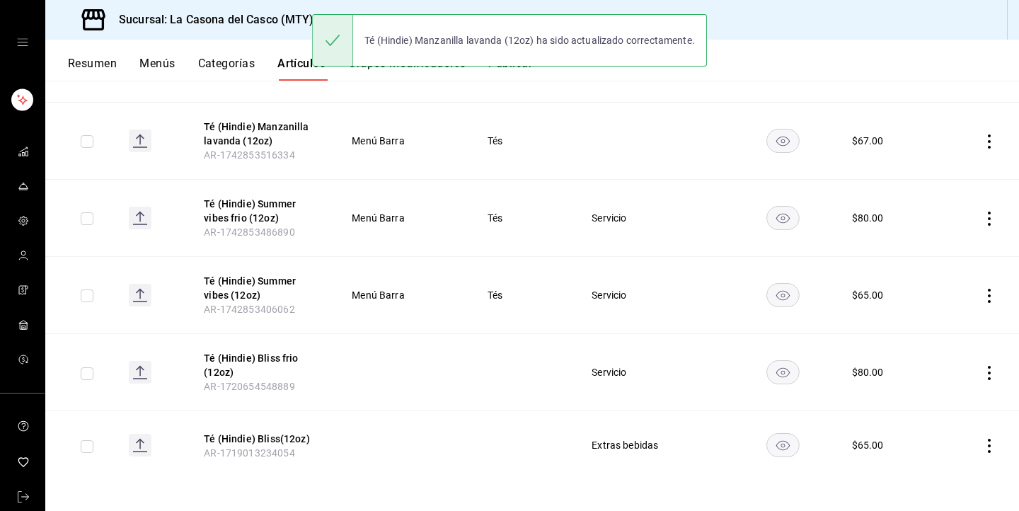
scroll to position [474, 0]
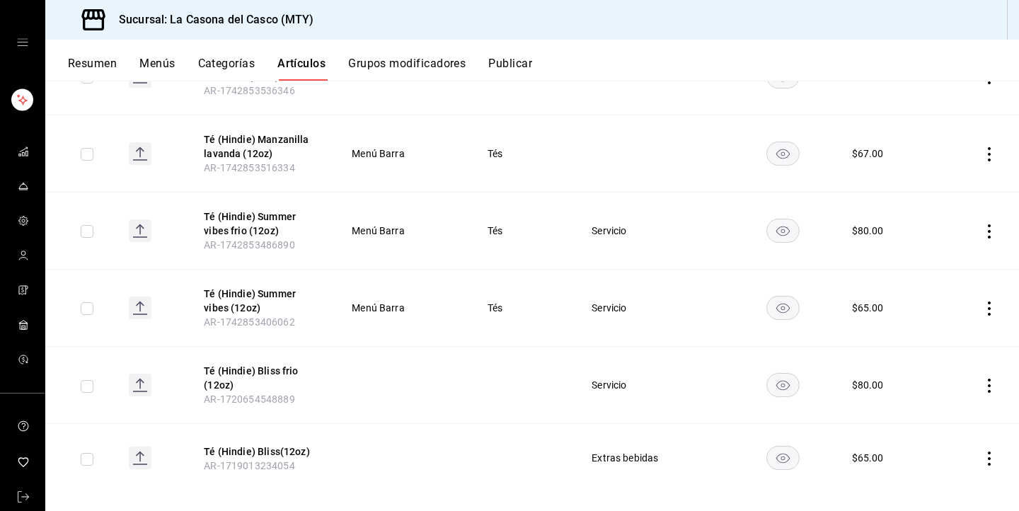
click at [987, 306] on icon "actions" at bounding box center [989, 308] width 14 height 14
click at [932, 342] on span "Editar" at bounding box center [946, 341] width 37 height 15
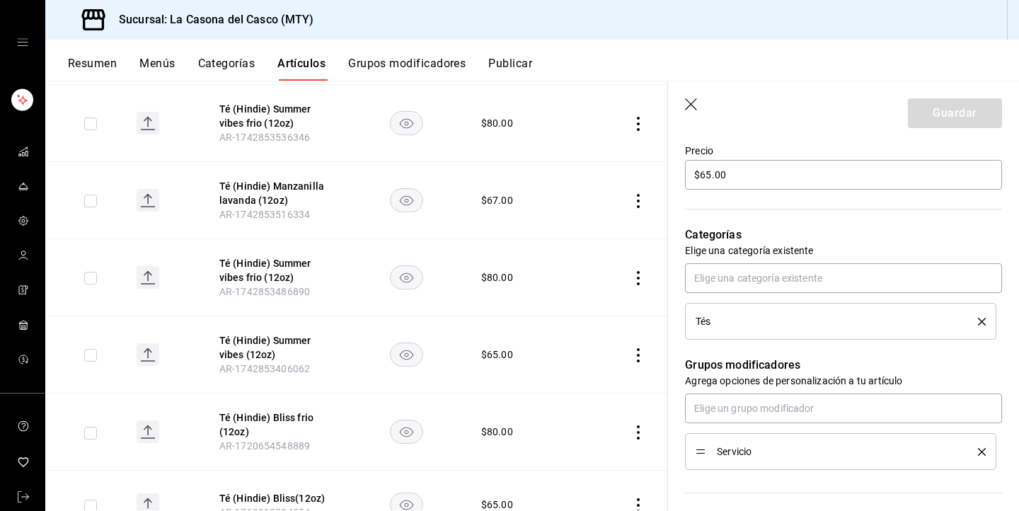
scroll to position [408, 0]
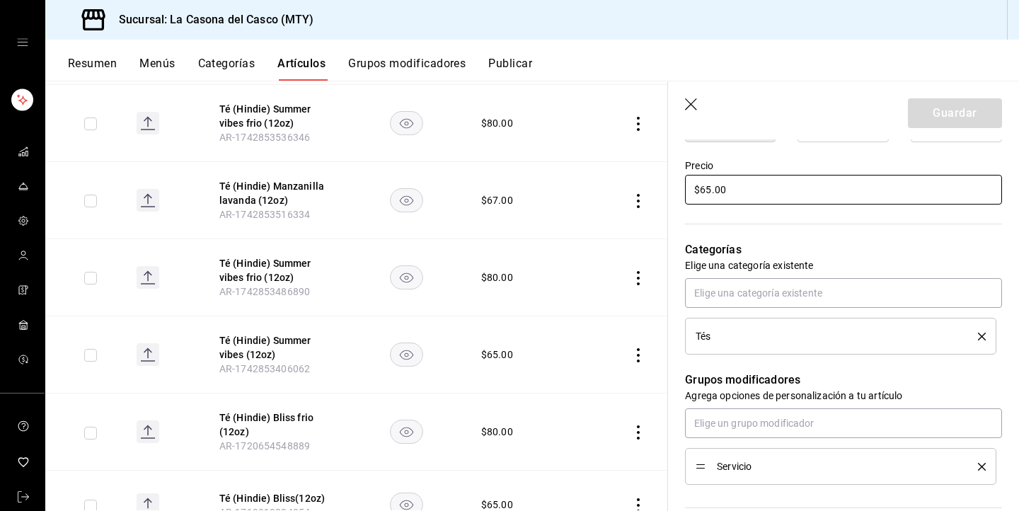
click at [710, 188] on input "$65.00" at bounding box center [843, 190] width 317 height 30
type input "$67.00"
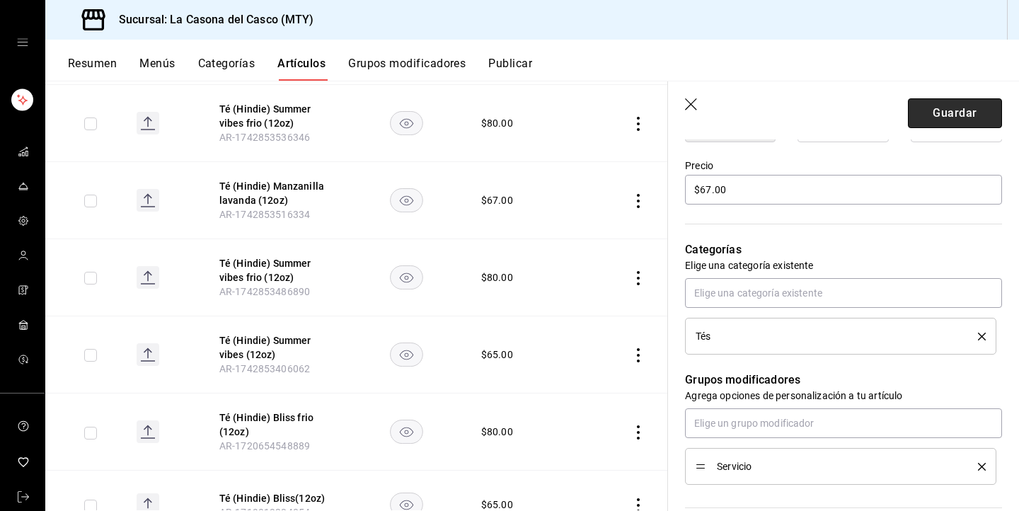
click at [946, 105] on button "Guardar" at bounding box center [955, 113] width 94 height 30
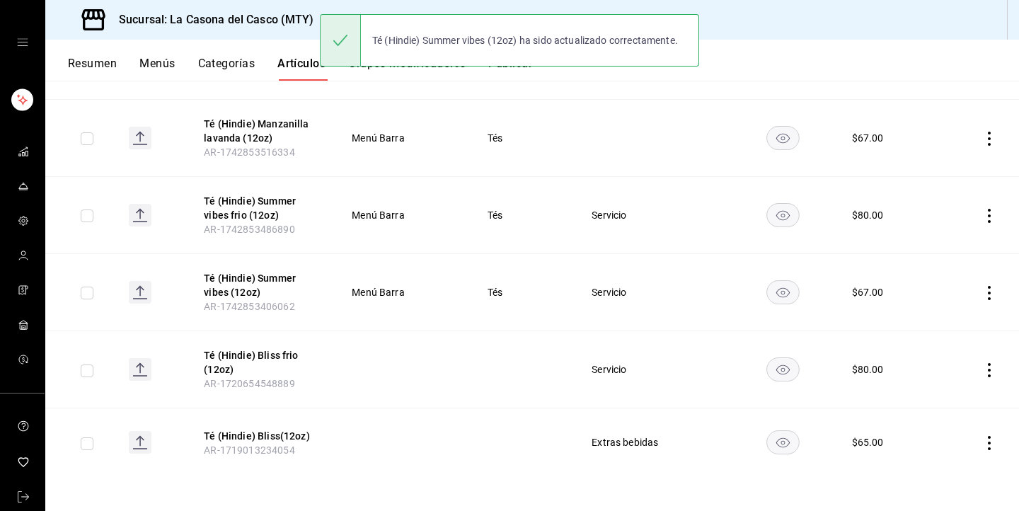
scroll to position [490, 0]
click at [989, 440] on icon "actions" at bounding box center [989, 443] width 14 height 14
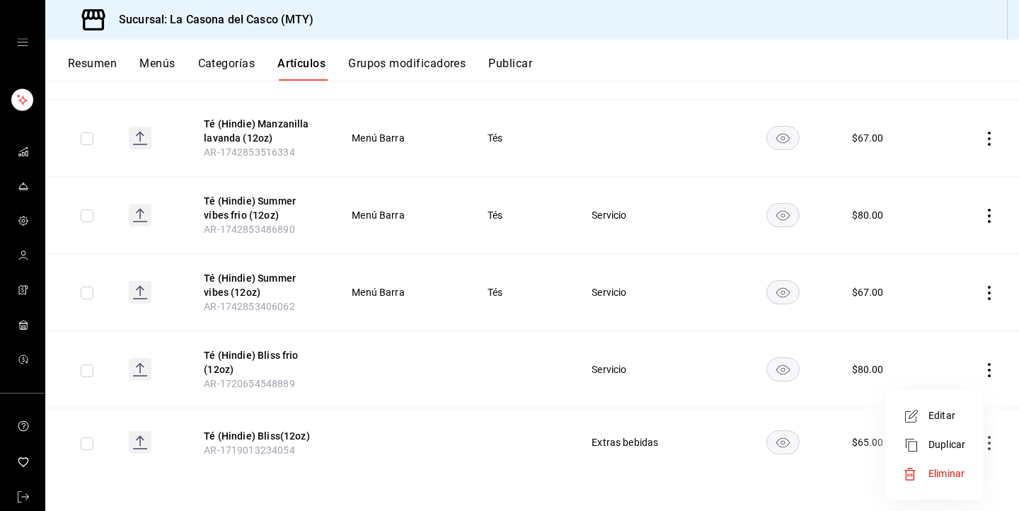
click at [931, 471] on span "Eliminar" at bounding box center [946, 473] width 36 height 11
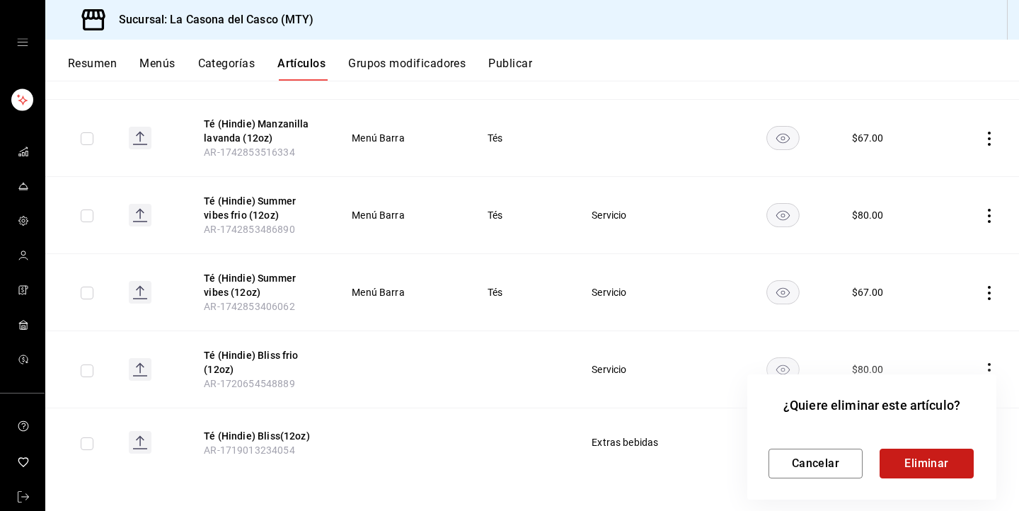
click at [932, 461] on button "Eliminar" at bounding box center [927, 464] width 94 height 30
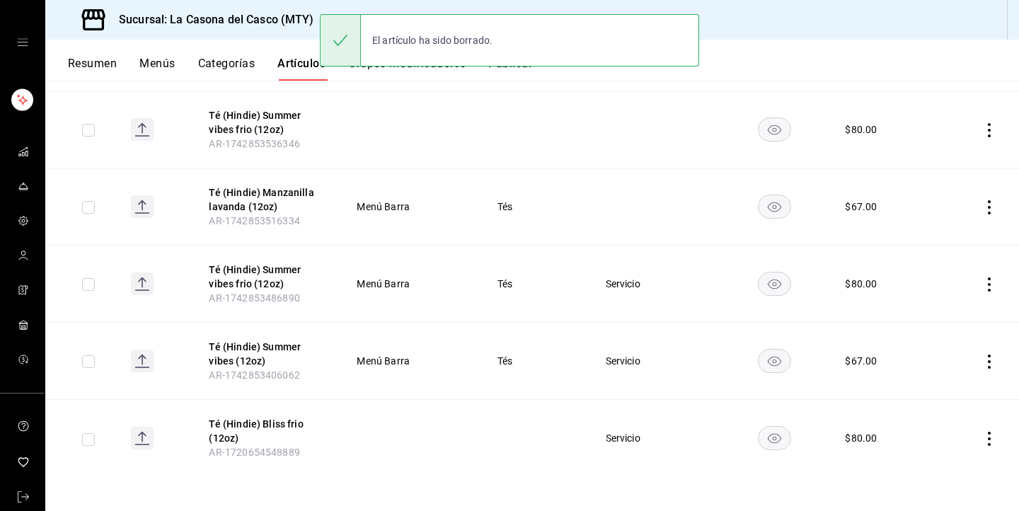
scroll to position [421, 0]
click at [988, 439] on icon "actions" at bounding box center [989, 439] width 14 height 14
click at [957, 469] on span "Eliminar" at bounding box center [946, 473] width 36 height 11
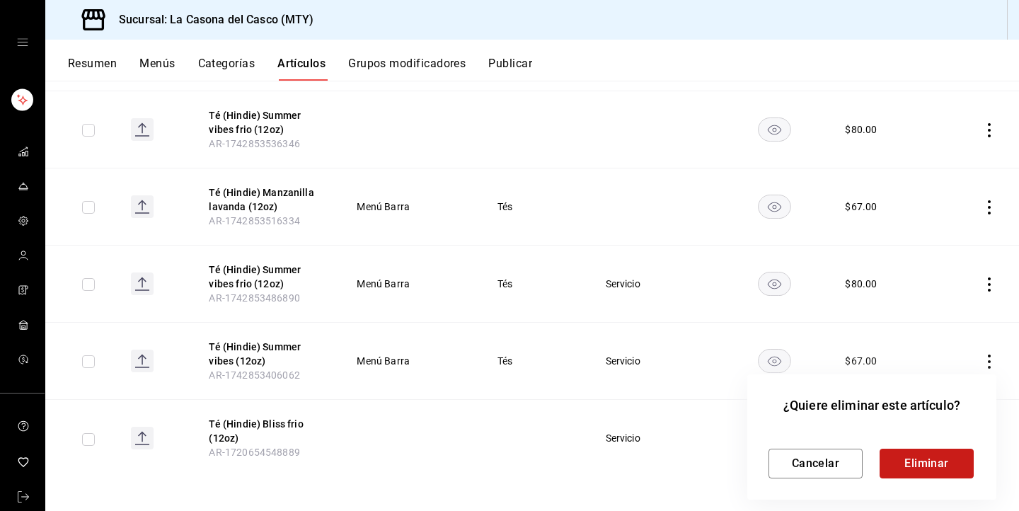
click at [931, 468] on button "Eliminar" at bounding box center [927, 464] width 94 height 30
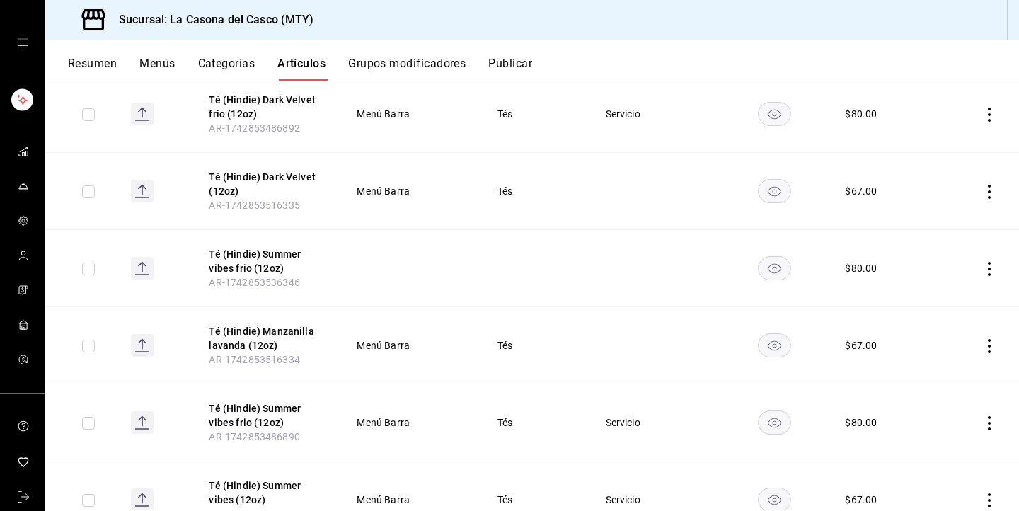
scroll to position [282, 0]
click at [986, 270] on icon "actions" at bounding box center [989, 270] width 14 height 14
click at [940, 364] on span "Eliminar" at bounding box center [946, 360] width 36 height 11
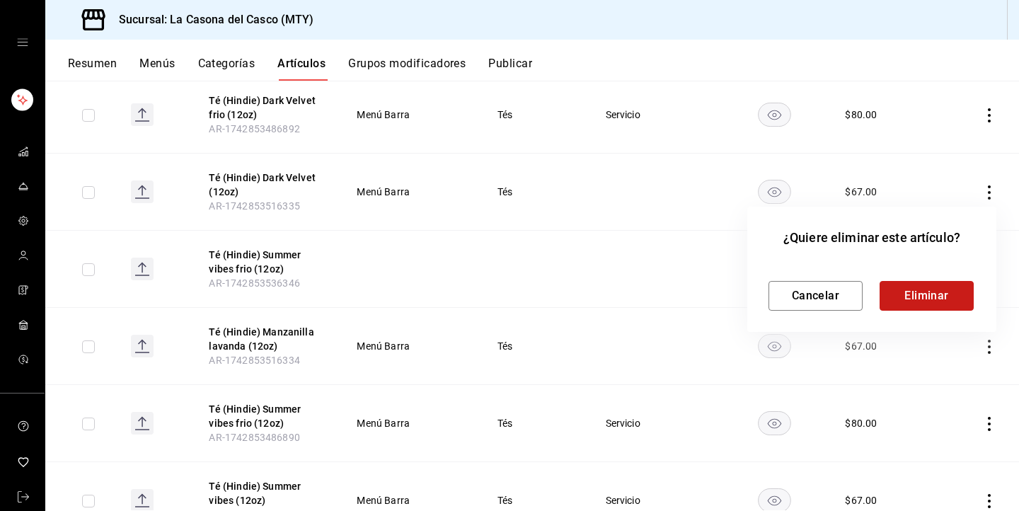
click at [941, 292] on button "Eliminar" at bounding box center [927, 296] width 94 height 30
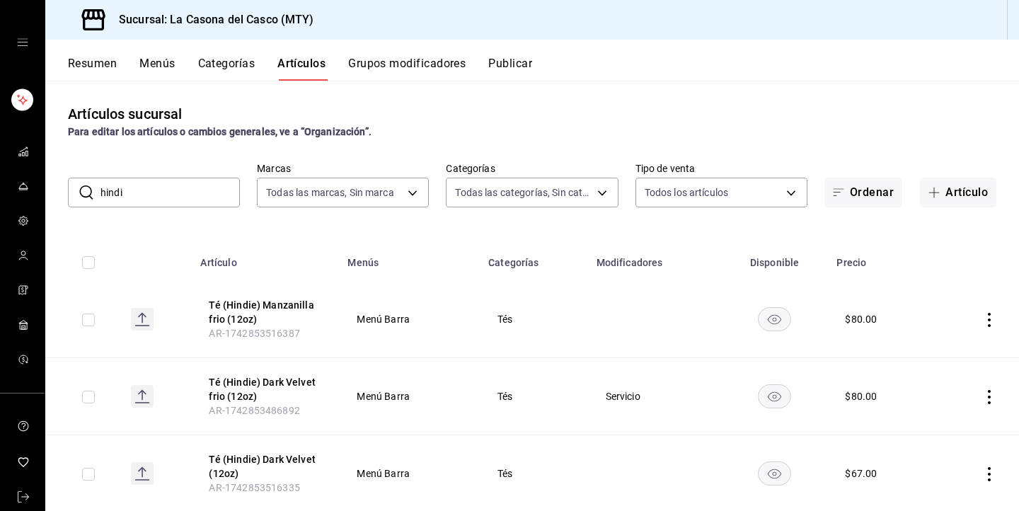
scroll to position [-1, 0]
click at [142, 197] on input "hindi" at bounding box center [169, 192] width 139 height 28
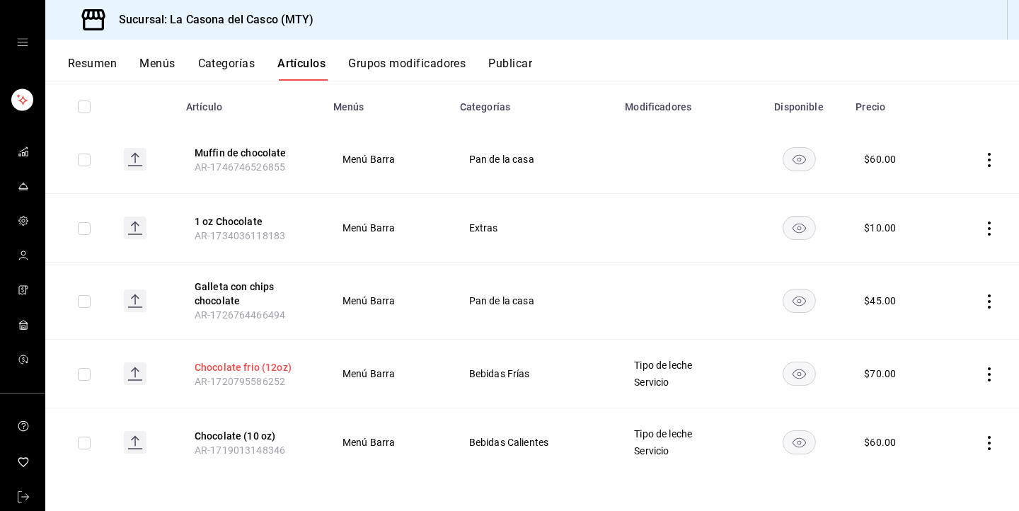
scroll to position [156, 0]
type input "chocolate"
click at [991, 441] on icon "actions" at bounding box center [989, 443] width 14 height 14
click at [942, 408] on li "Editar" at bounding box center [934, 415] width 85 height 29
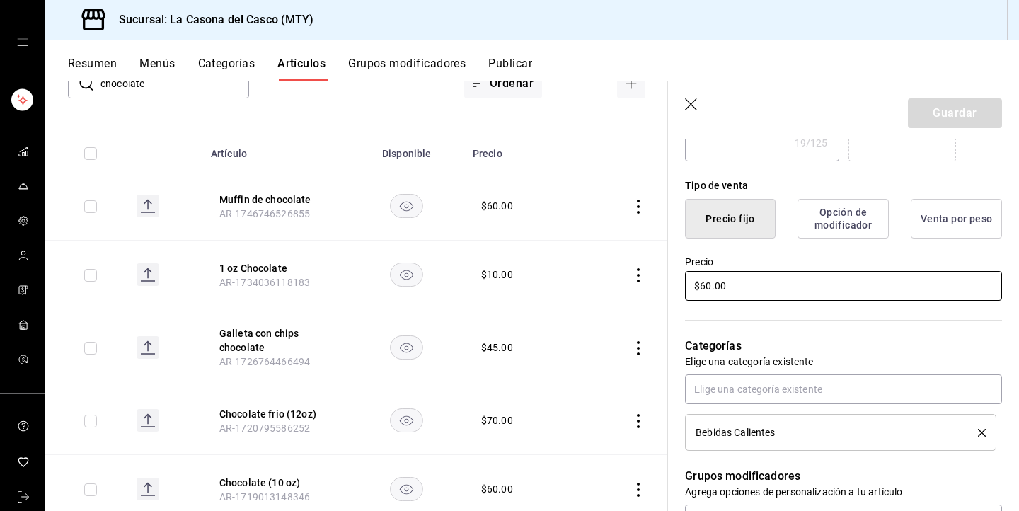
scroll to position [310, 0]
click at [711, 284] on input "$60.00" at bounding box center [843, 287] width 317 height 30
type textarea "x"
type input "$6.00"
type textarea "x"
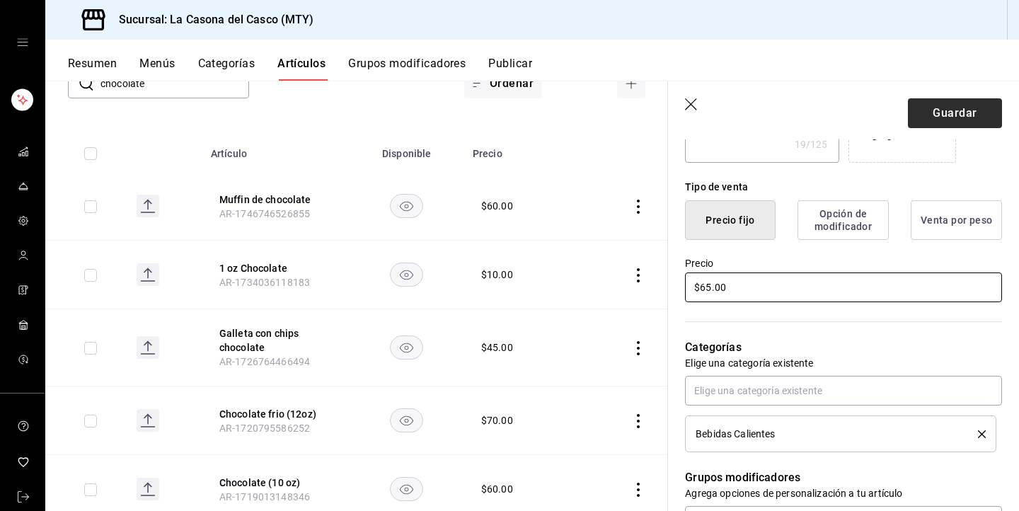
type input "$65.00"
click at [986, 115] on button "Guardar" at bounding box center [955, 113] width 94 height 30
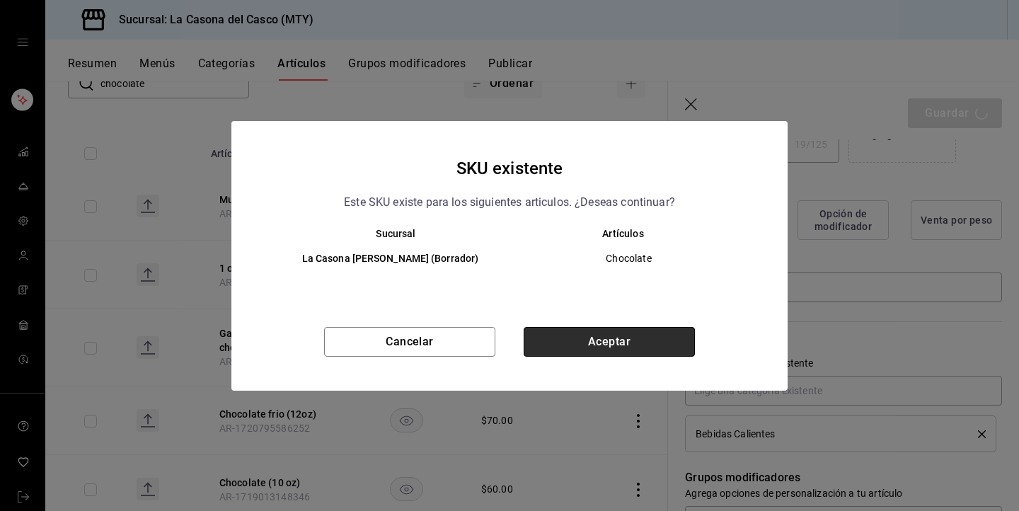
click at [610, 338] on button "Aceptar" at bounding box center [609, 342] width 171 height 30
type textarea "x"
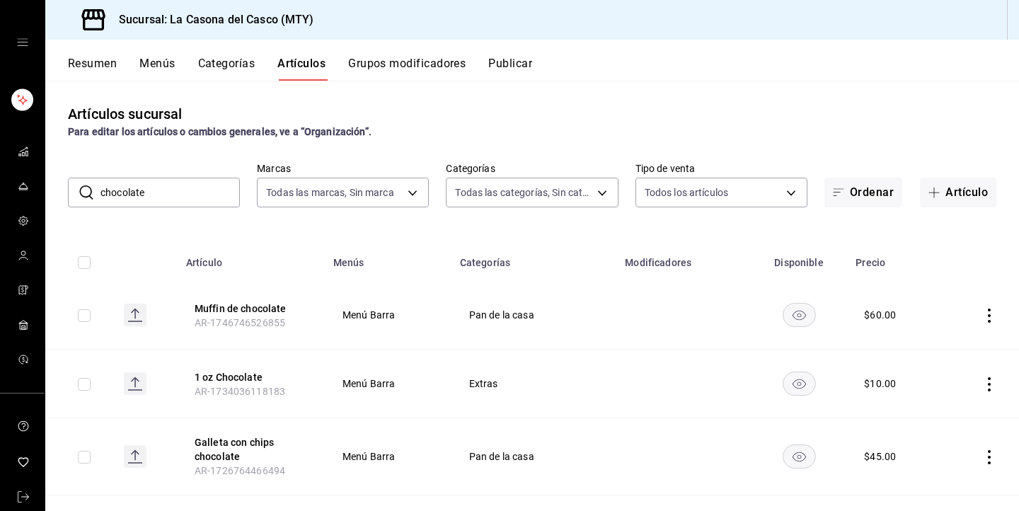
click at [156, 195] on input "chocolate" at bounding box center [169, 192] width 139 height 28
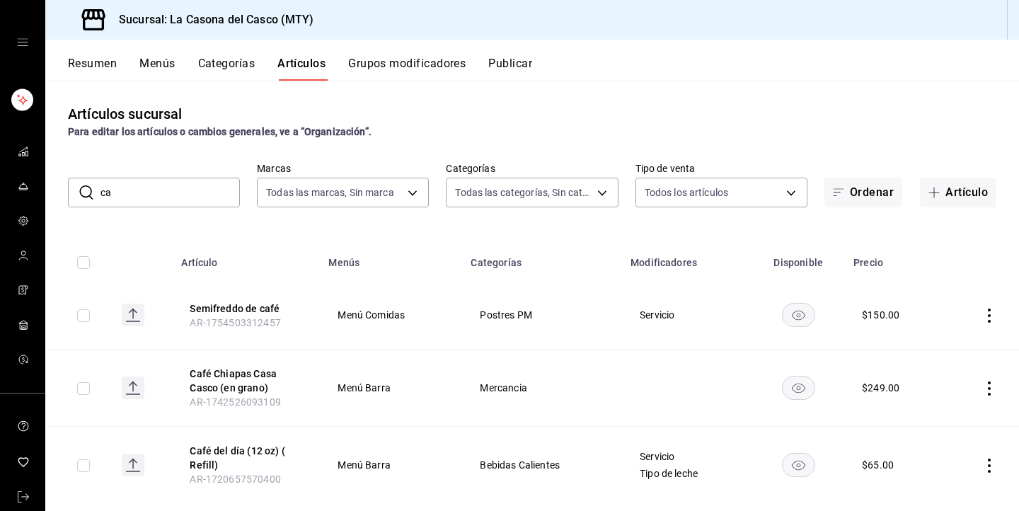
type input "c"
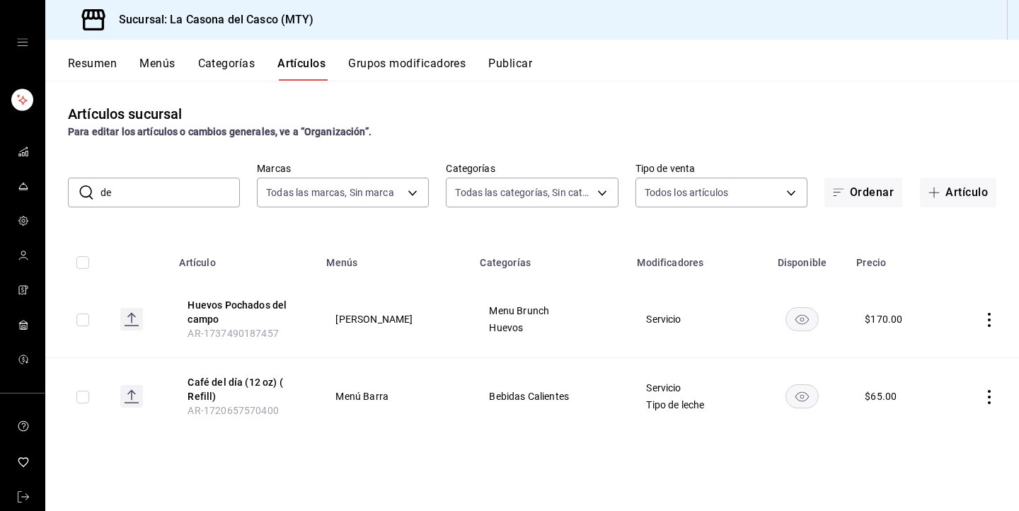
type input "d"
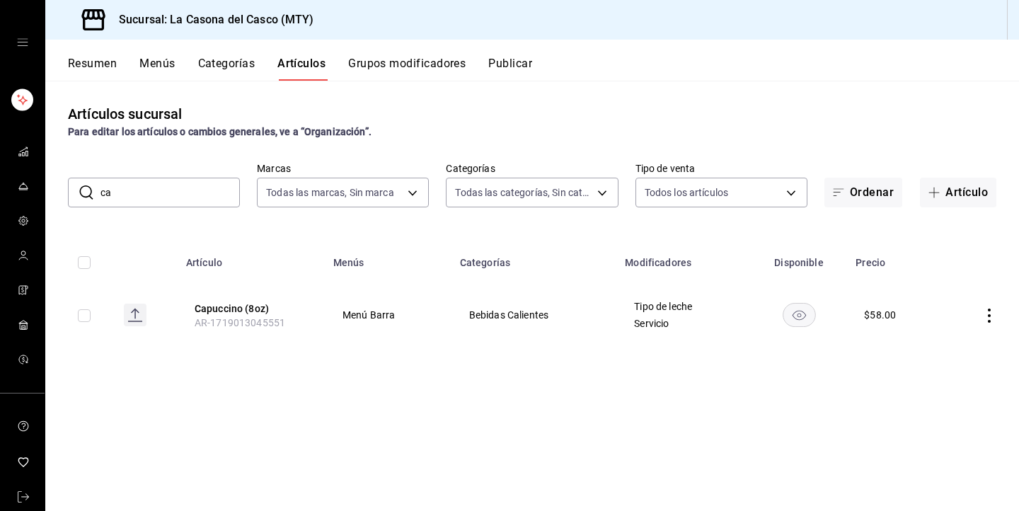
type input "c"
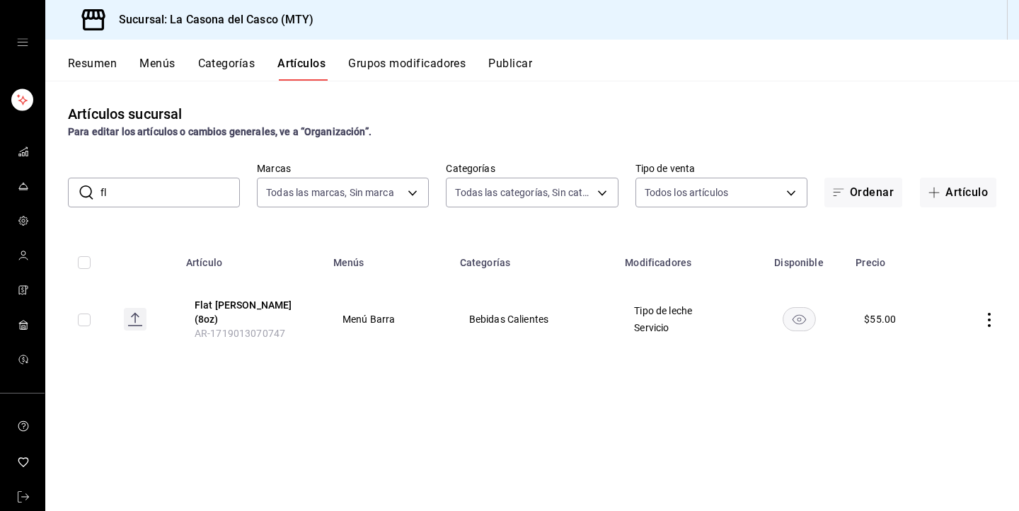
type input "f"
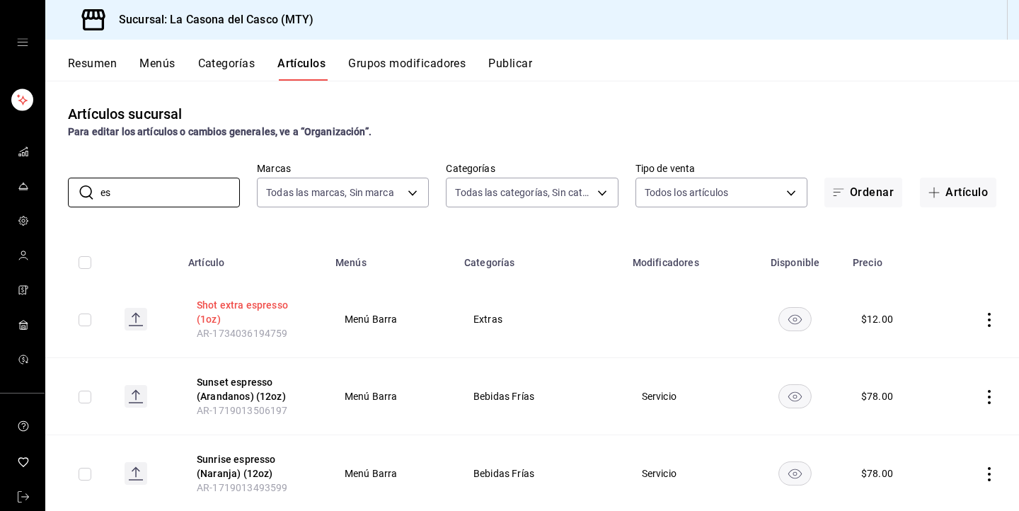
type input "e"
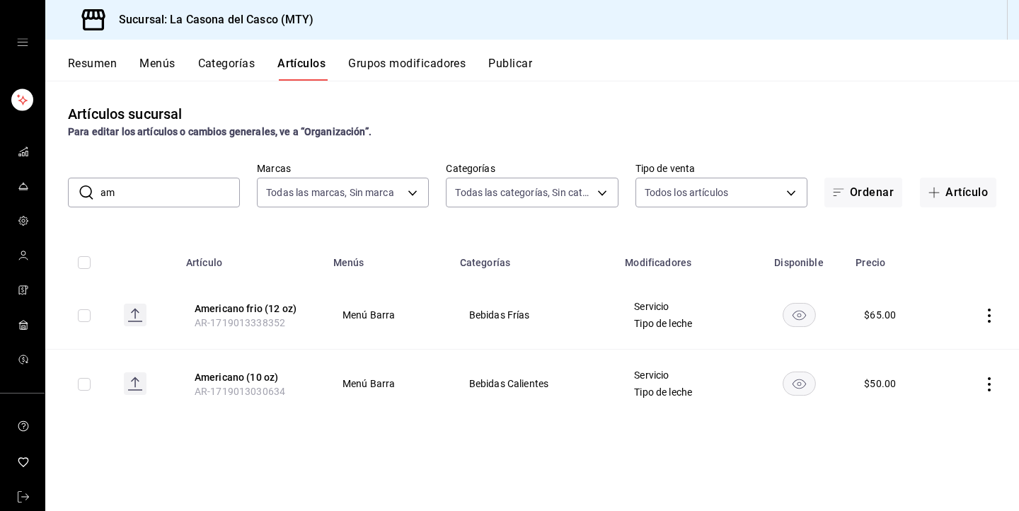
type input "a"
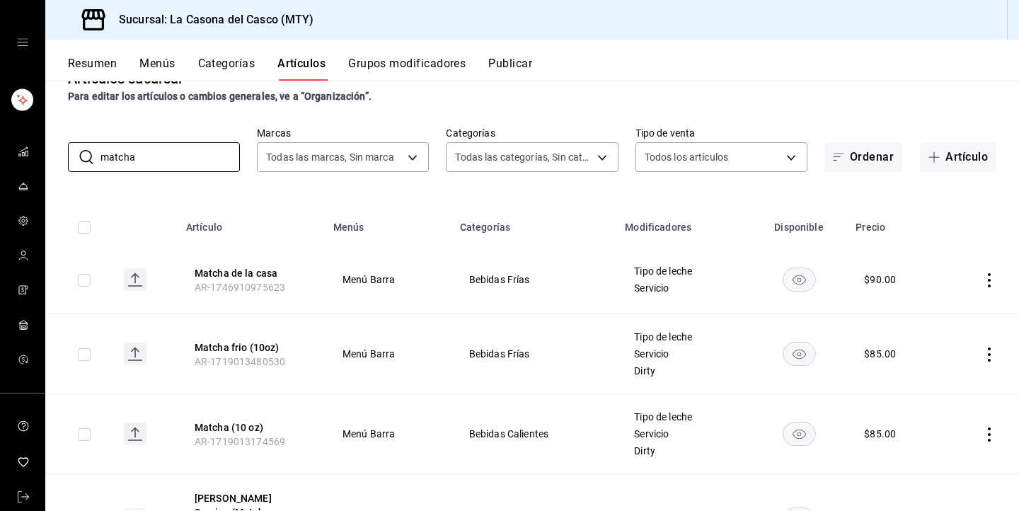
scroll to position [39, 0]
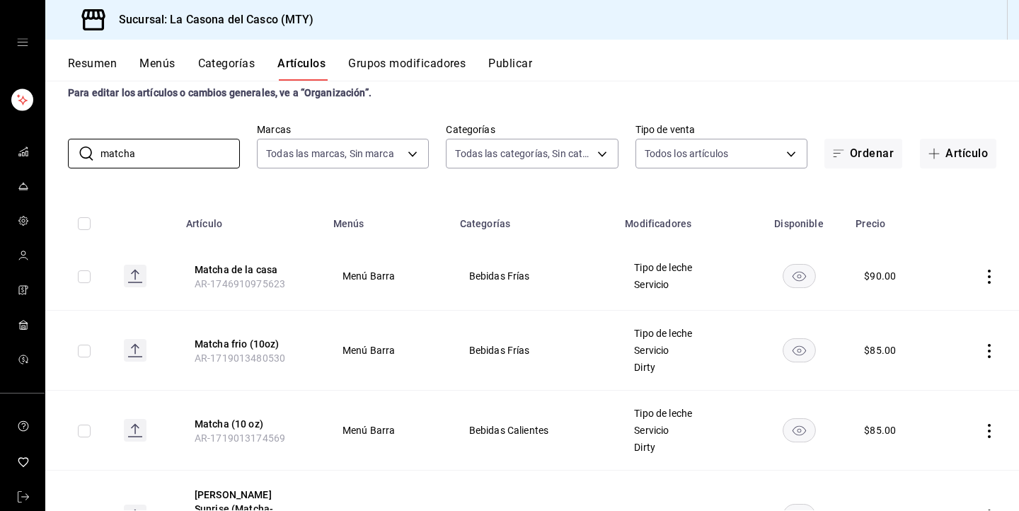
type input "matcha"
click at [987, 277] on icon "actions" at bounding box center [989, 277] width 14 height 14
click at [919, 309] on icon at bounding box center [911, 309] width 17 height 17
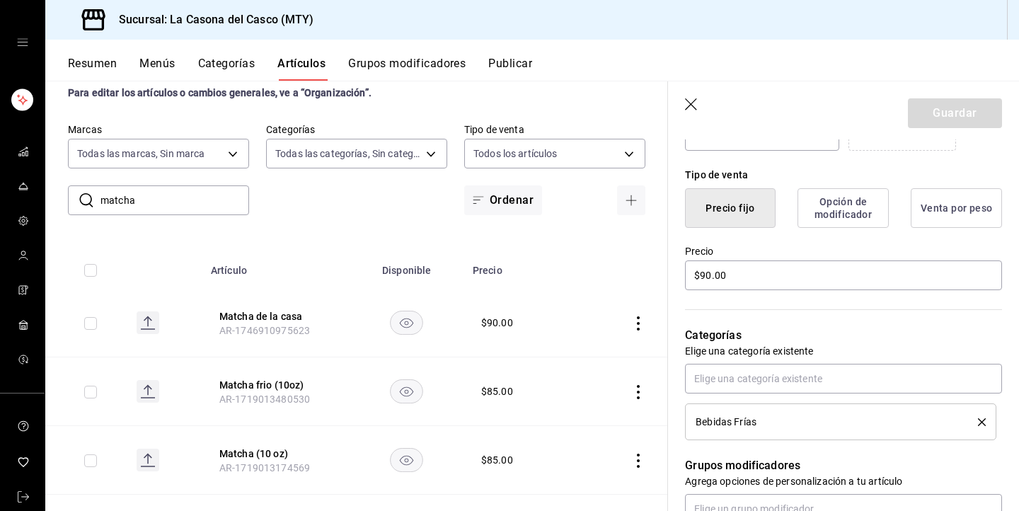
scroll to position [323, 0]
click at [712, 274] on input "$90.00" at bounding box center [843, 275] width 317 height 30
type input "$9.00"
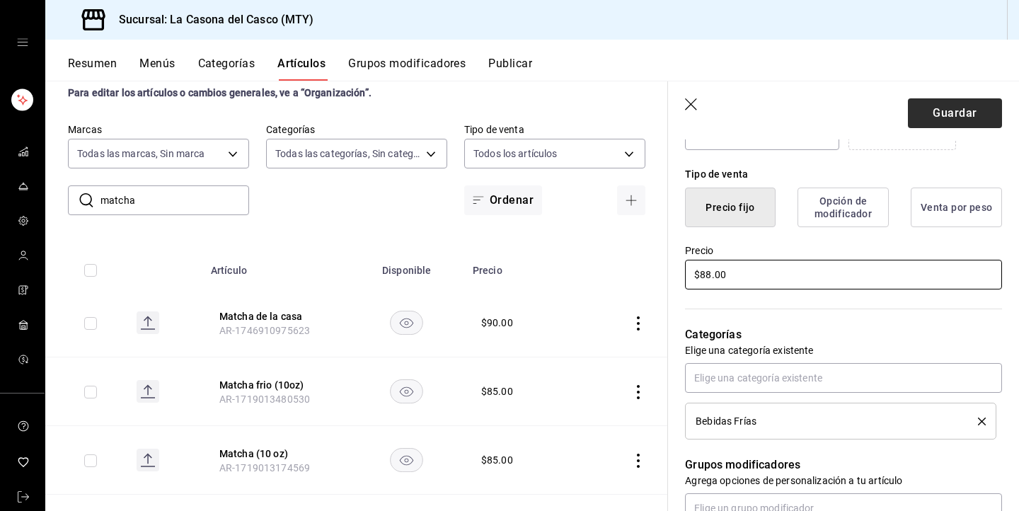
type input "$88.00"
click at [936, 119] on button "Guardar" at bounding box center [955, 113] width 94 height 30
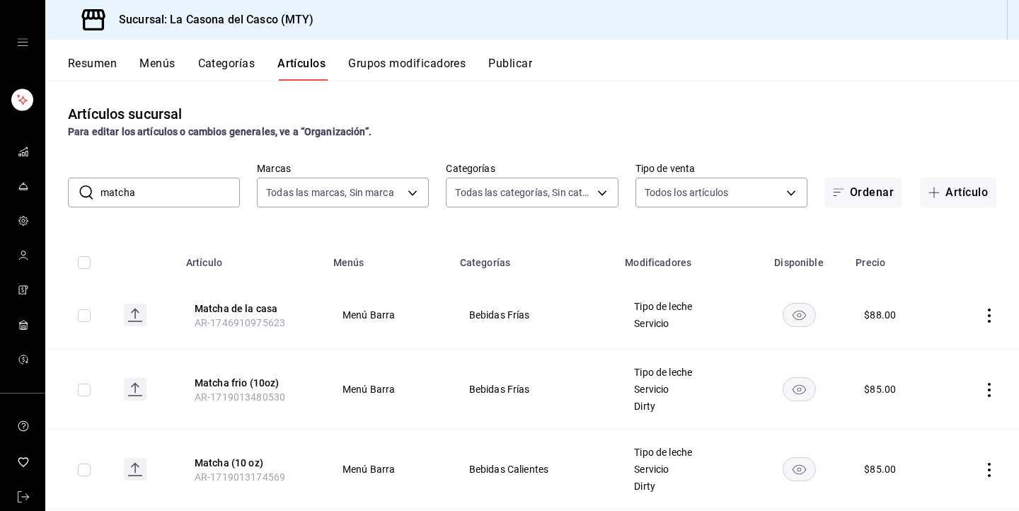
click at [146, 189] on input "matcha" at bounding box center [169, 192] width 139 height 28
type input "m"
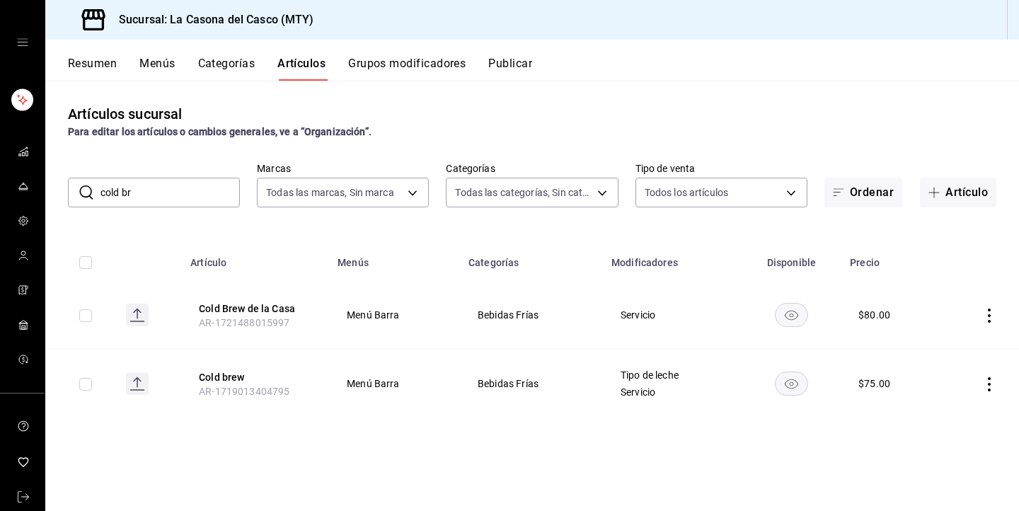
click at [153, 192] on input "cold br" at bounding box center [169, 192] width 139 height 28
type input "c"
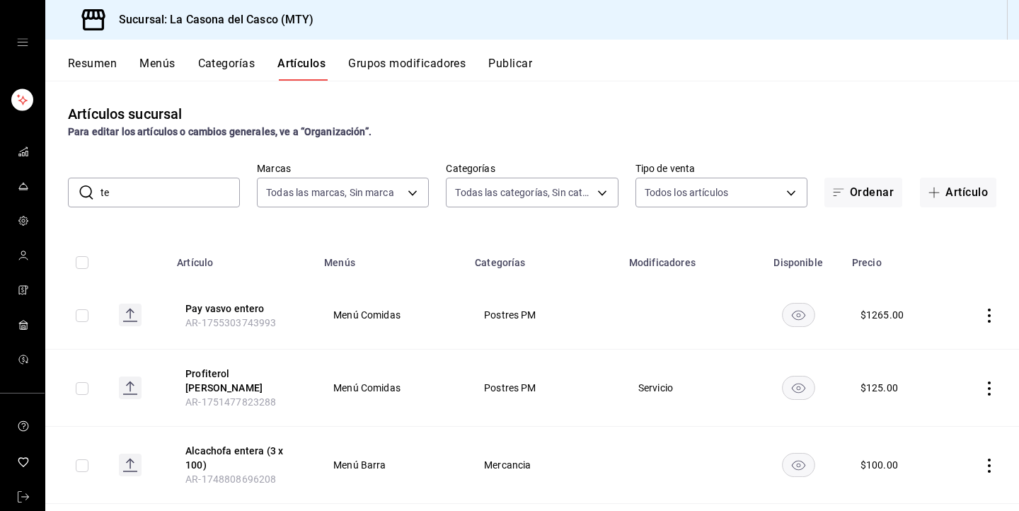
type input "t"
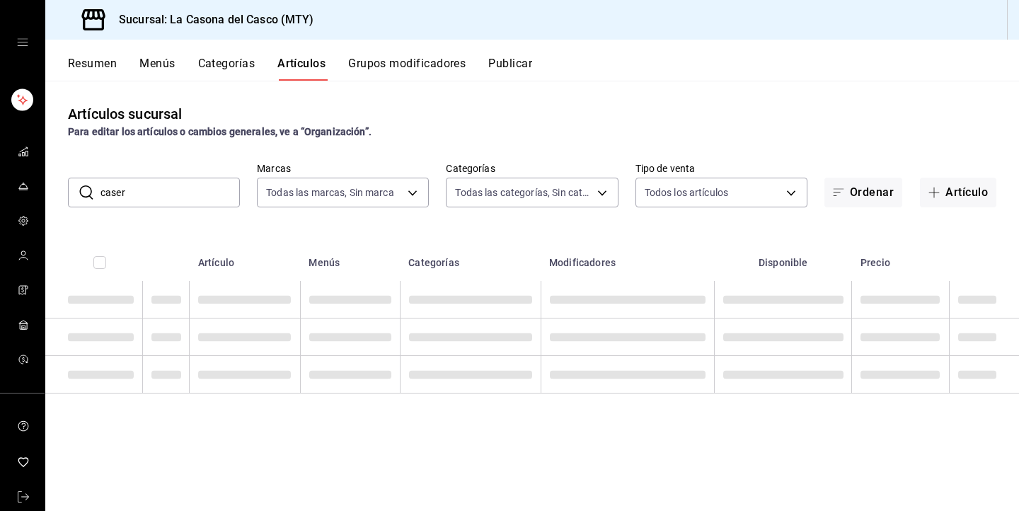
type input "casero"
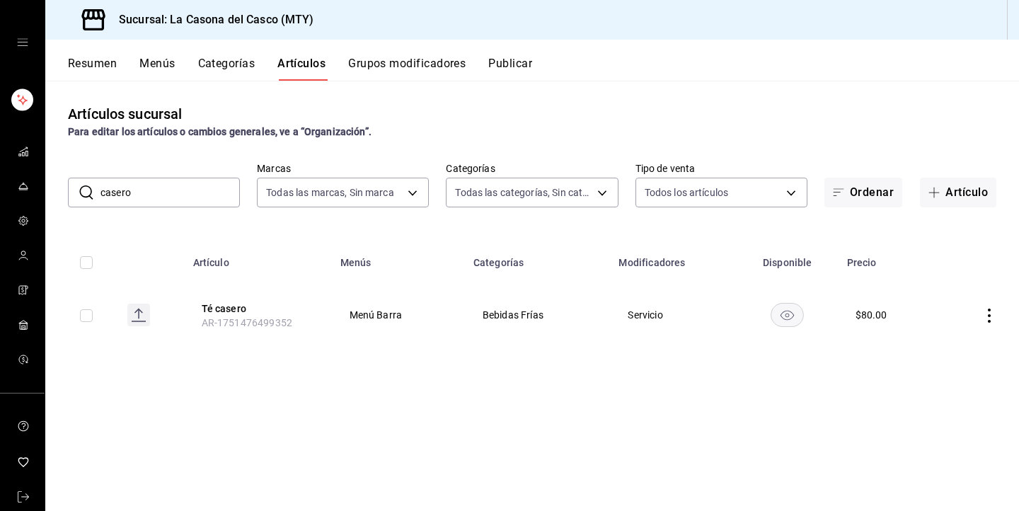
click at [137, 201] on input "casero" at bounding box center [169, 192] width 139 height 28
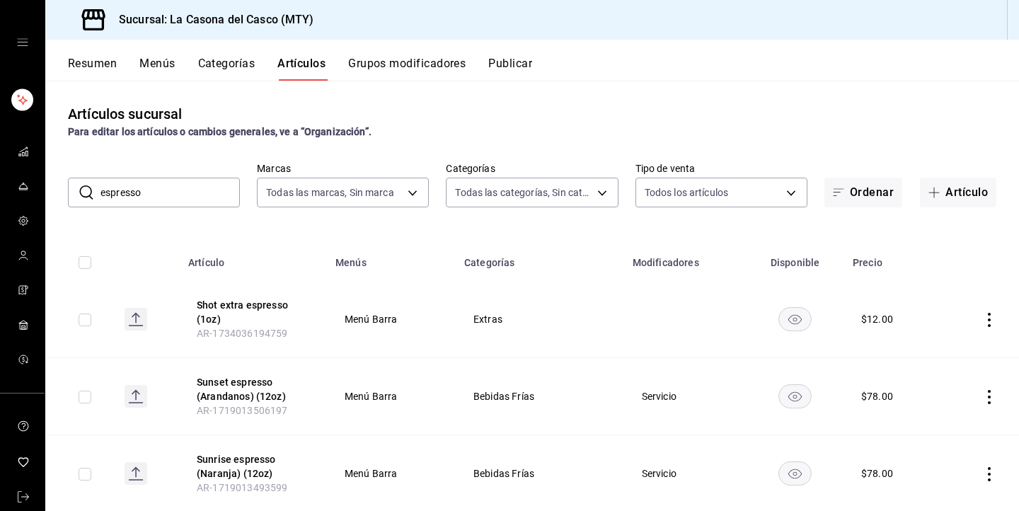
type input "espresso t"
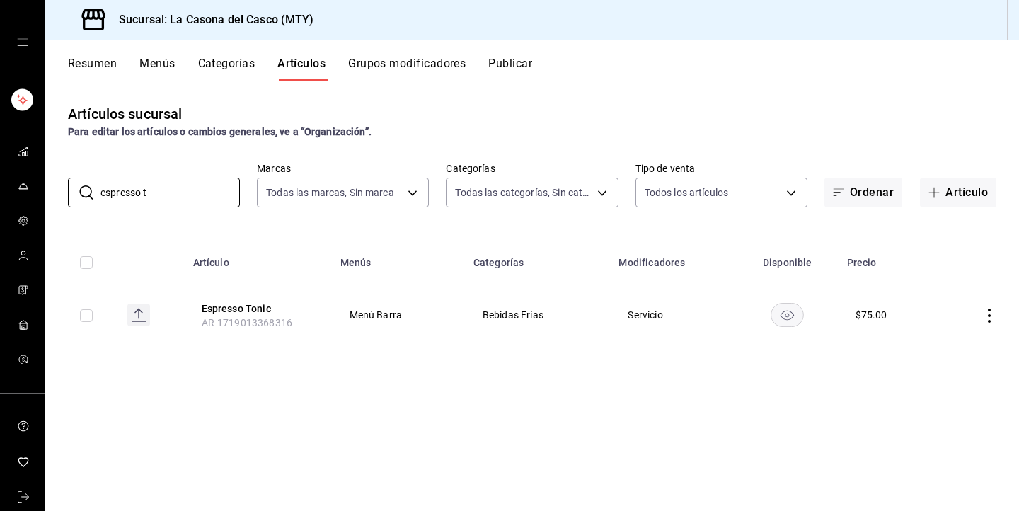
drag, startPoint x: 161, startPoint y: 194, endPoint x: 0, endPoint y: 190, distance: 161.4
click at [0, 189] on div "Sucursal: La Casona [PERSON_NAME] (MTY) Resumen Menús Categorías Artículos Grup…" at bounding box center [509, 255] width 1019 height 511
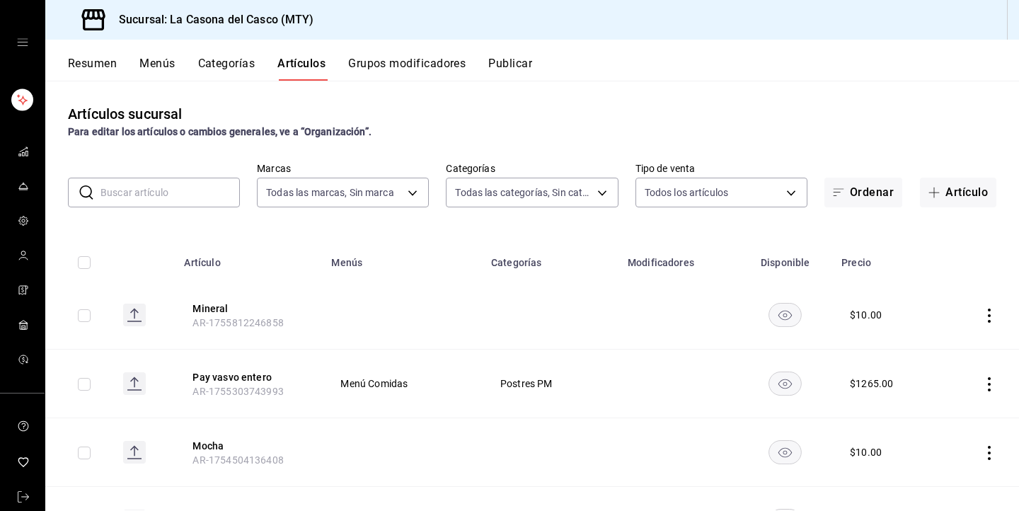
click at [91, 52] on div "Resumen Menús Categorías Artículos Grupos modificadores Publicar" at bounding box center [532, 60] width 974 height 41
click at [91, 66] on button "Resumen" at bounding box center [92, 69] width 49 height 24
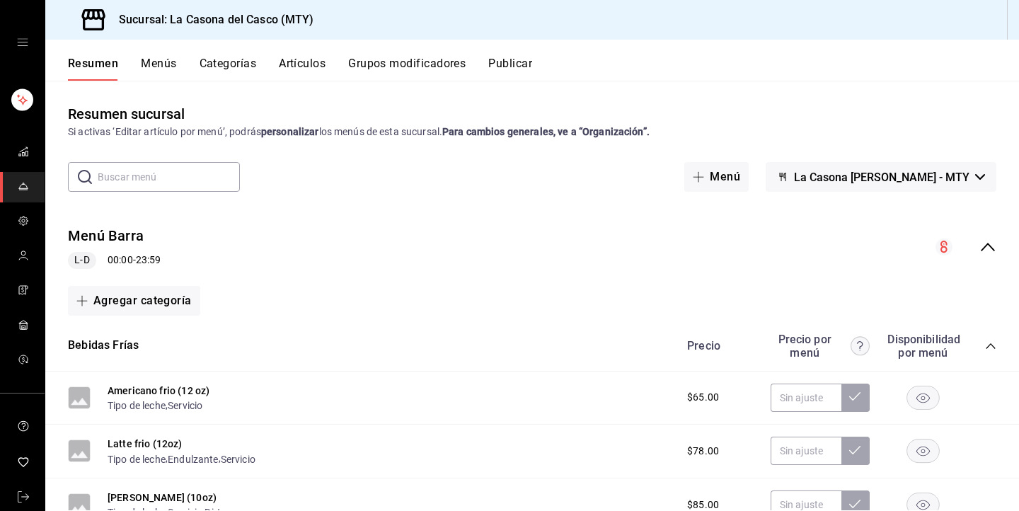
click at [158, 64] on button "Menús" at bounding box center [158, 69] width 35 height 24
